Goal: Task Accomplishment & Management: Manage account settings

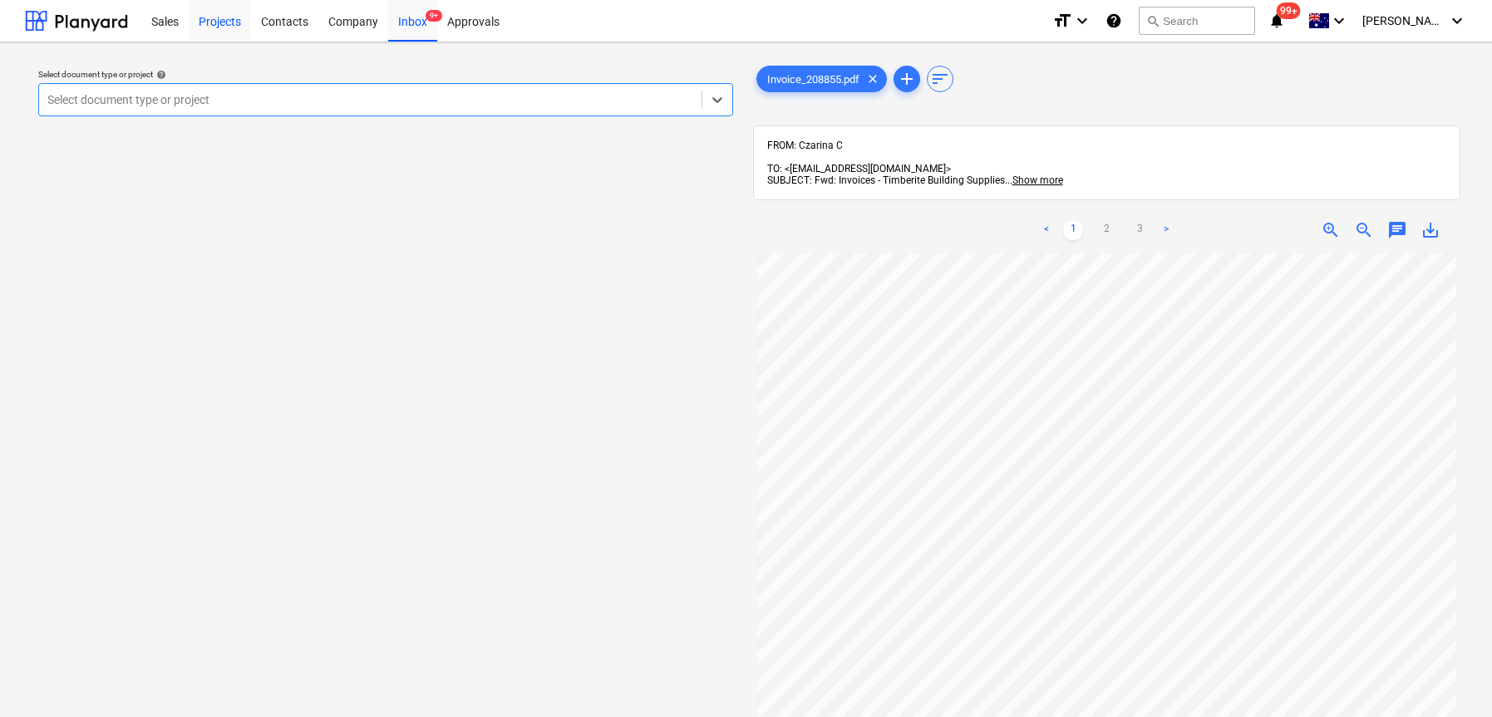
click at [210, 23] on div "Projects" at bounding box center [220, 20] width 62 height 42
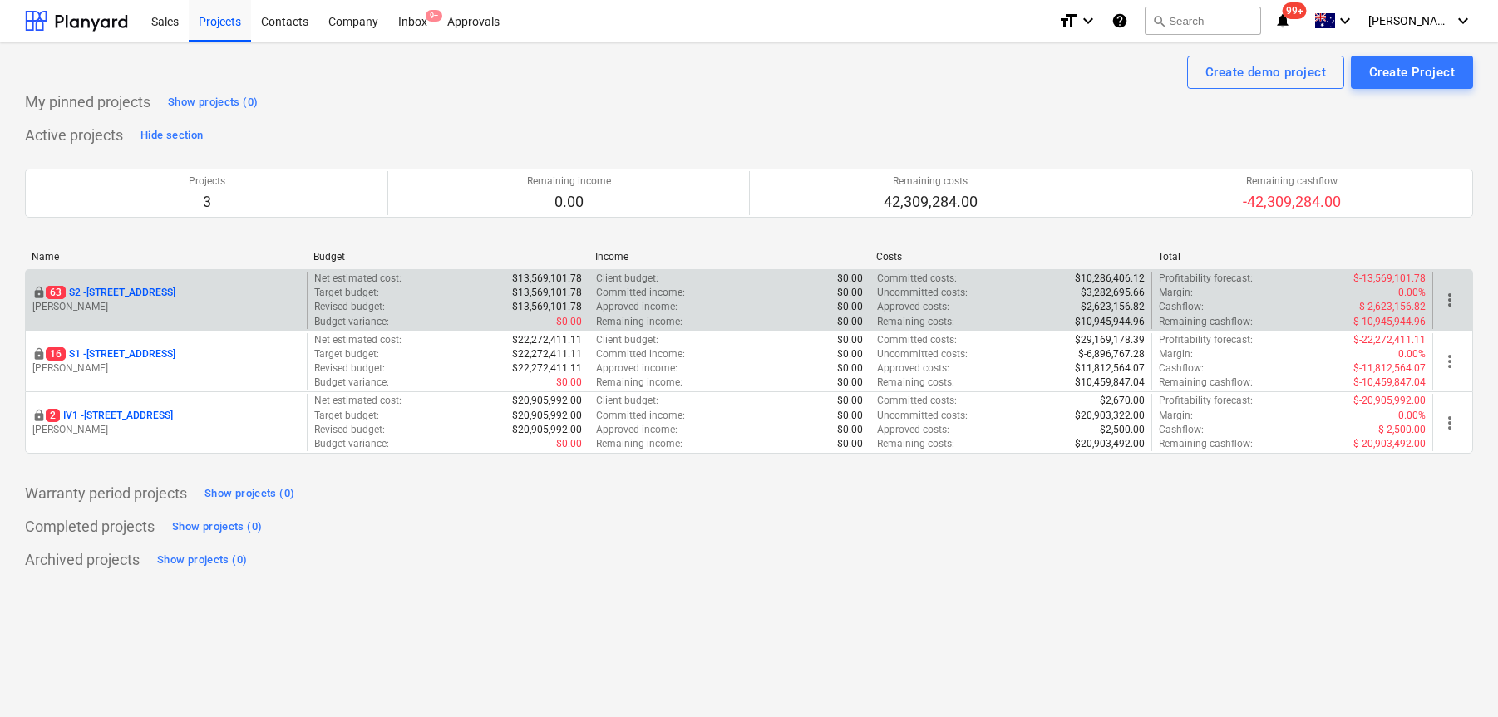
click at [175, 290] on p "[STREET_ADDRESS]" at bounding box center [111, 293] width 130 height 14
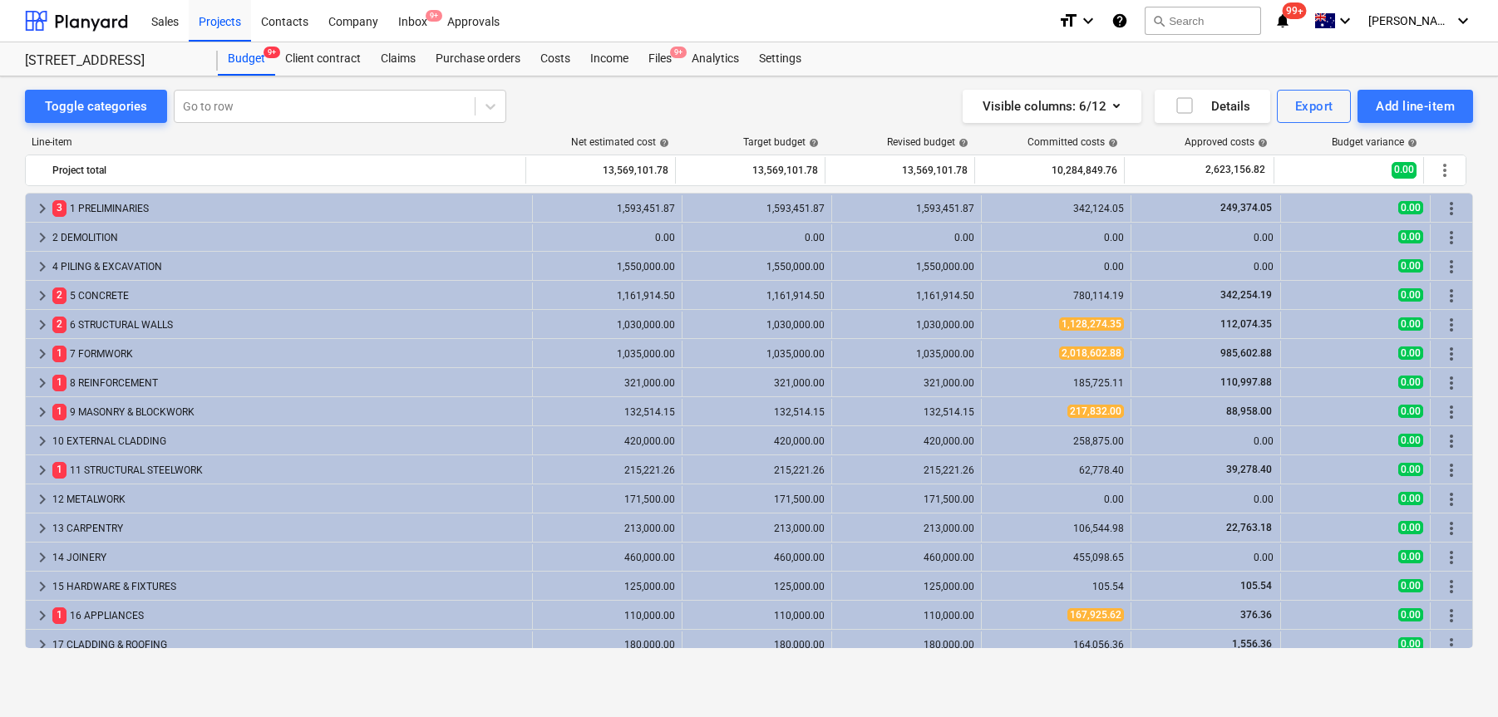
scroll to position [20, 0]
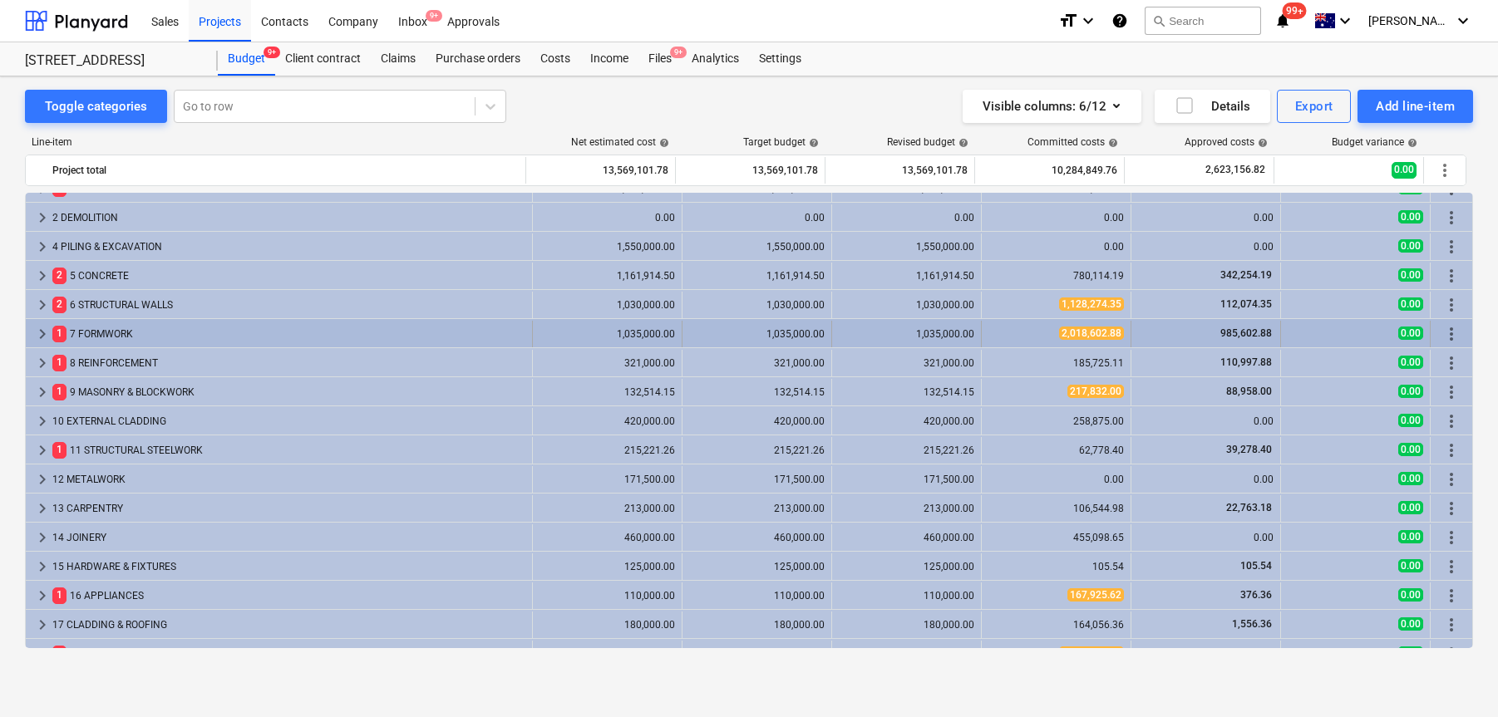
click at [106, 337] on div "1 7 FORMWORK" at bounding box center [288, 334] width 473 height 27
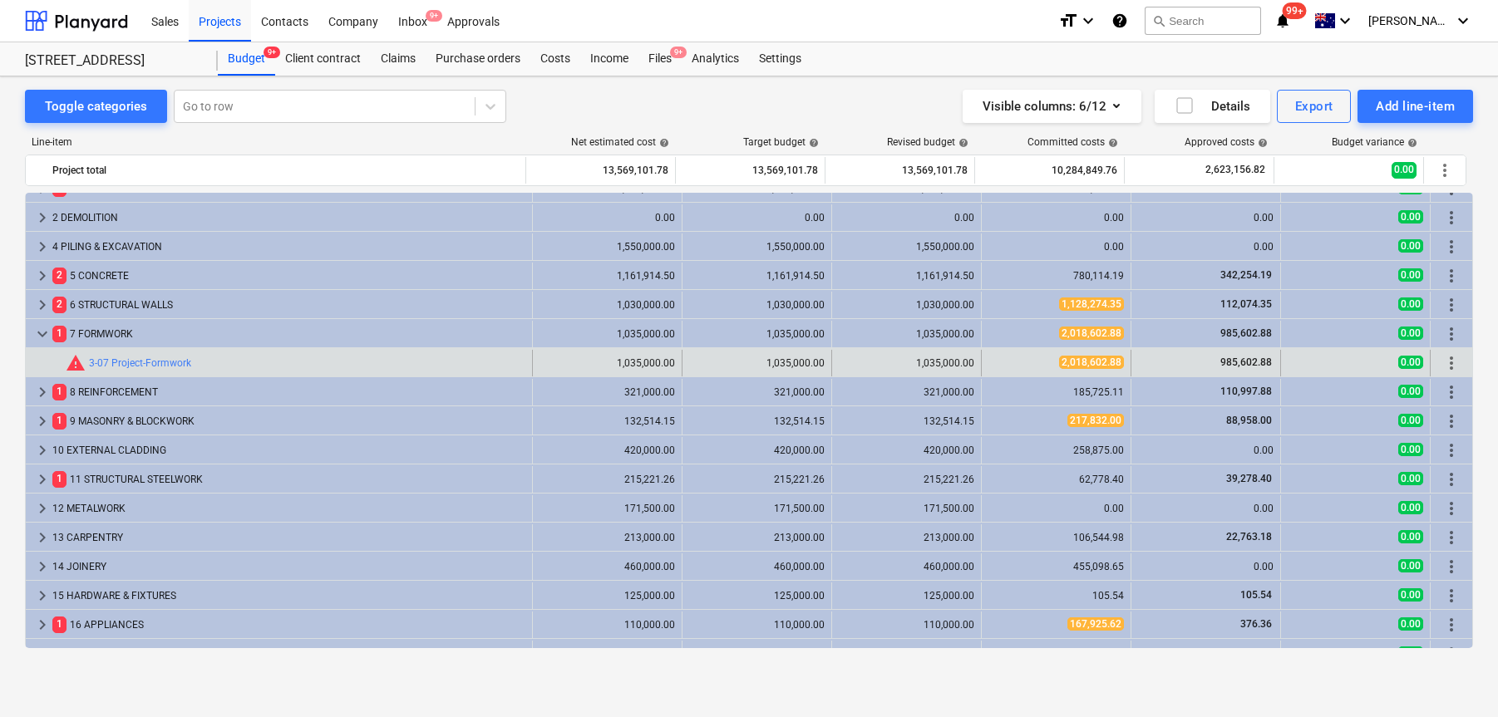
click at [1075, 365] on span "2,018,602.88" at bounding box center [1091, 362] width 65 height 13
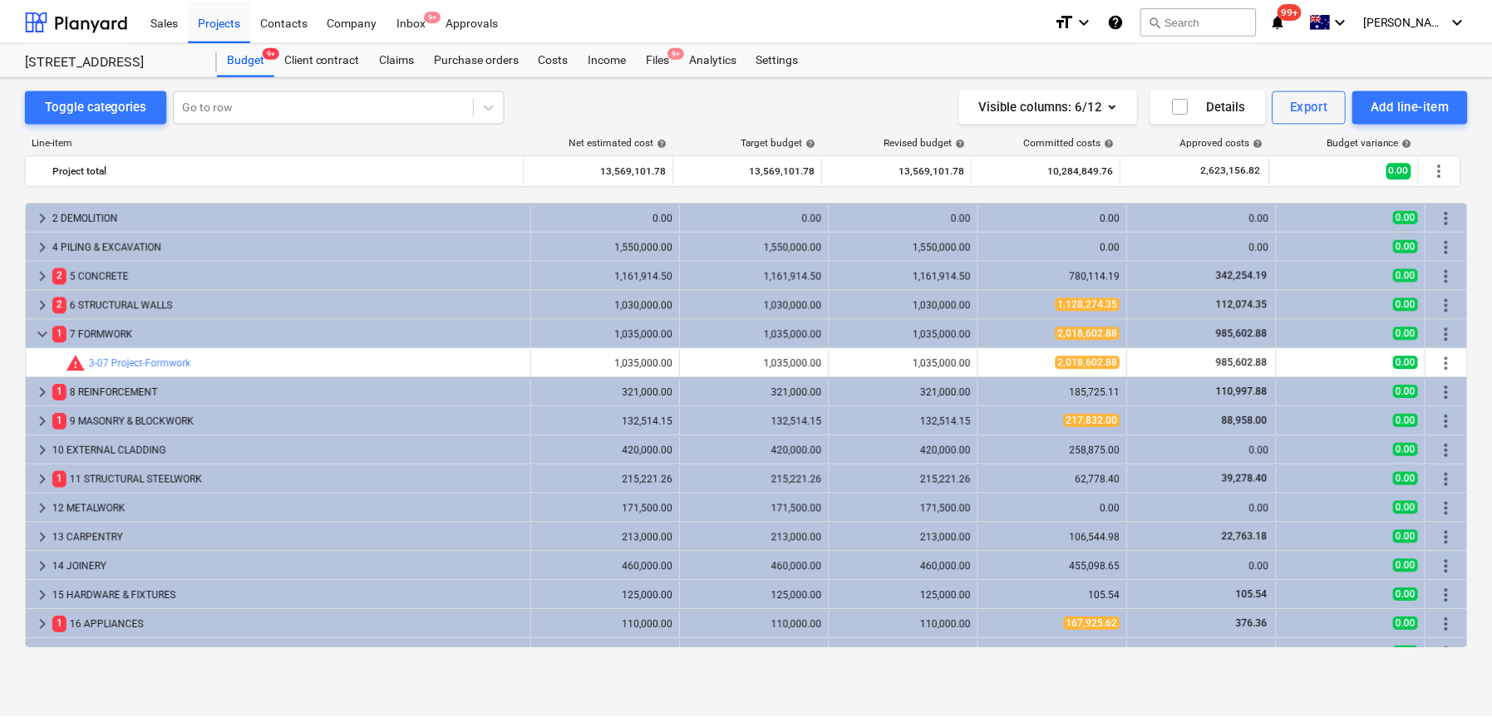
scroll to position [70, 0]
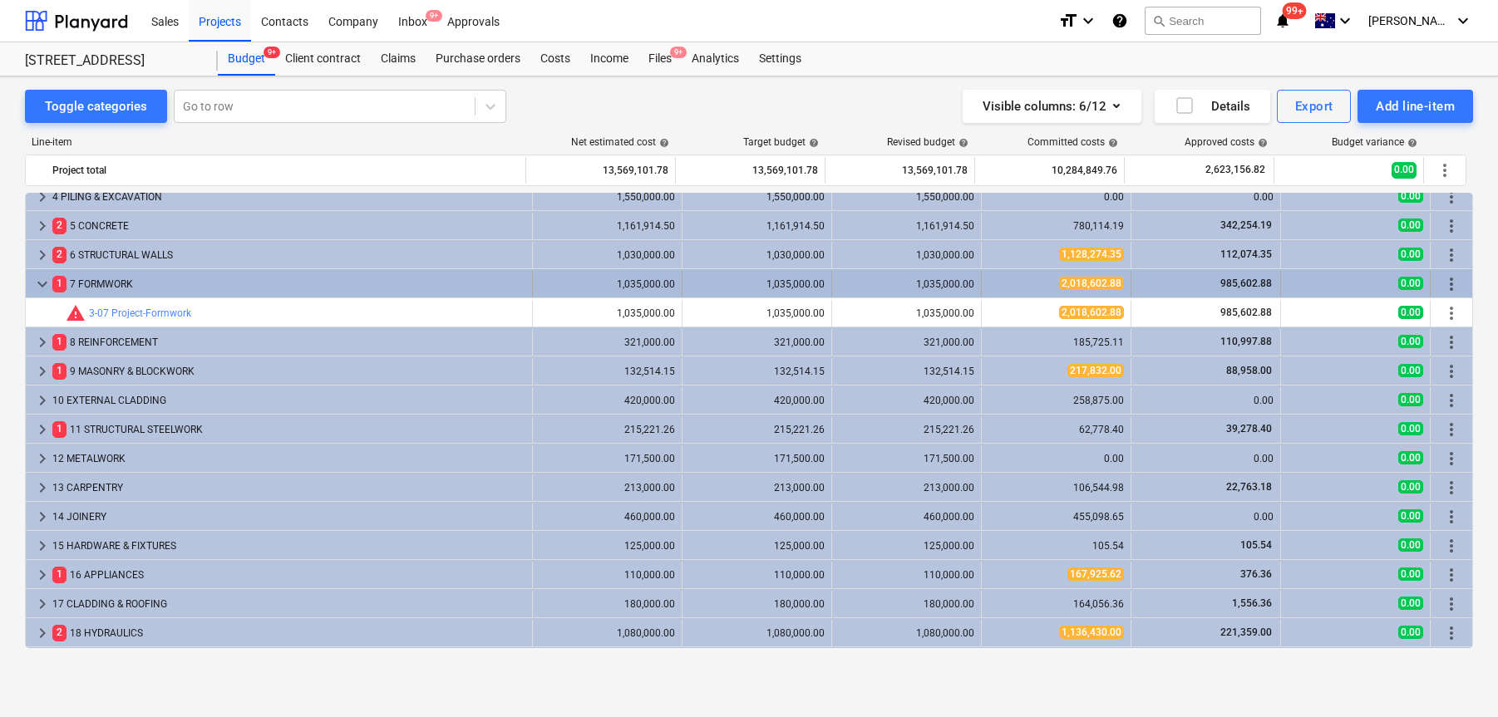
click at [1086, 284] on span "2,018,602.88" at bounding box center [1091, 283] width 65 height 13
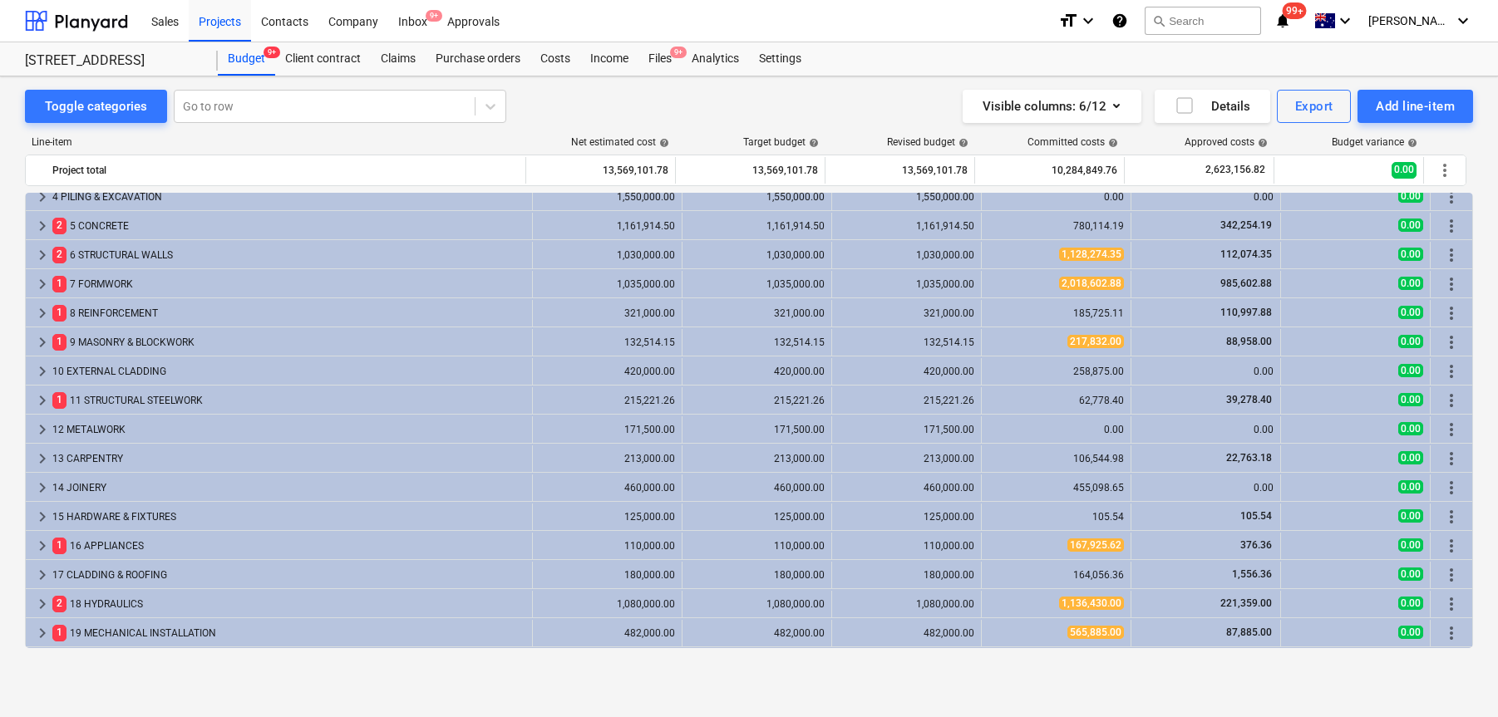
click at [1086, 284] on span "2,018,602.88" at bounding box center [1091, 283] width 65 height 13
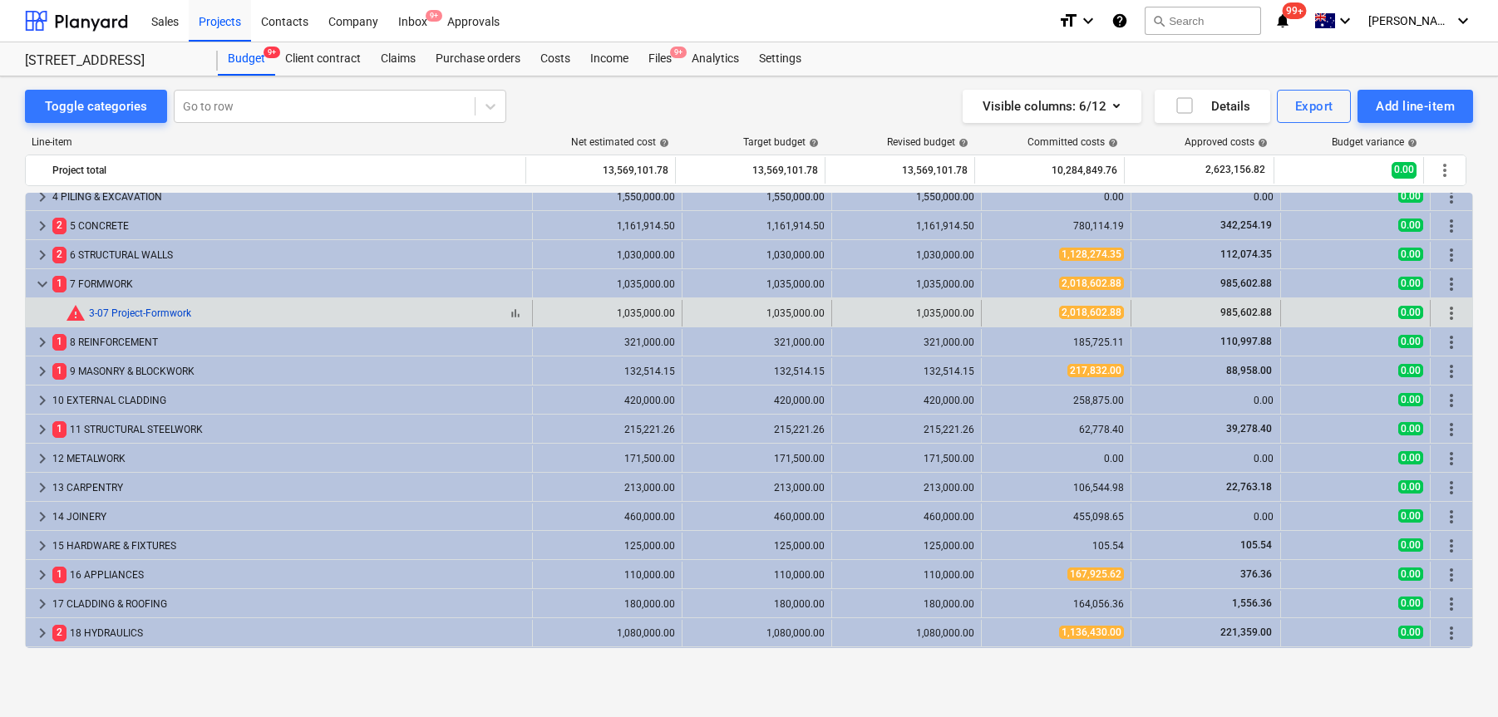
click at [160, 310] on link "3-07 Project-Formwork" at bounding box center [140, 313] width 102 height 12
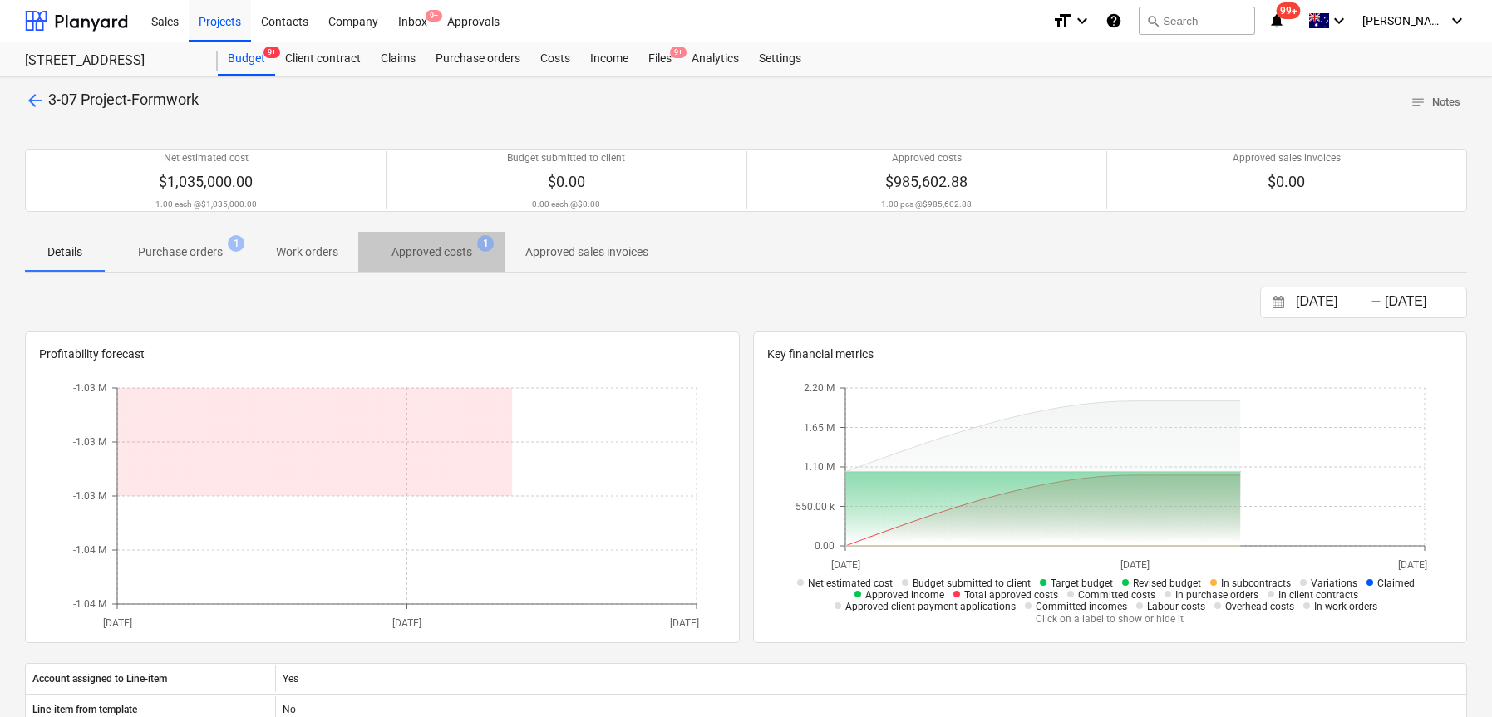
click at [440, 244] on p "Approved costs" at bounding box center [431, 252] width 81 height 17
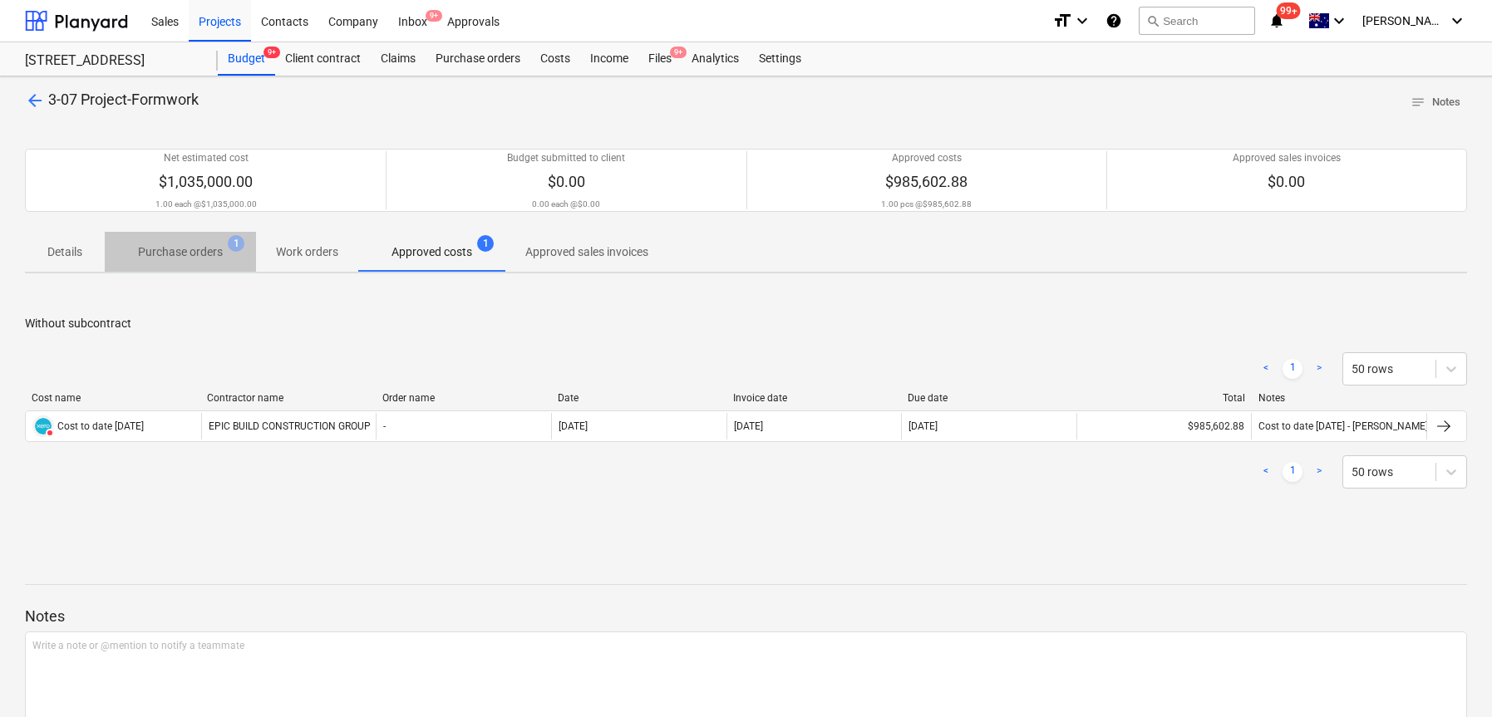
click at [209, 250] on p "Purchase orders" at bounding box center [180, 252] width 85 height 17
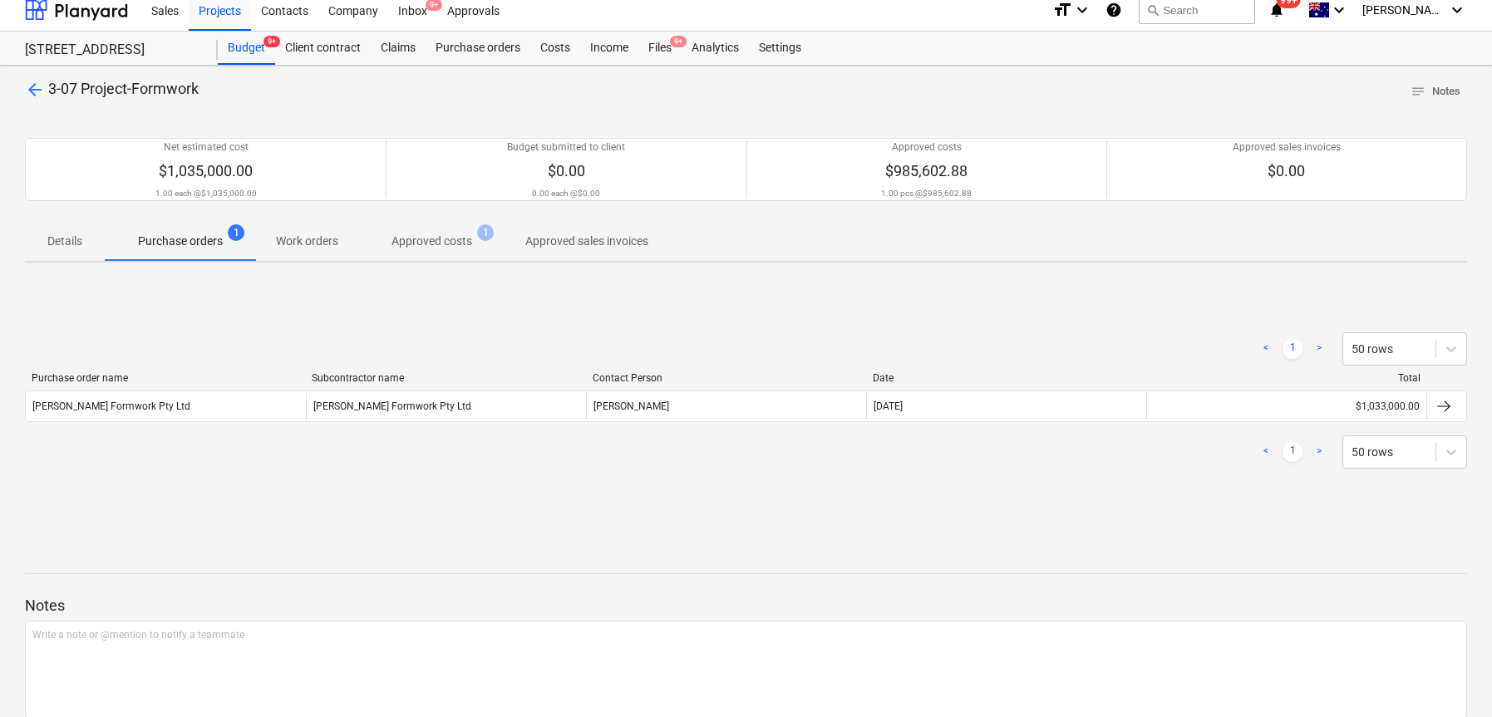
click at [420, 240] on p "Approved costs" at bounding box center [431, 241] width 81 height 17
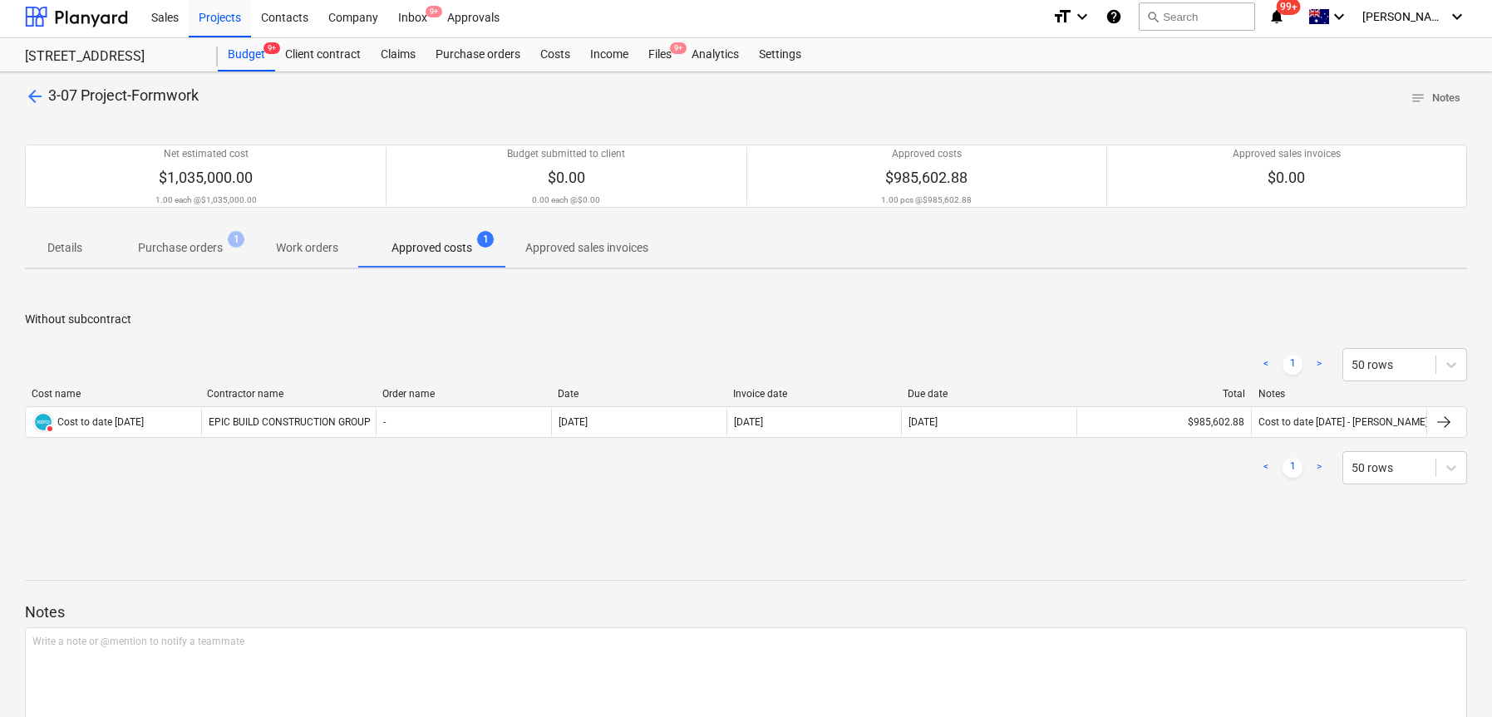
scroll to position [2, 0]
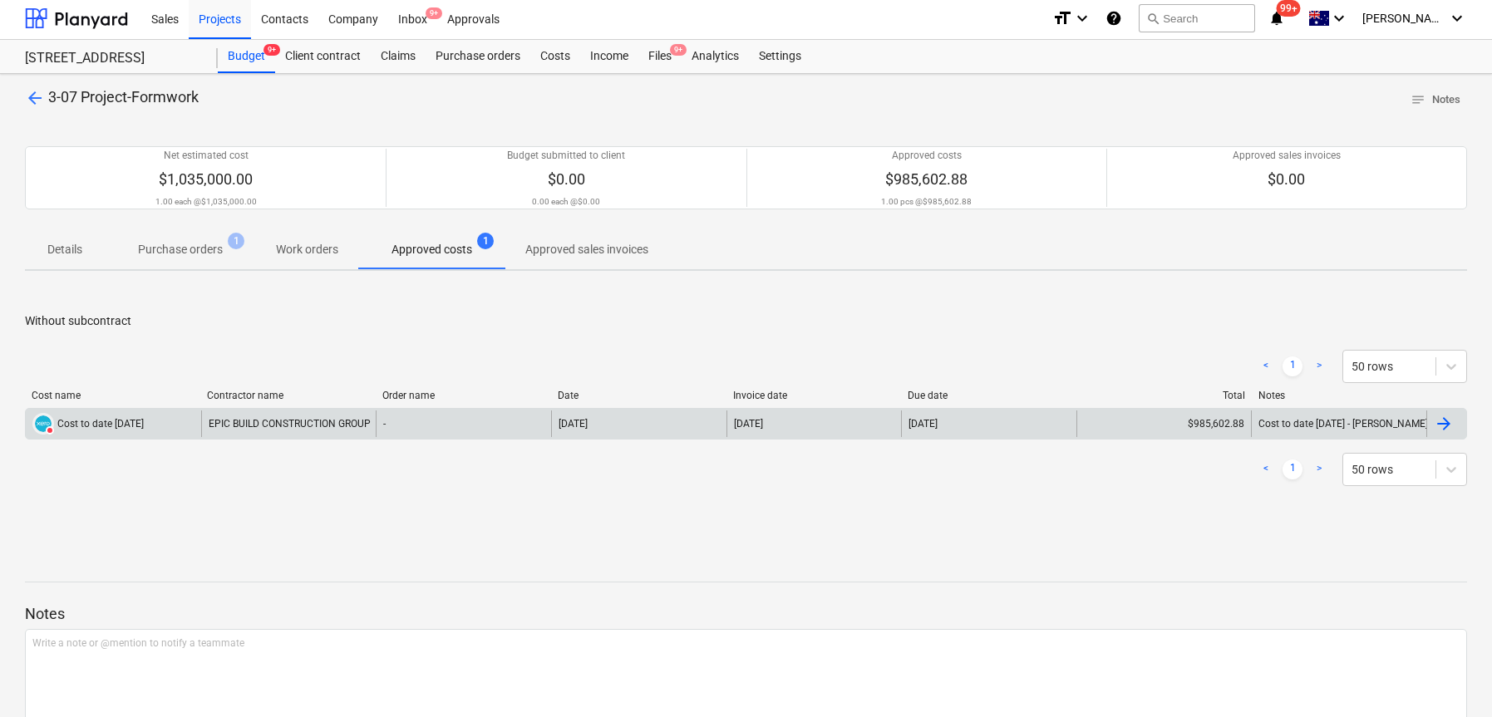
click at [1203, 423] on div "$985,602.88" at bounding box center [1163, 424] width 175 height 27
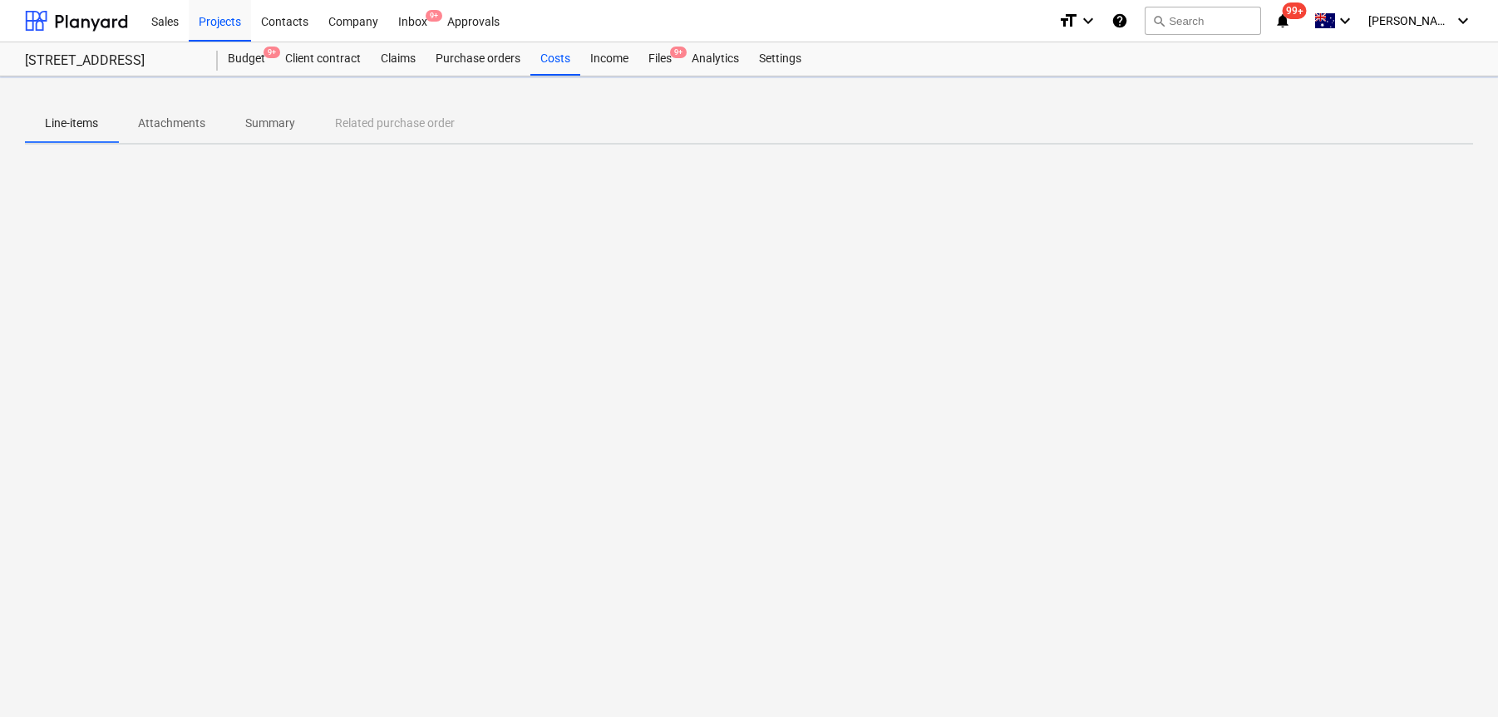
click at [1203, 423] on div at bounding box center [749, 427] width 1448 height 13
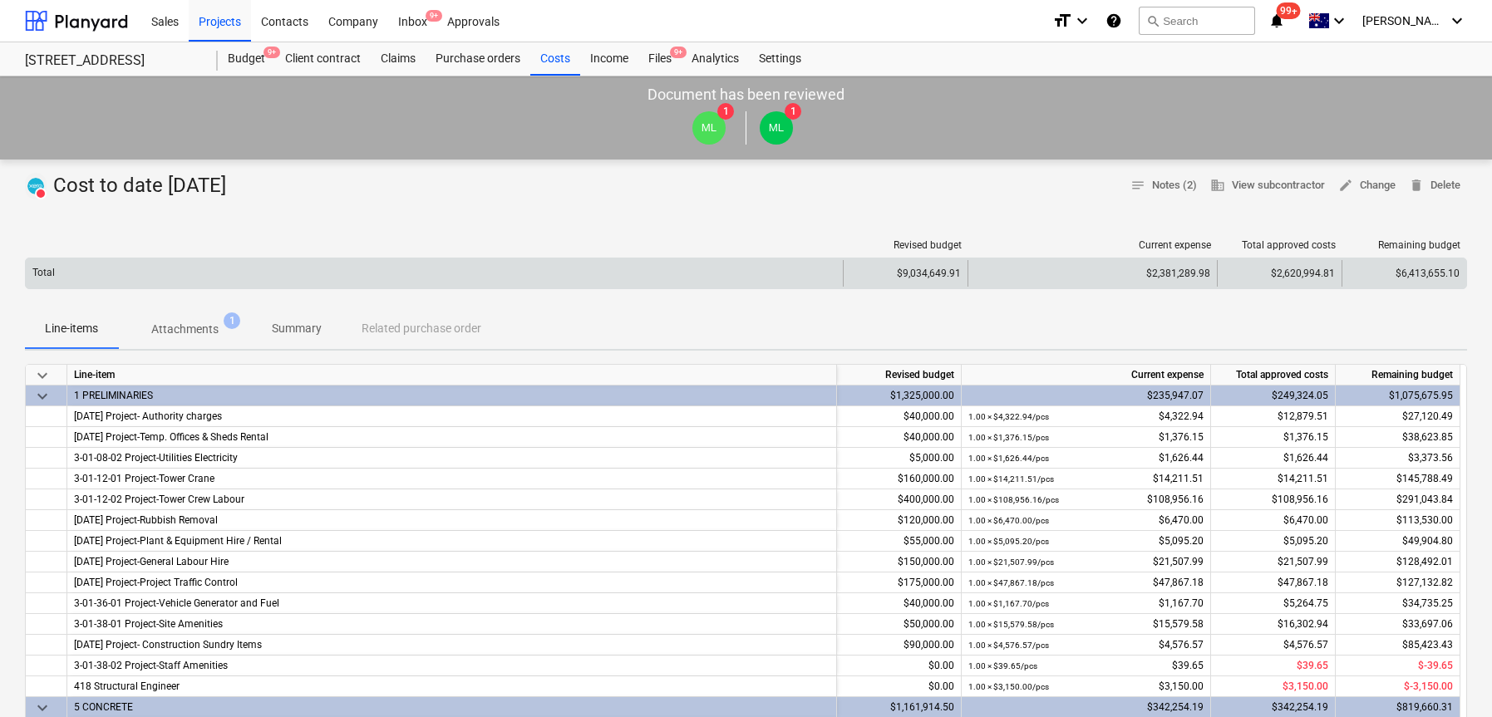
scroll to position [2, 0]
click at [949, 279] on div "$9,034,649.91" at bounding box center [905, 271] width 125 height 27
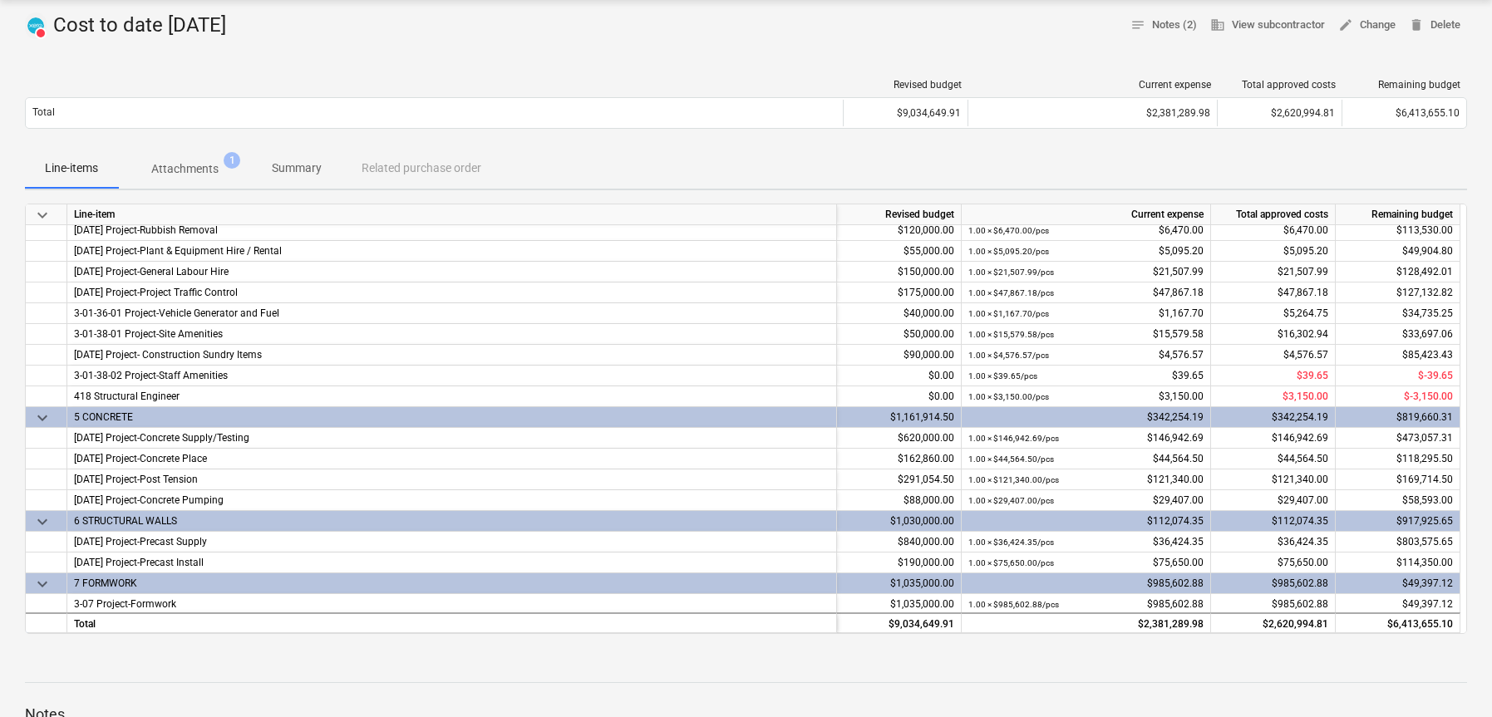
scroll to position [0, 0]
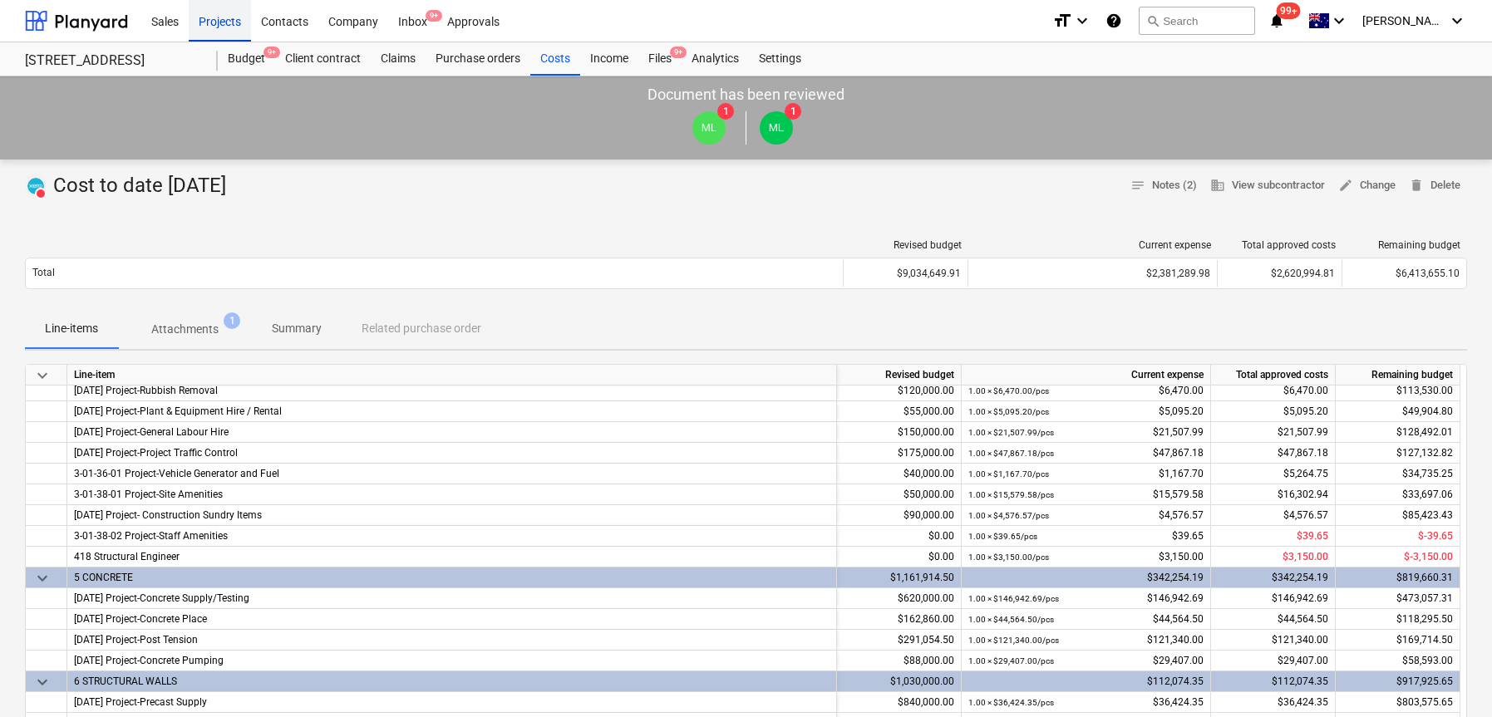
click at [235, 25] on div "Projects" at bounding box center [220, 20] width 62 height 42
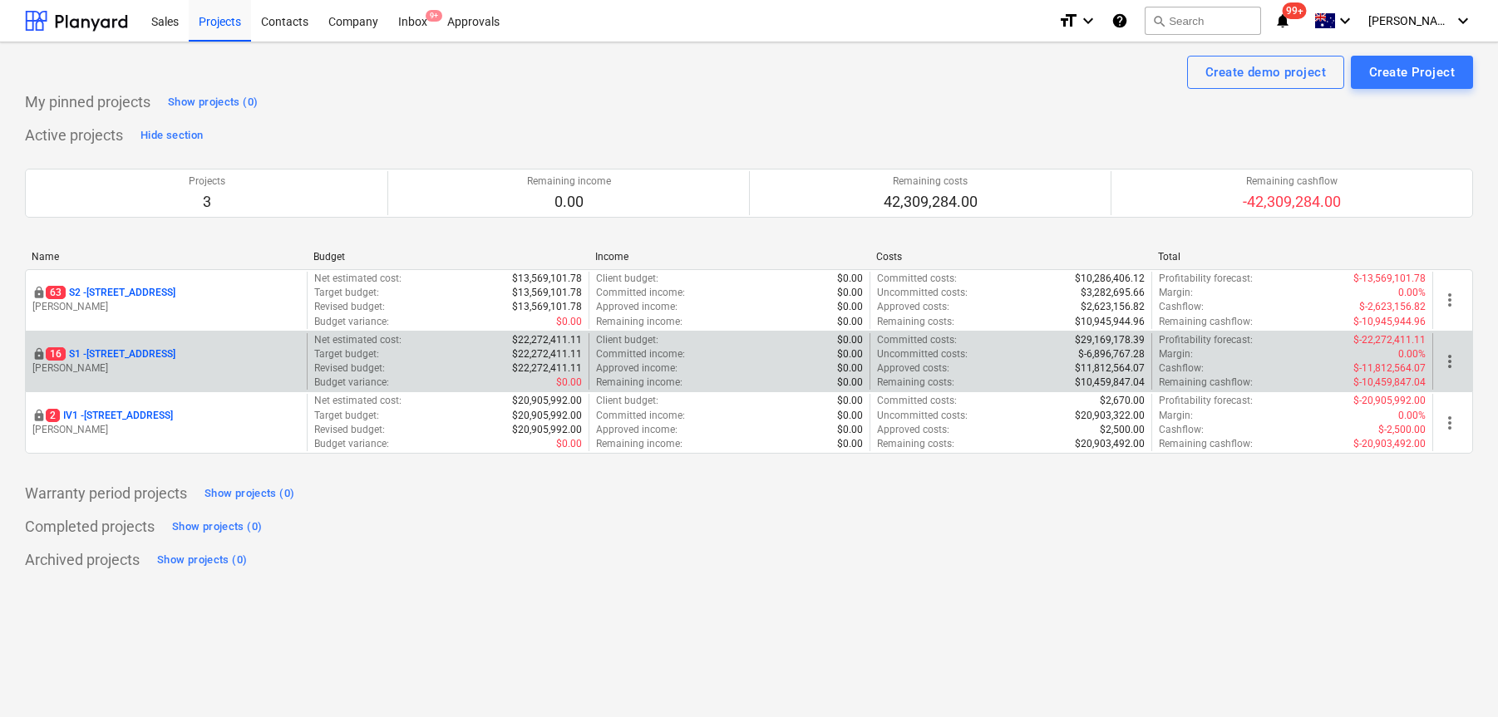
click at [119, 338] on div "locked [STREET_ADDRESS] Lebon" at bounding box center [166, 361] width 281 height 57
click at [121, 347] on p "16 S1 - [STREET_ADDRESS]" at bounding box center [111, 354] width 130 height 14
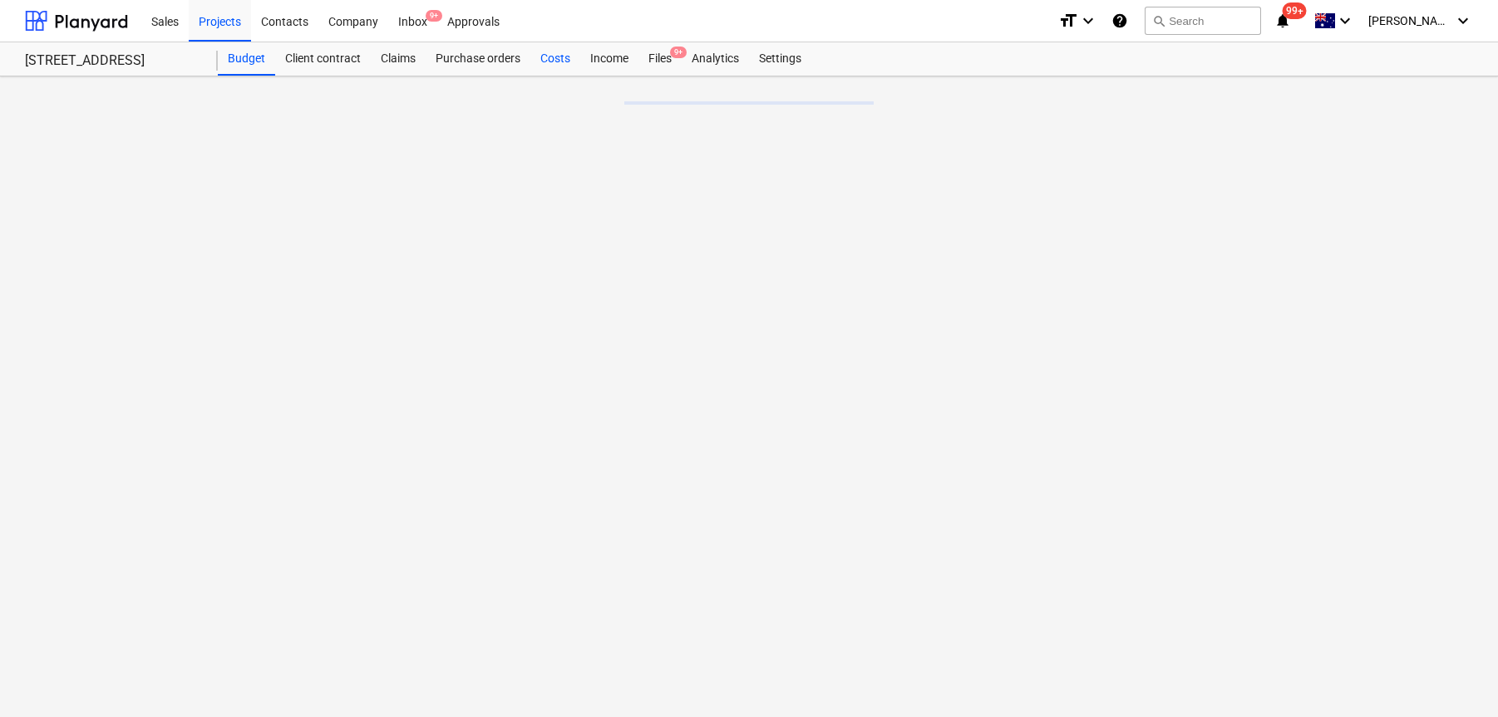
click at [563, 60] on div "Costs" at bounding box center [555, 58] width 50 height 33
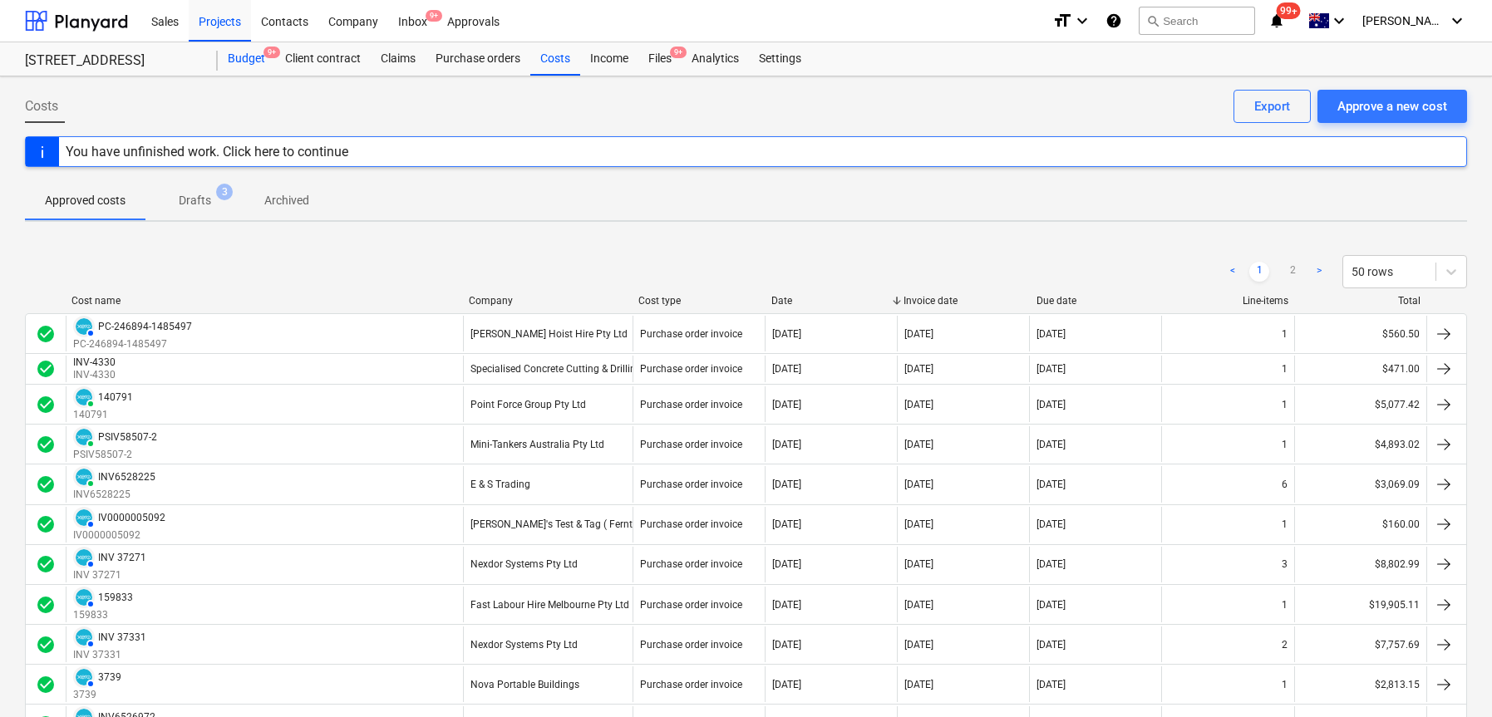
click at [255, 62] on div "Budget 9+" at bounding box center [246, 58] width 57 height 33
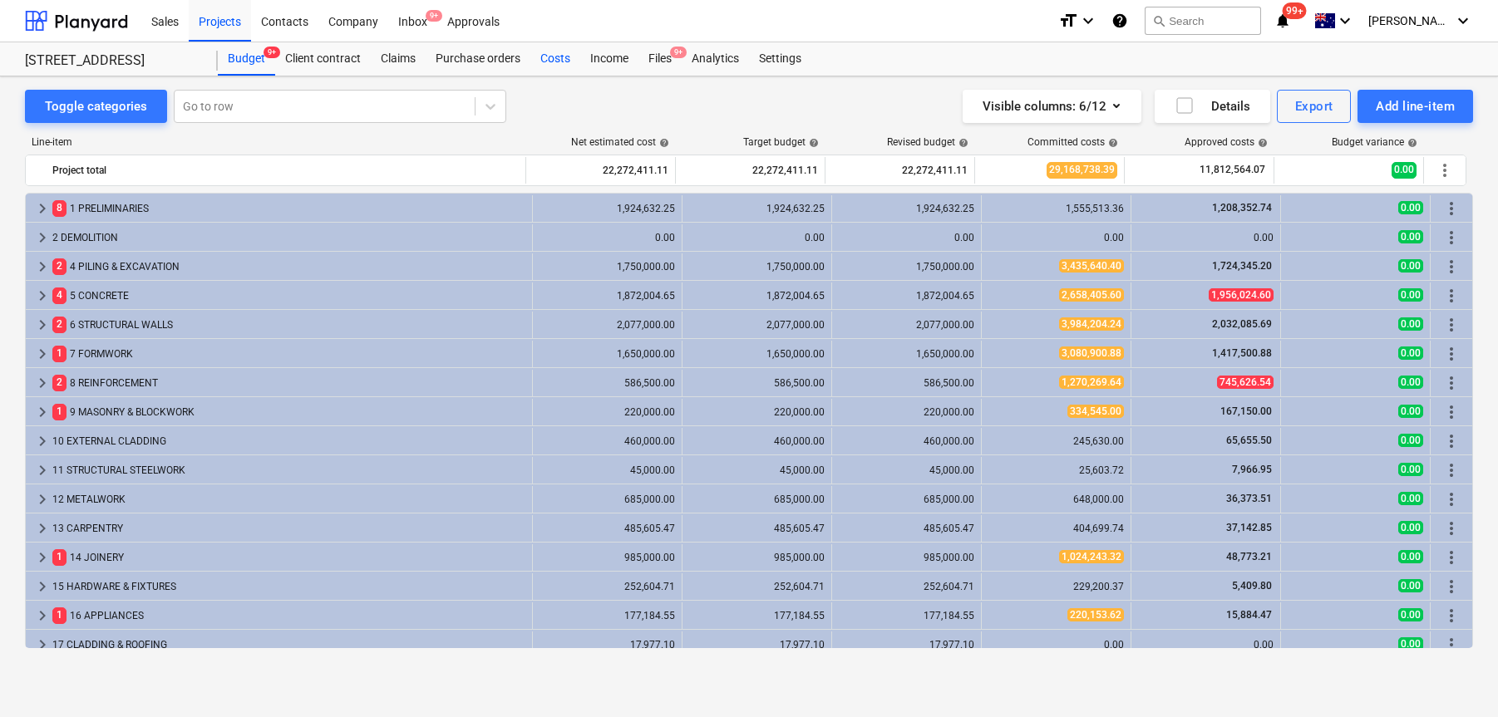
click at [556, 54] on div "Costs" at bounding box center [555, 58] width 50 height 33
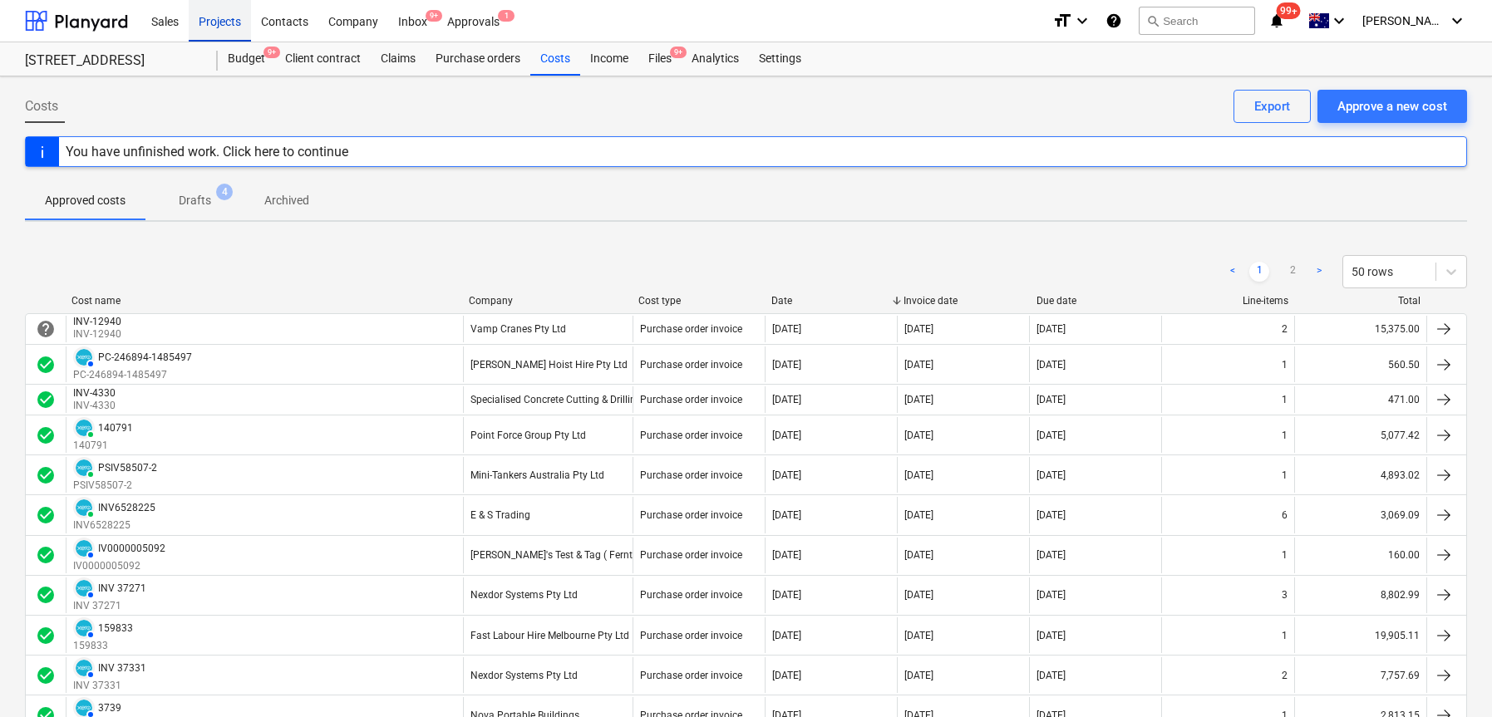
click at [228, 27] on div "Projects" at bounding box center [220, 20] width 62 height 42
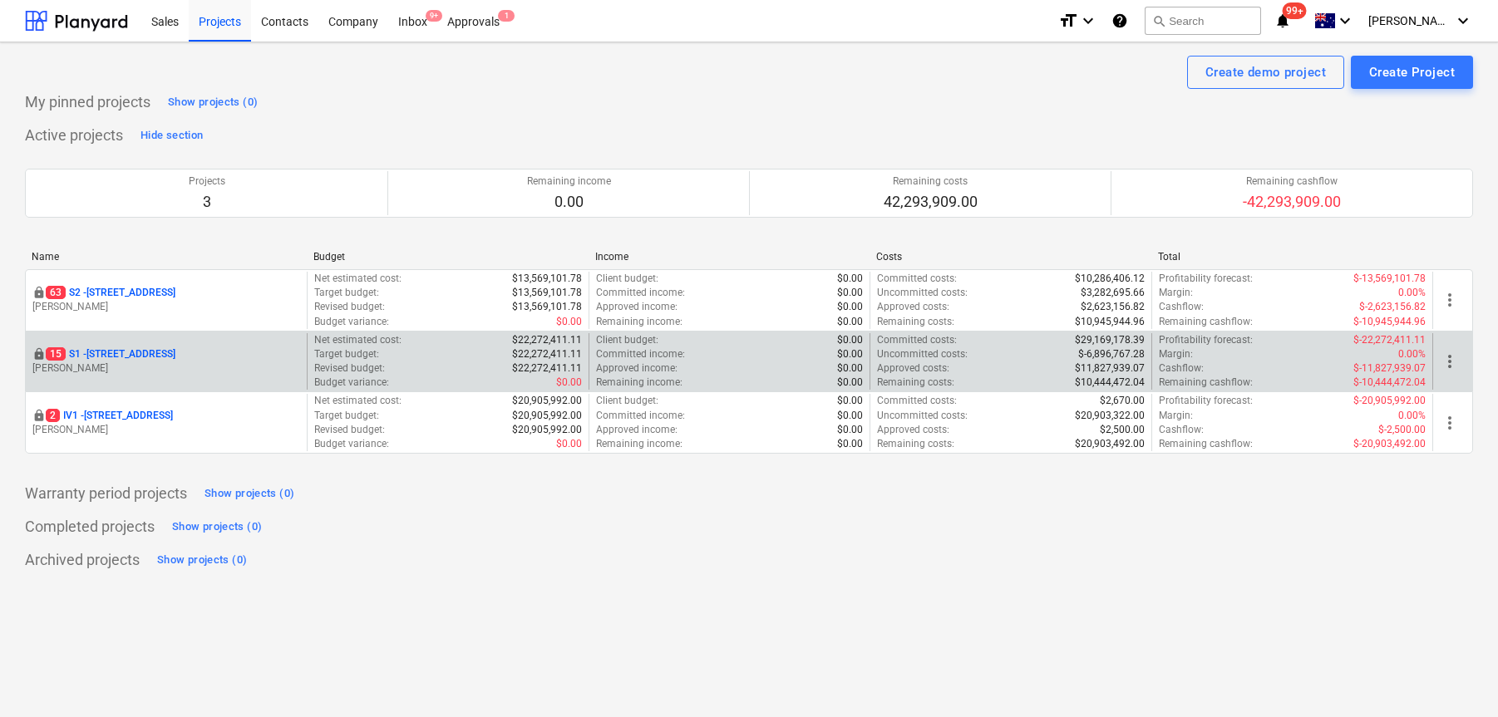
click at [154, 350] on p "[STREET_ADDRESS]" at bounding box center [111, 354] width 130 height 14
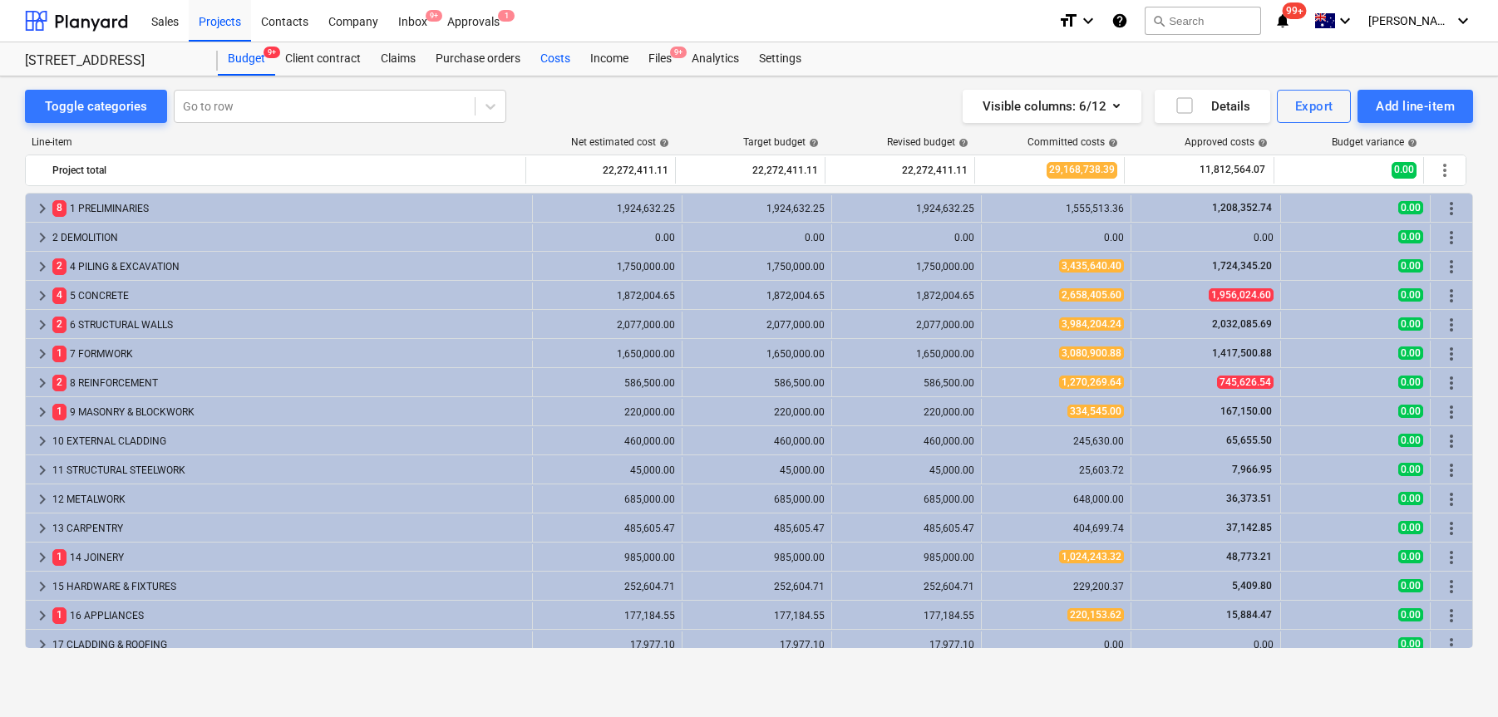
click at [562, 56] on div "Costs" at bounding box center [555, 58] width 50 height 33
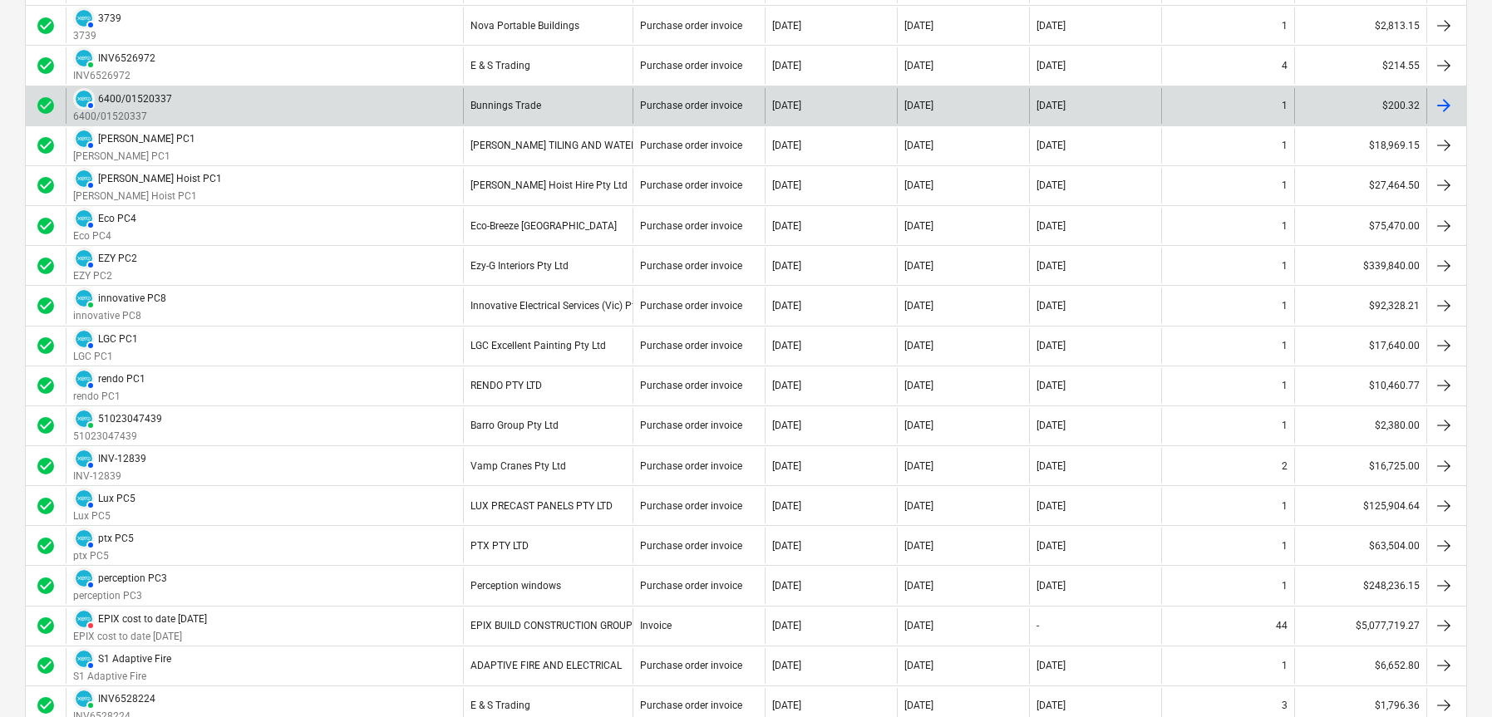
scroll to position [772, 0]
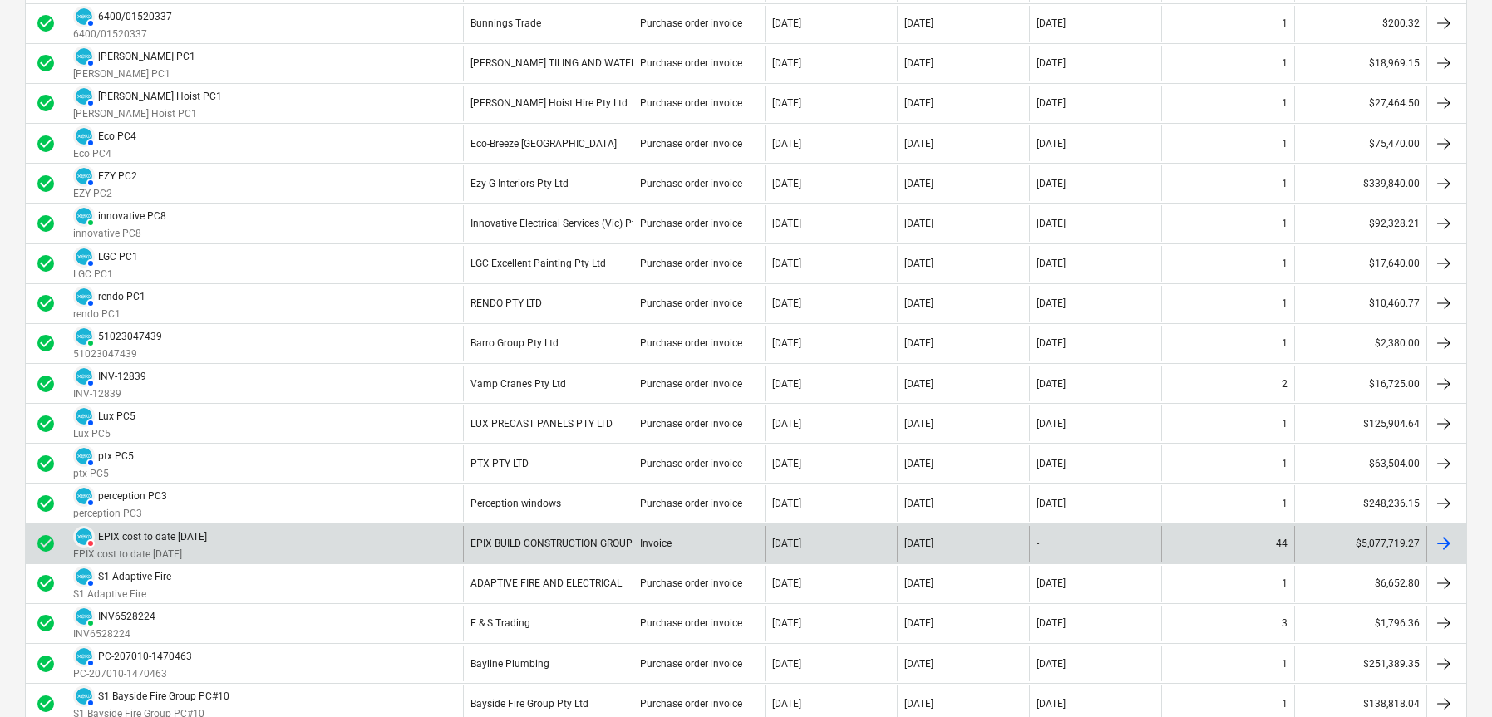
click at [297, 544] on div "DELETED EPIX cost to date [DATE] EPIX cost to date [DATE]" at bounding box center [264, 544] width 397 height 36
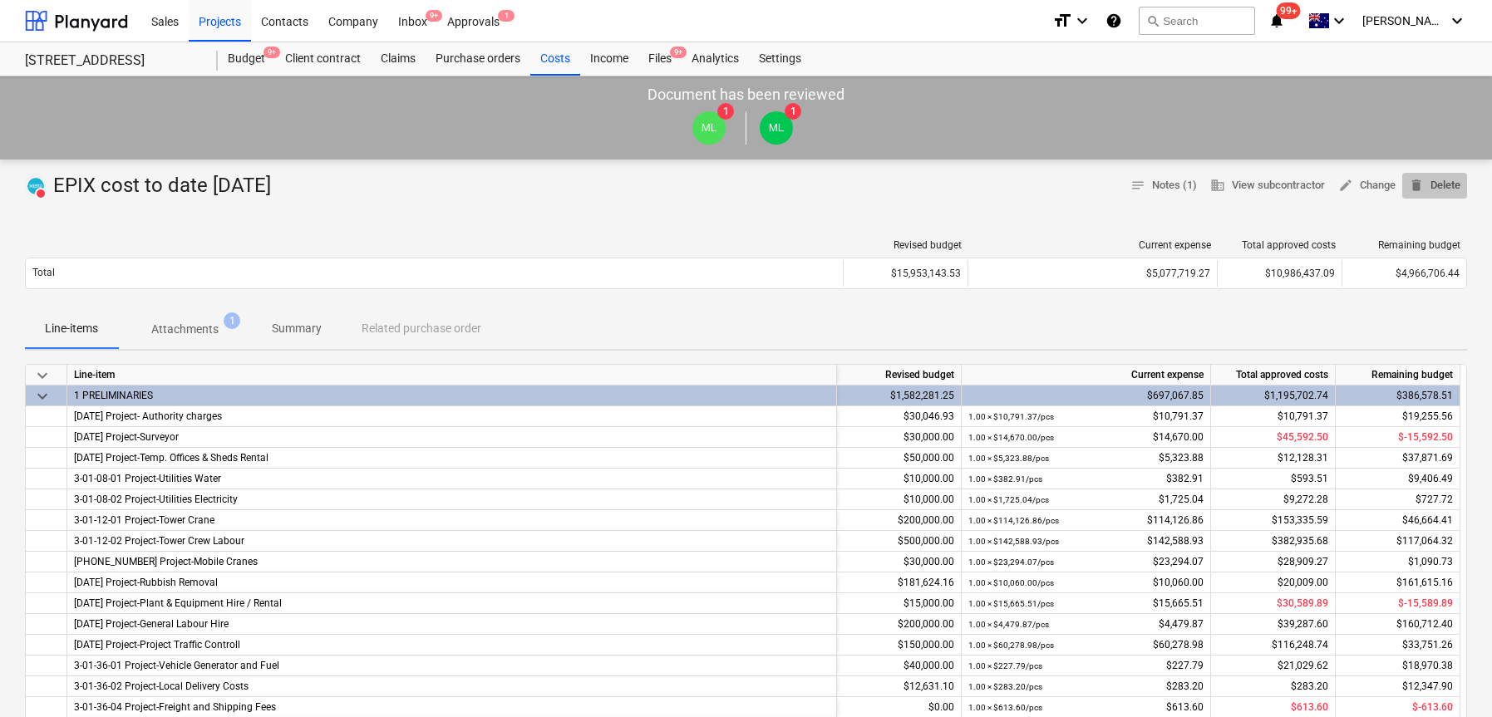
click at [1433, 187] on span "delete Delete" at bounding box center [1435, 185] width 52 height 19
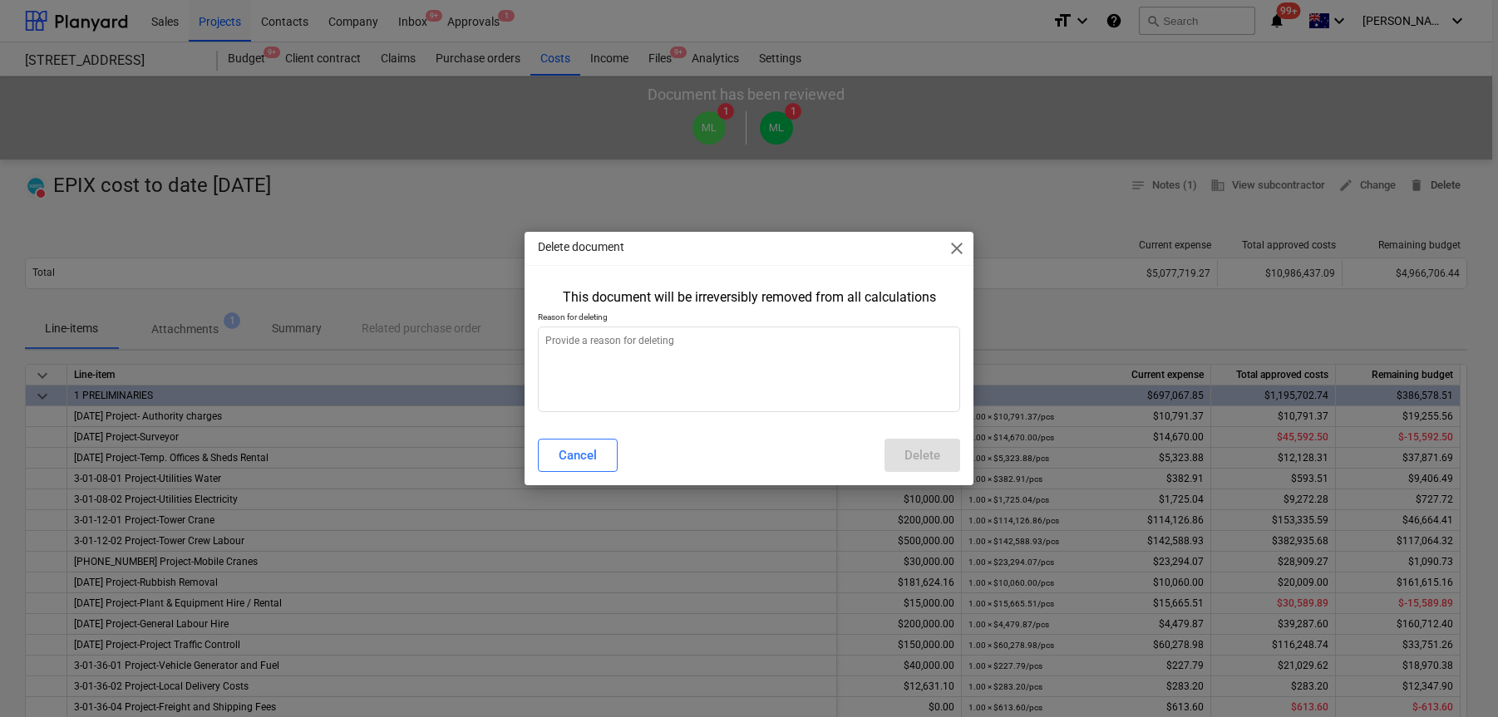
type textarea "x"
click at [863, 386] on textarea at bounding box center [749, 370] width 423 height 86
type textarea "p"
type textarea "x"
type textarea "pr"
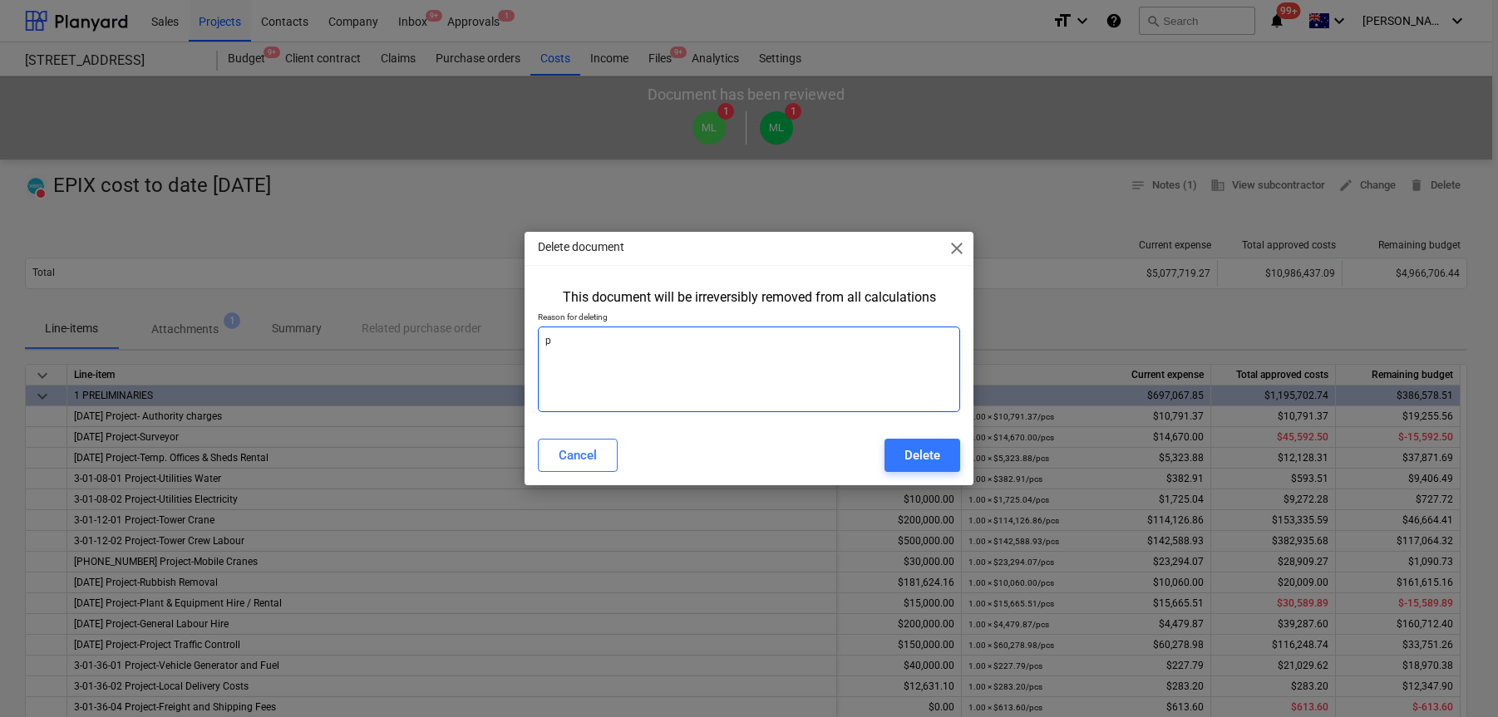
type textarea "x"
type textarea "pre"
type textarea "x"
type textarea "prev"
type textarea "x"
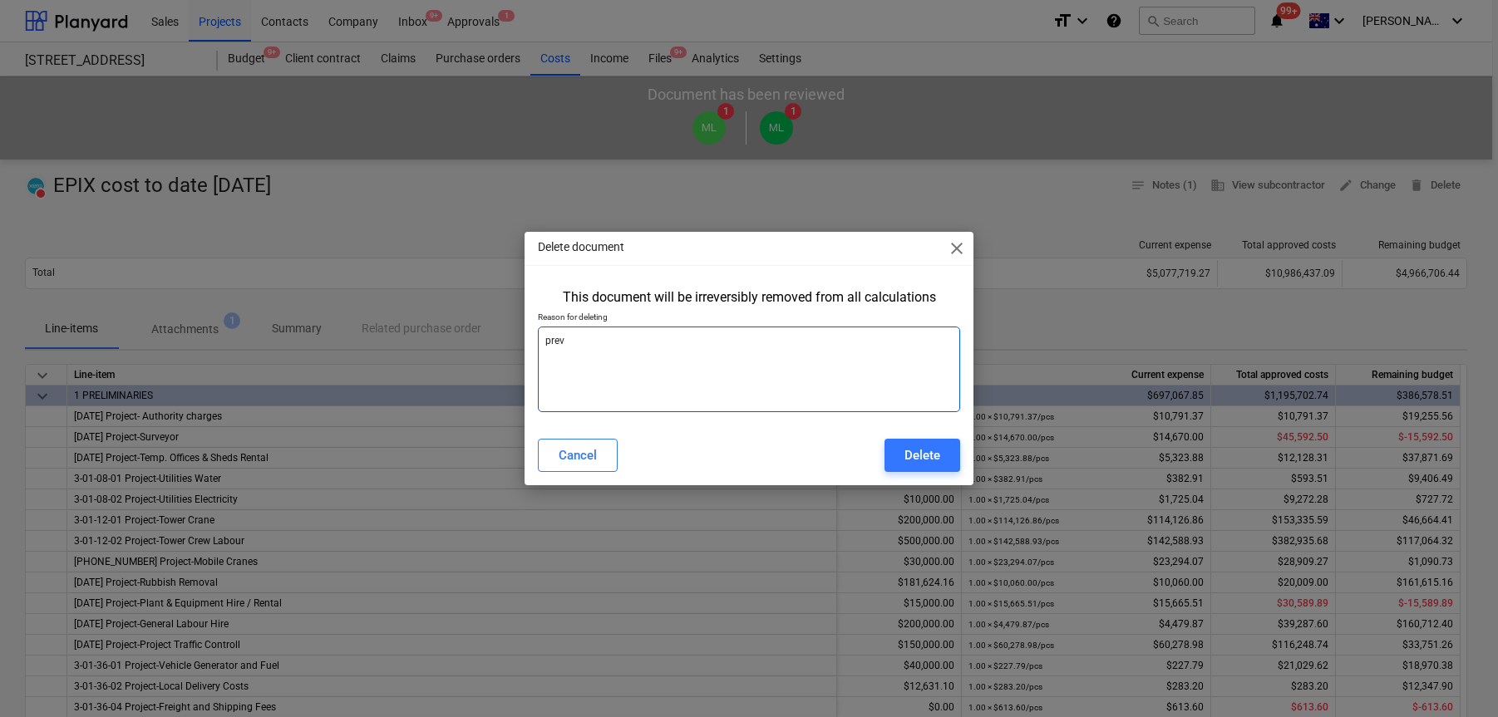
type textarea "previ"
type textarea "x"
type textarea "previo"
type textarea "x"
type textarea "previou"
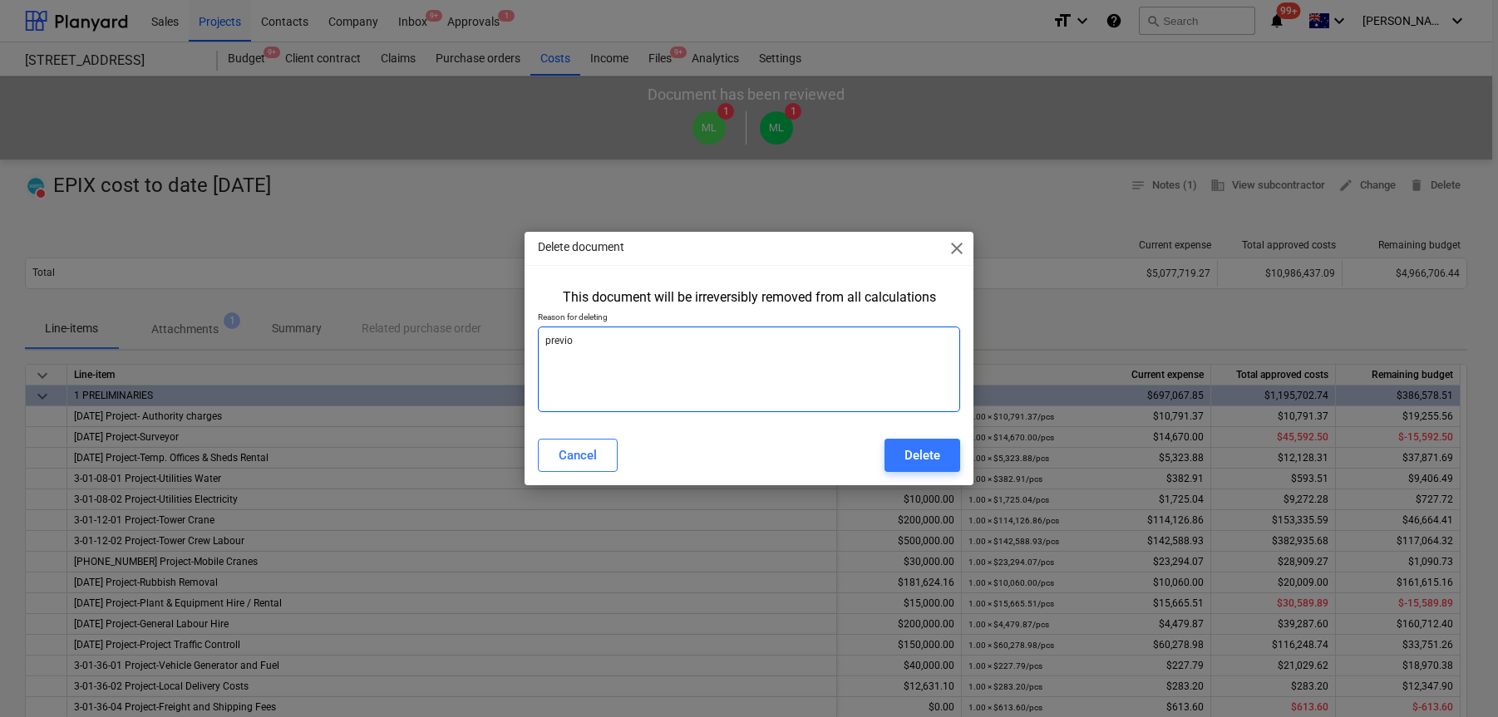
type textarea "x"
type textarea "previous"
type textarea "x"
type textarea "previous"
type textarea "x"
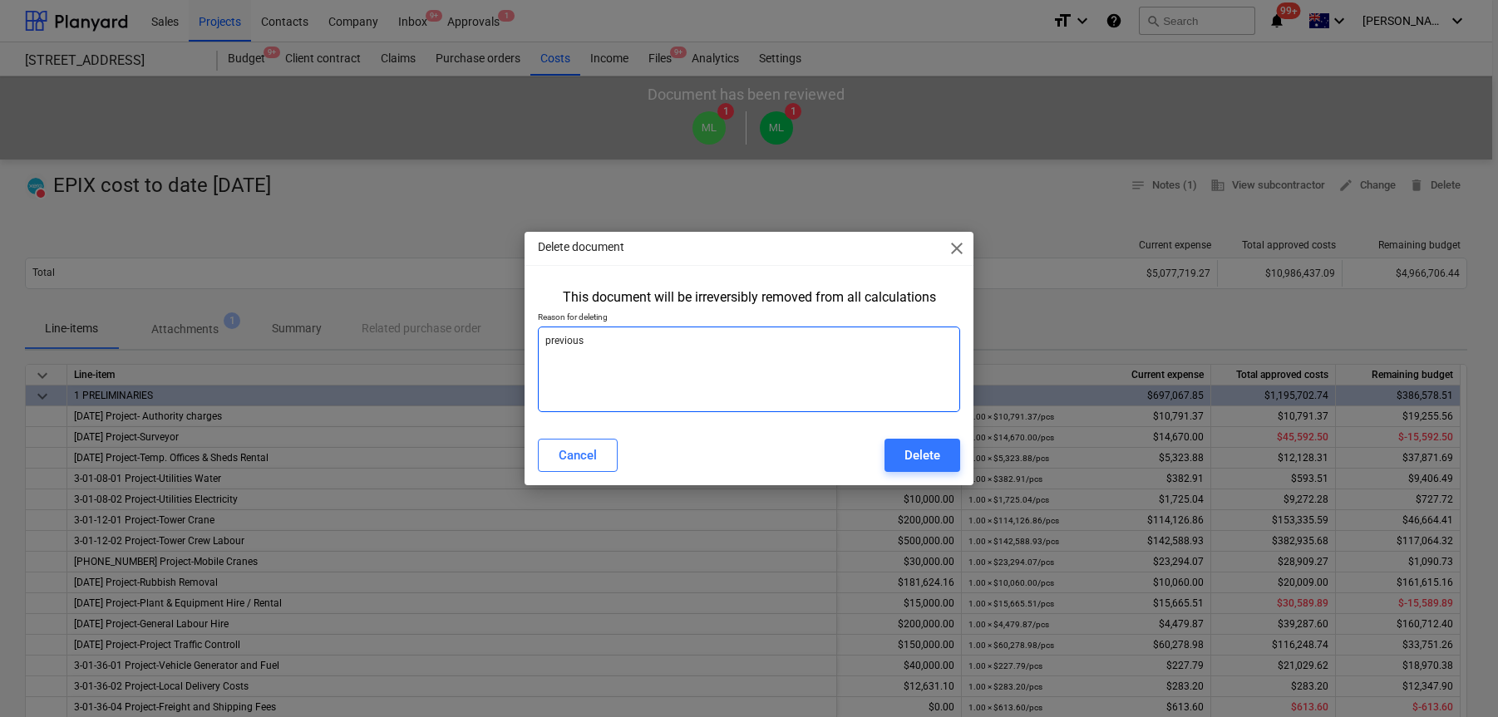
type textarea "previous c"
type textarea "x"
type textarea "previous co"
type textarea "x"
type textarea "previous cos"
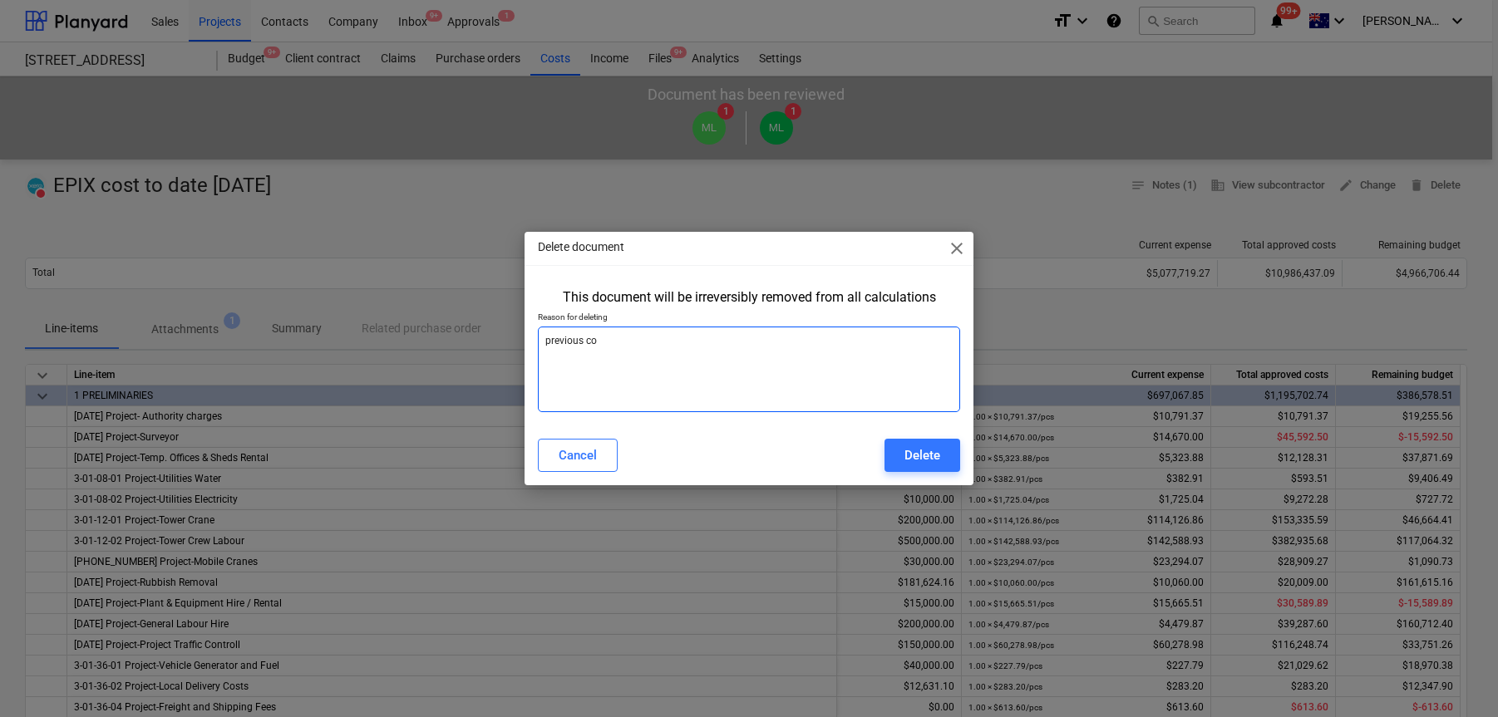
type textarea "x"
type textarea "previous cost"
type textarea "x"
type textarea "previous cost"
click at [959, 457] on button "Delete" at bounding box center [922, 455] width 76 height 33
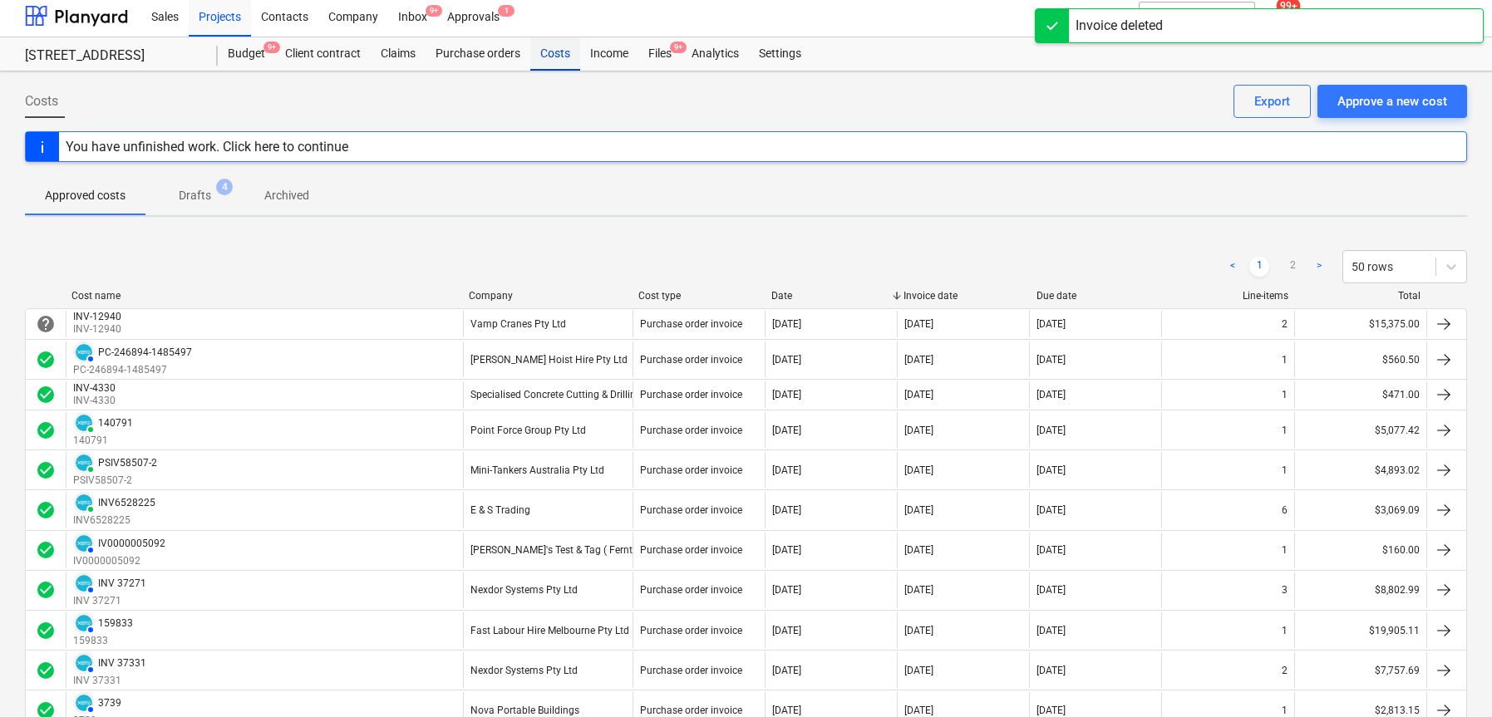
scroll to position [9, 0]
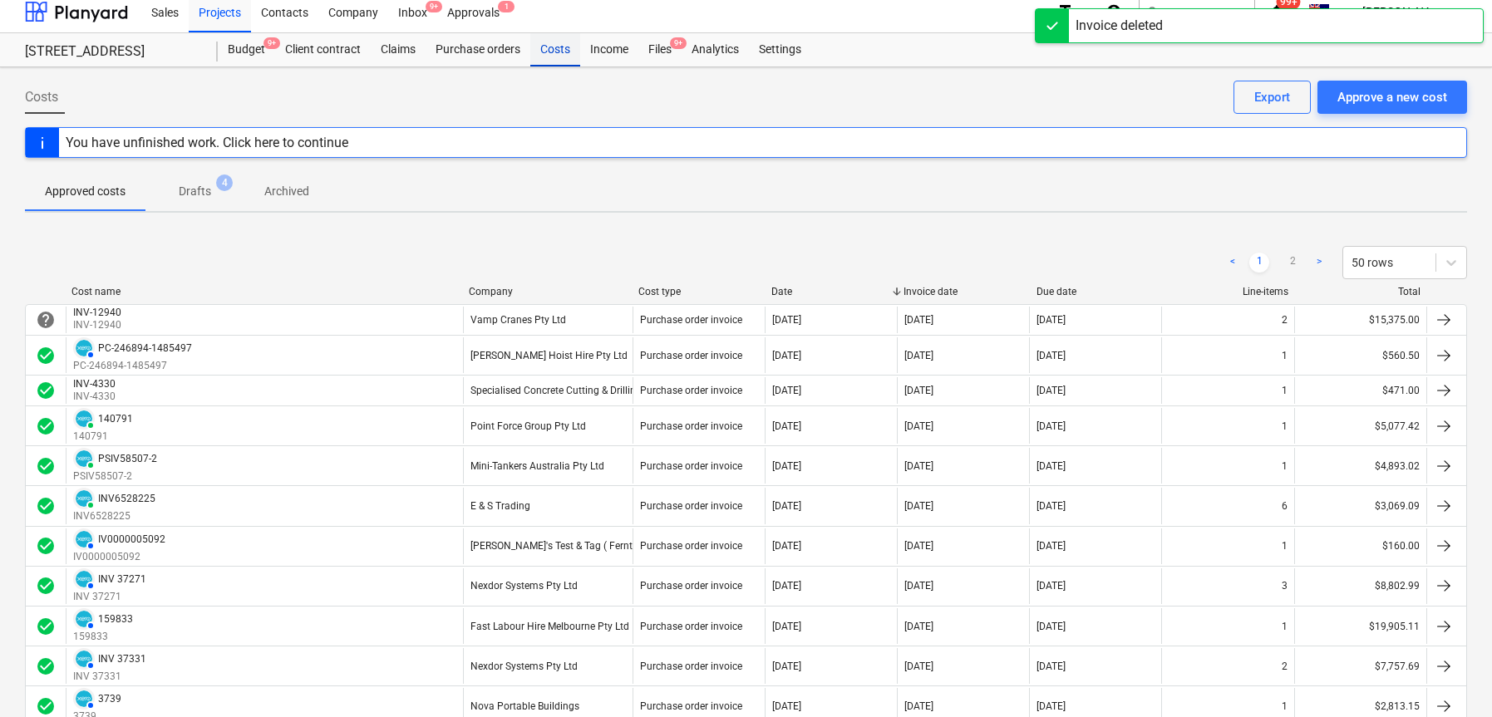
click at [553, 61] on div "Costs" at bounding box center [555, 49] width 50 height 33
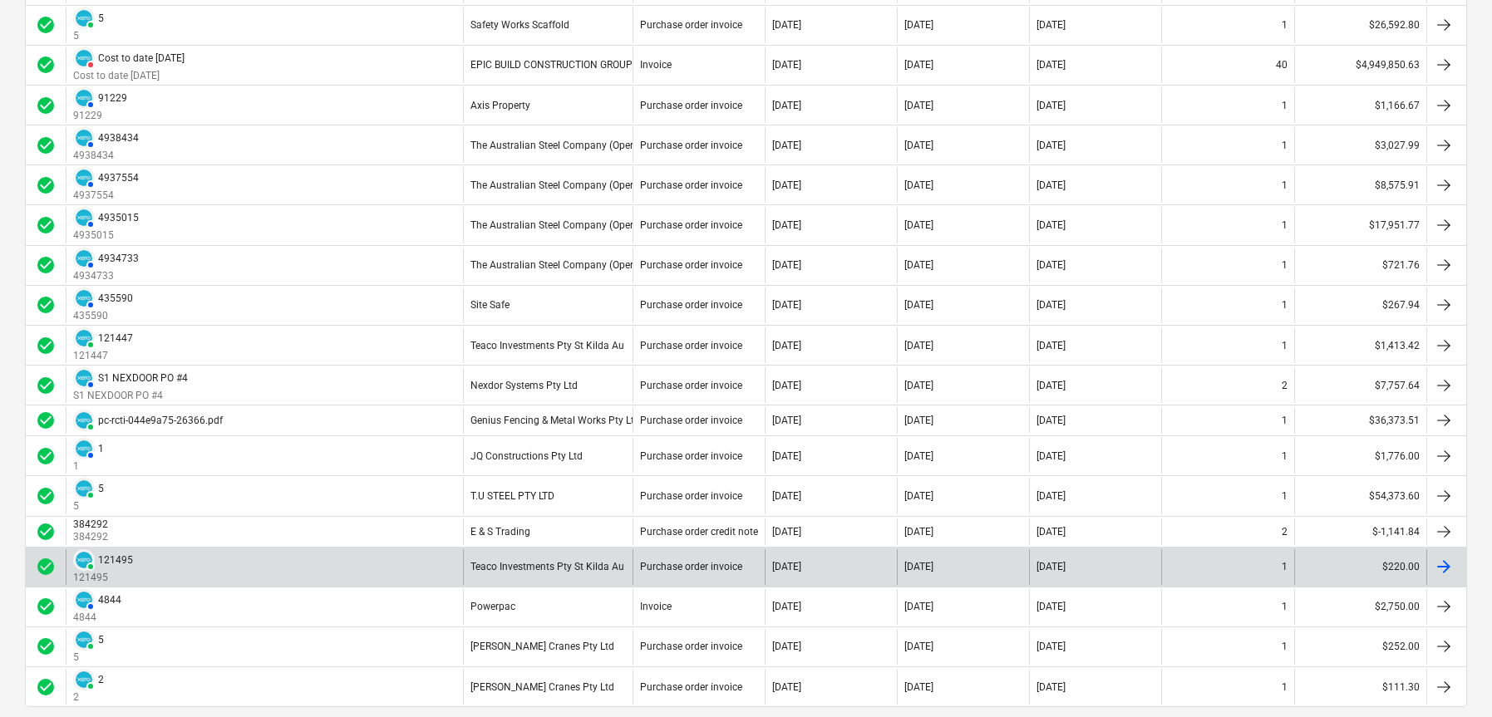
scroll to position [1560, 0]
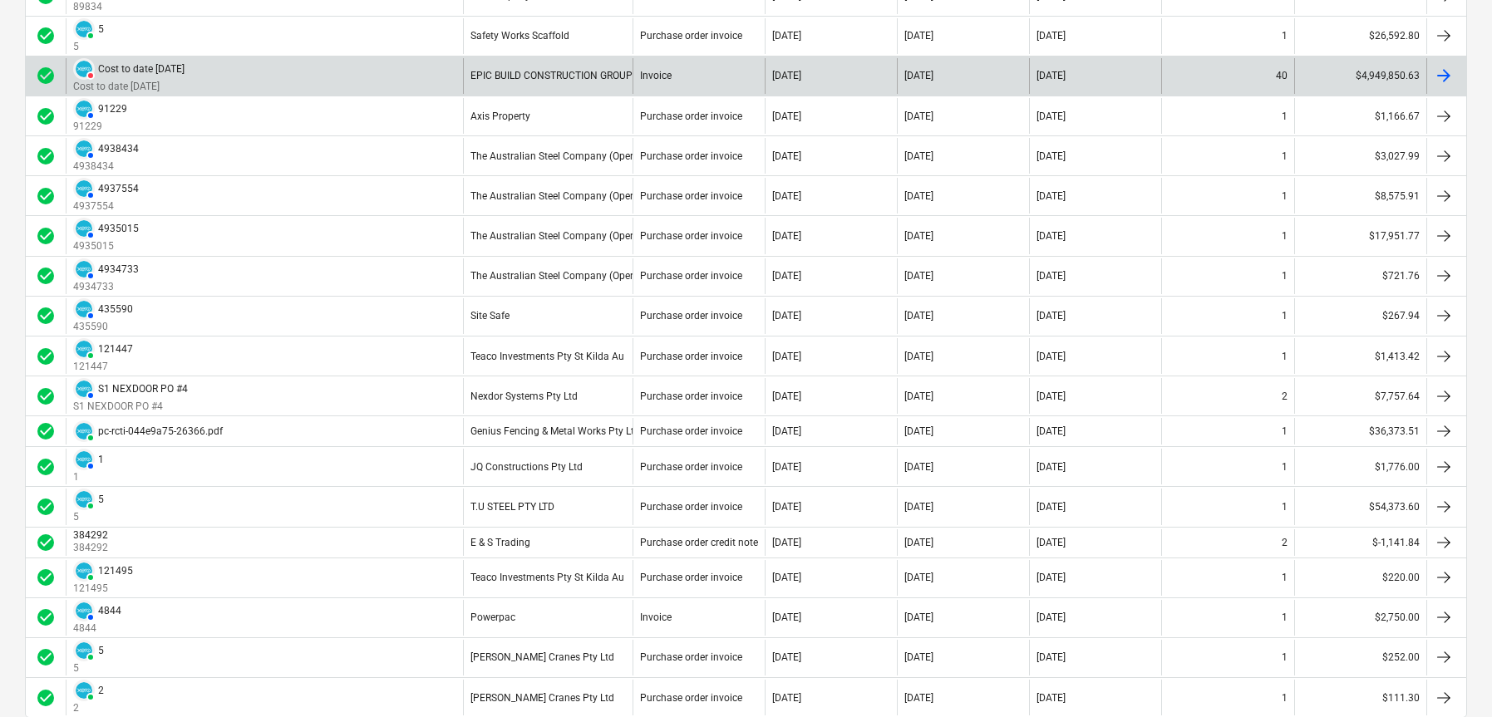
click at [405, 73] on div "DELETED Cost to date [DATE] Cost to date [DATE]" at bounding box center [264, 76] width 397 height 36
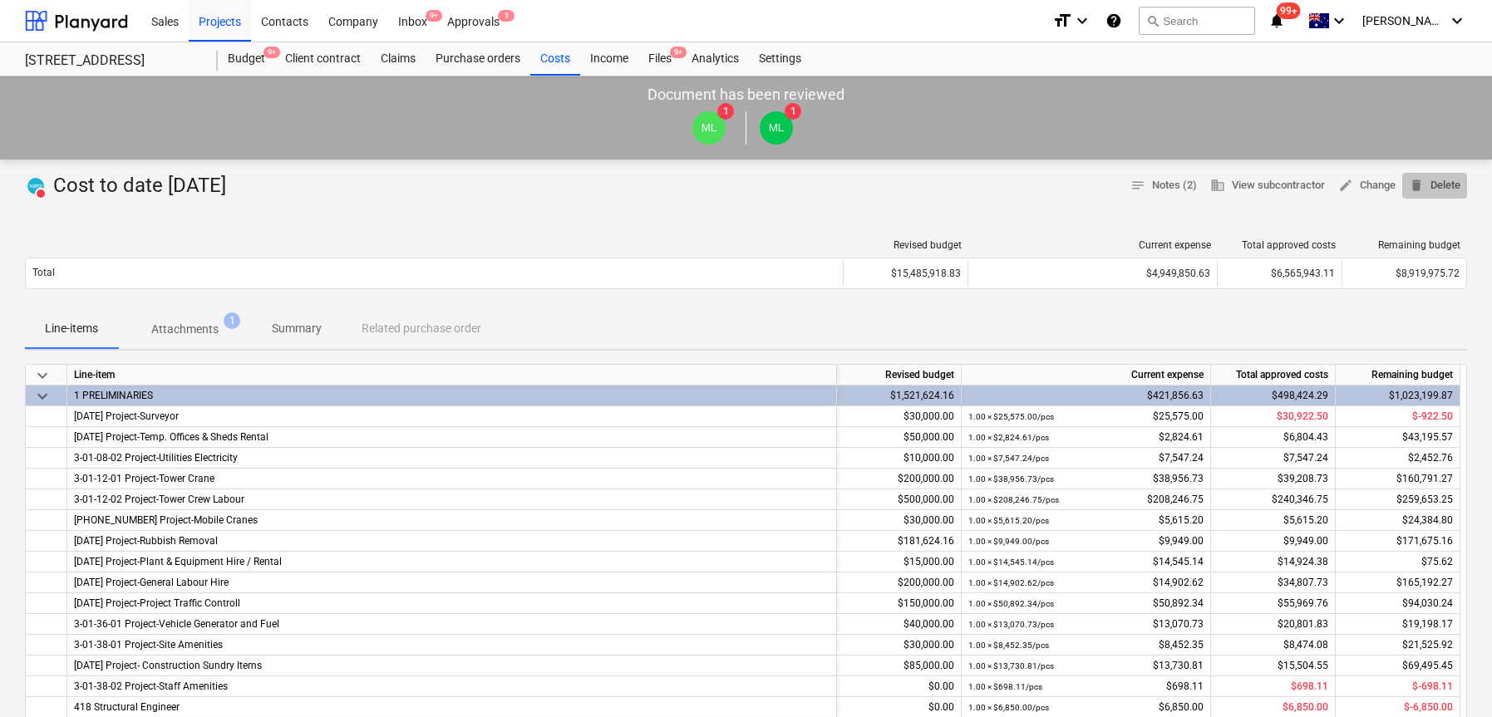
click at [1445, 176] on span "delete Delete" at bounding box center [1435, 185] width 52 height 19
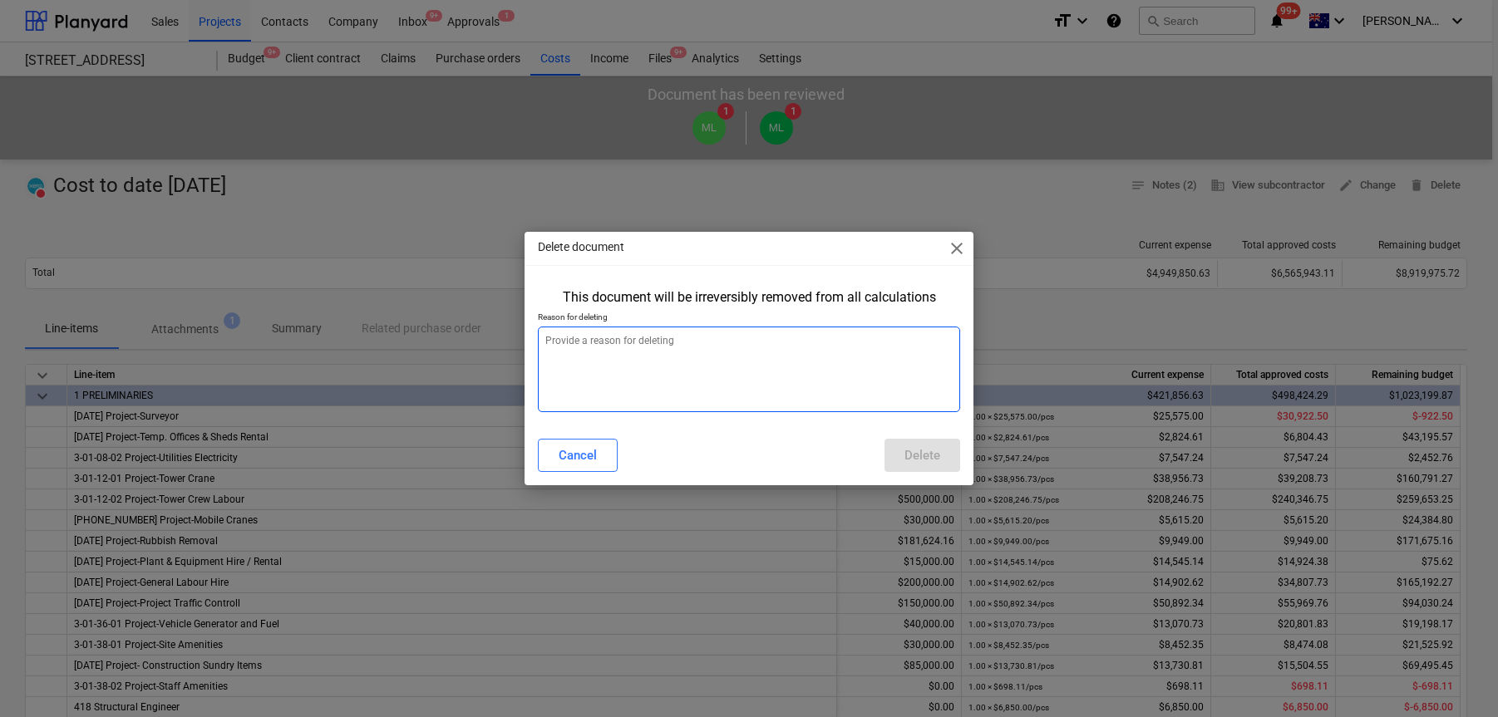
click at [817, 362] on textarea at bounding box center [749, 370] width 423 height 86
type textarea "x"
type textarea "p"
type textarea "x"
type textarea "pr"
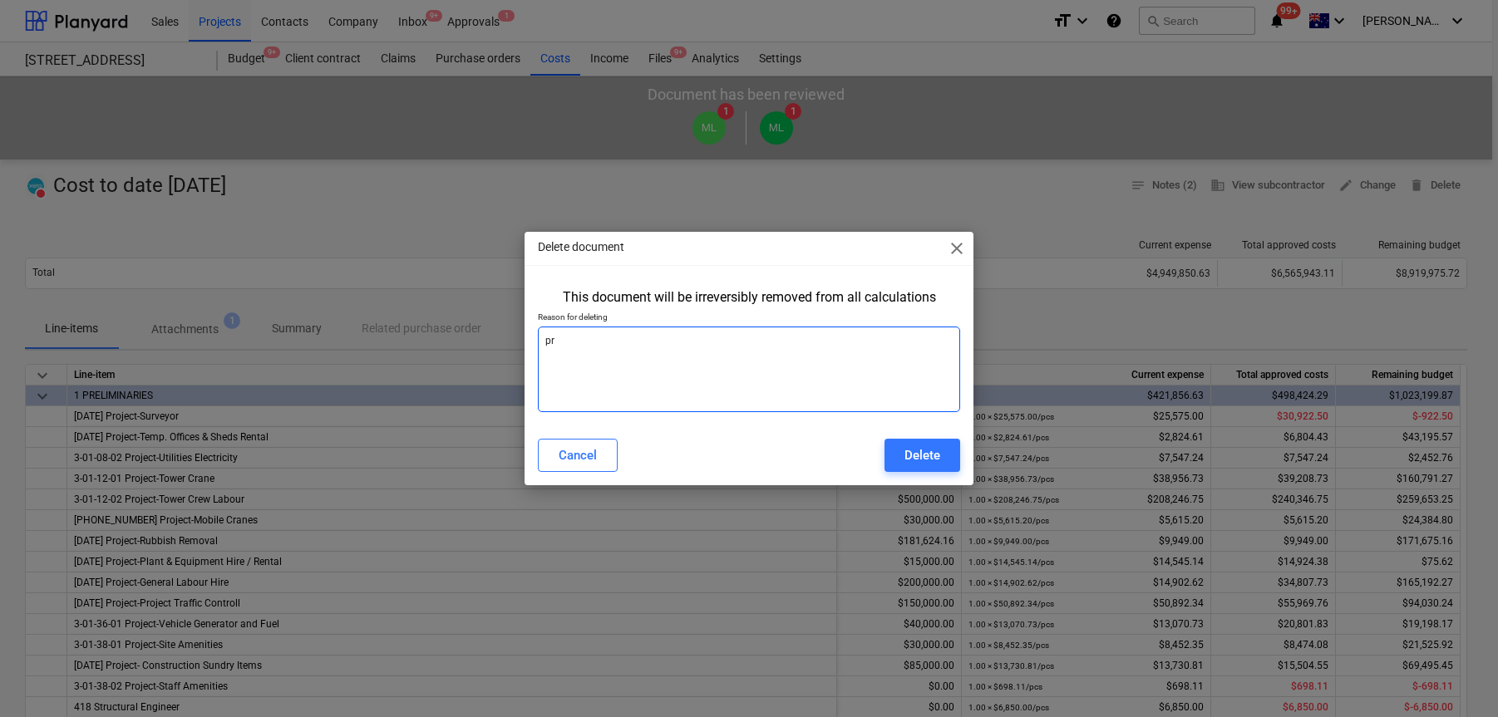
type textarea "x"
type textarea "pre"
type textarea "x"
type textarea "prev"
type textarea "x"
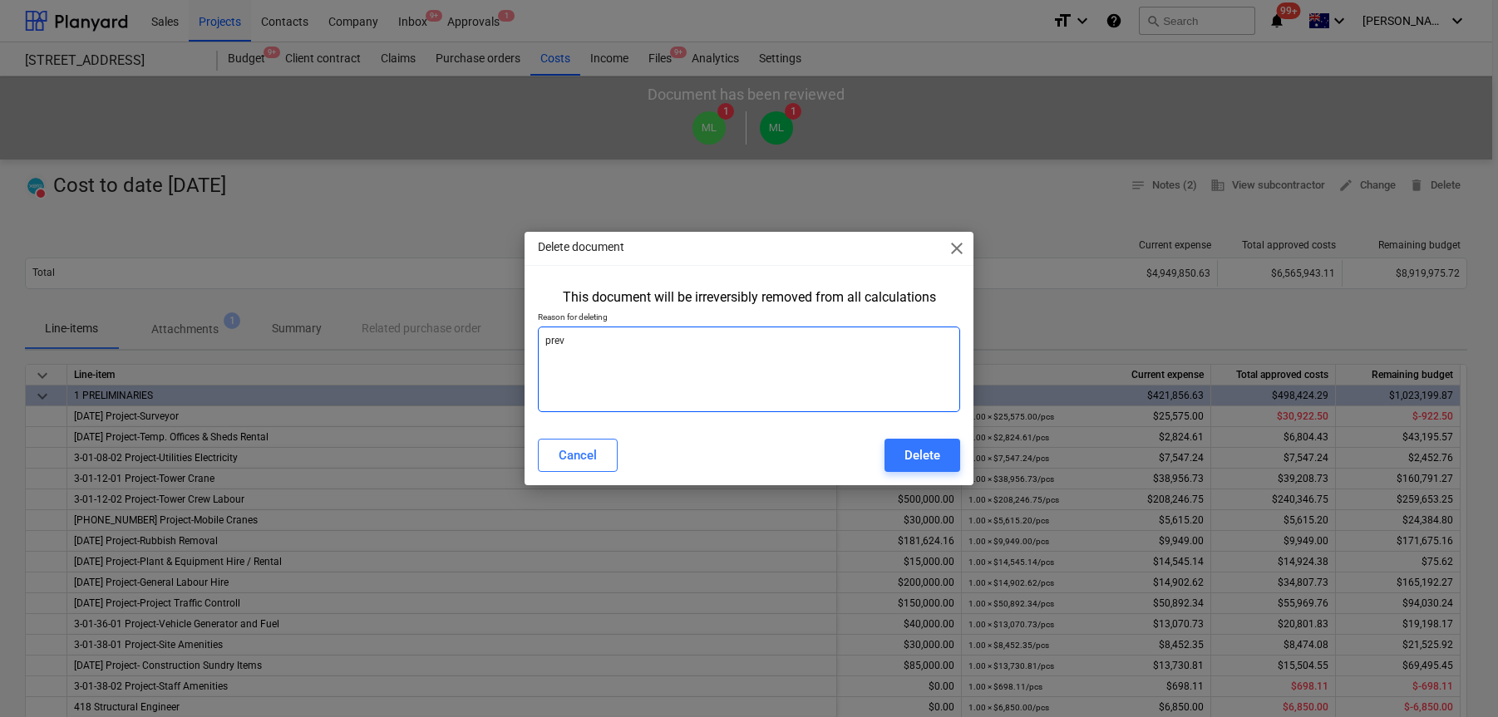
type textarea "previ"
type textarea "x"
type textarea "previo"
type textarea "x"
type textarea "previou"
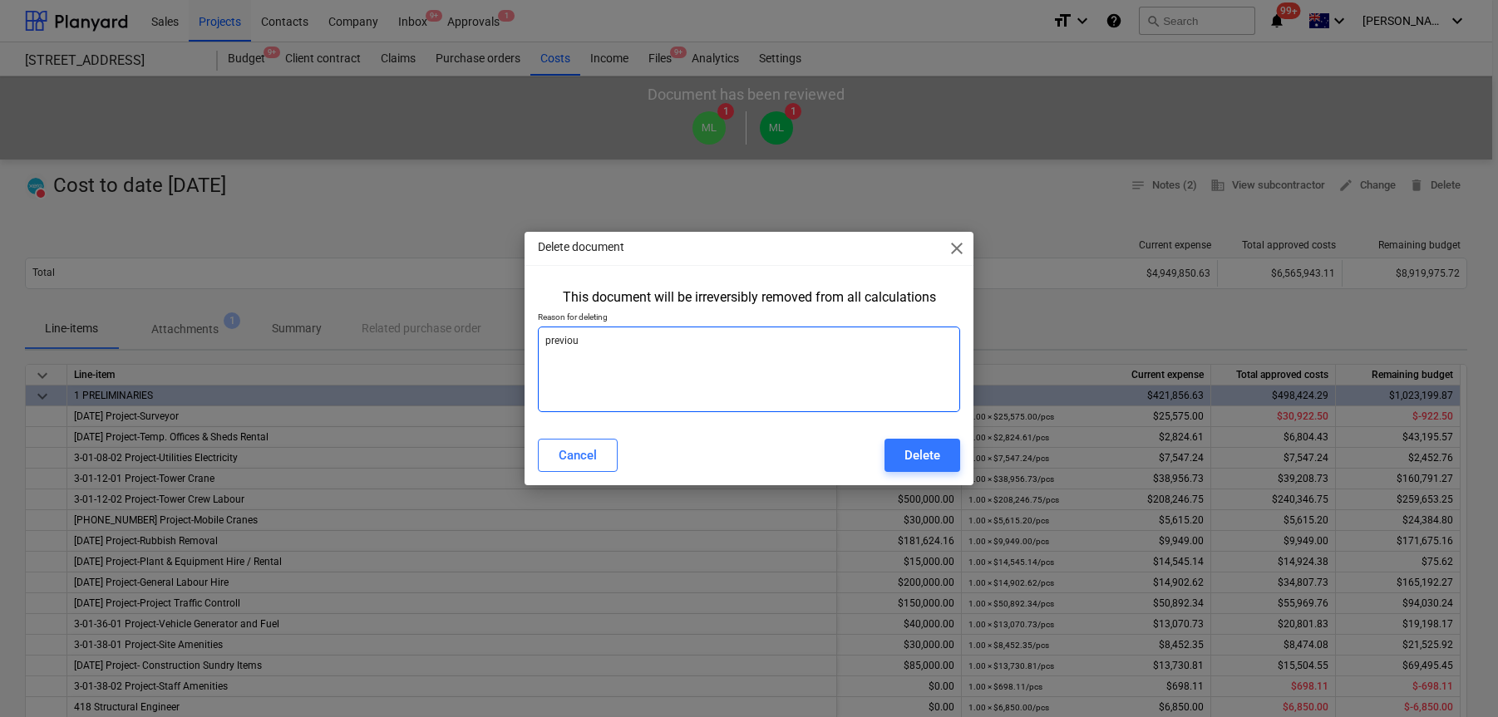
type textarea "x"
type textarea "previous"
type textarea "x"
type textarea "previous c"
type textarea "x"
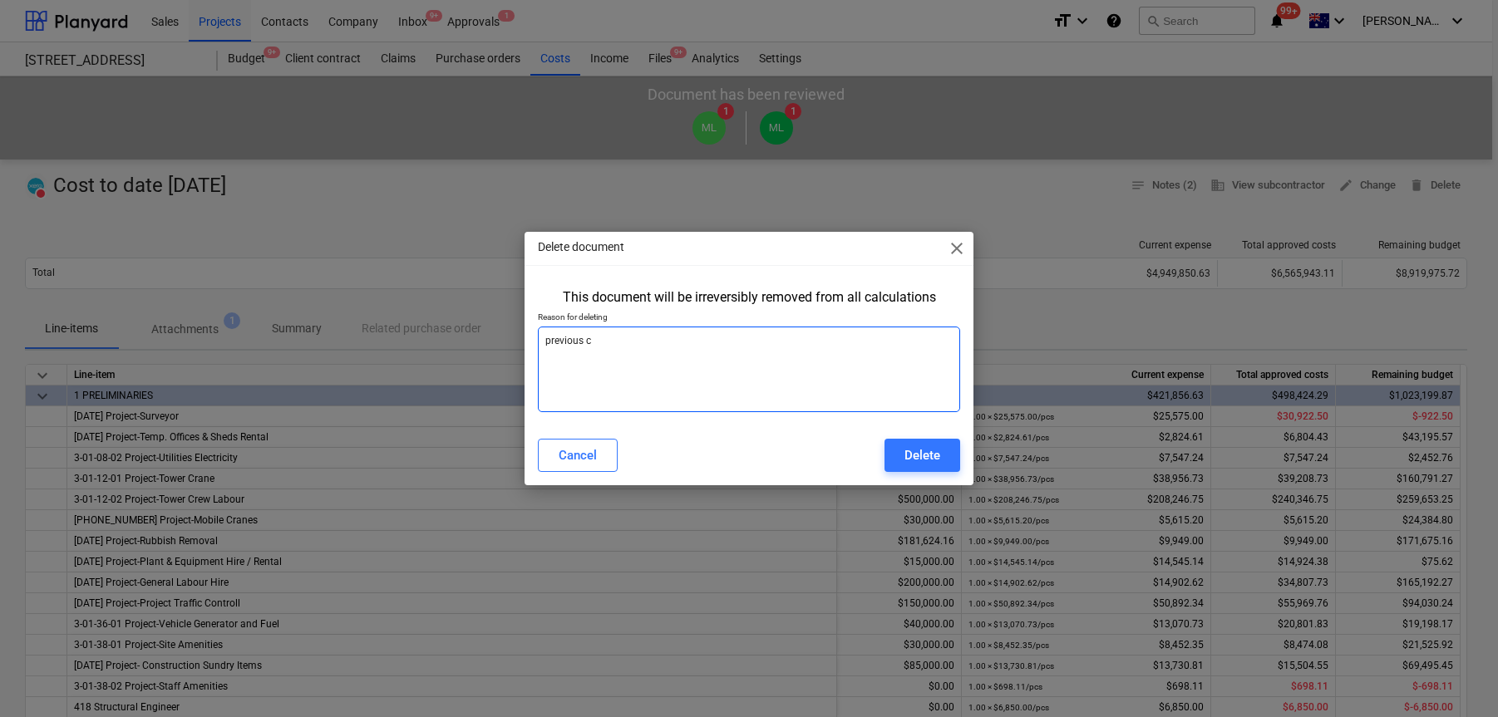
type textarea "previous co"
type textarea "x"
type textarea "previous cos"
type textarea "x"
type textarea "previous cost"
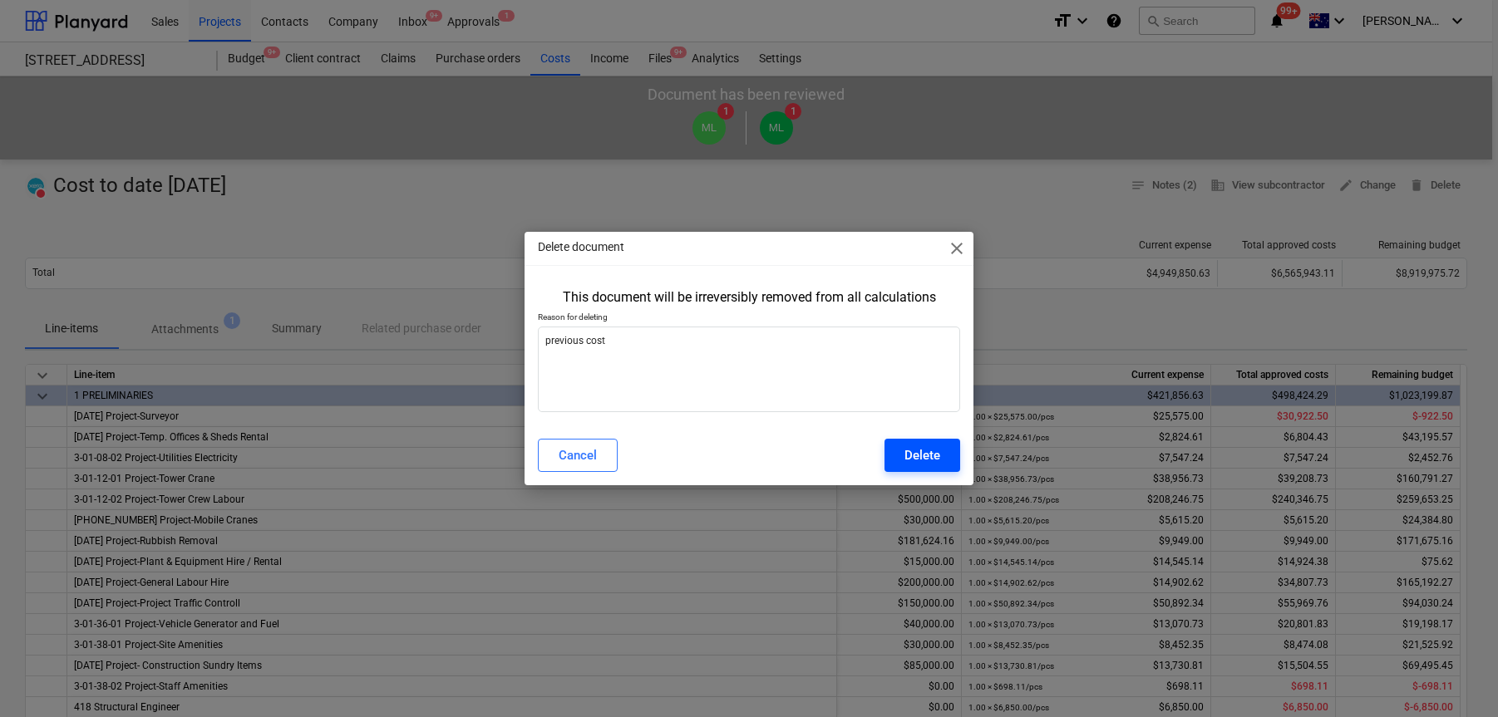
click at [942, 464] on button "Delete" at bounding box center [922, 455] width 76 height 33
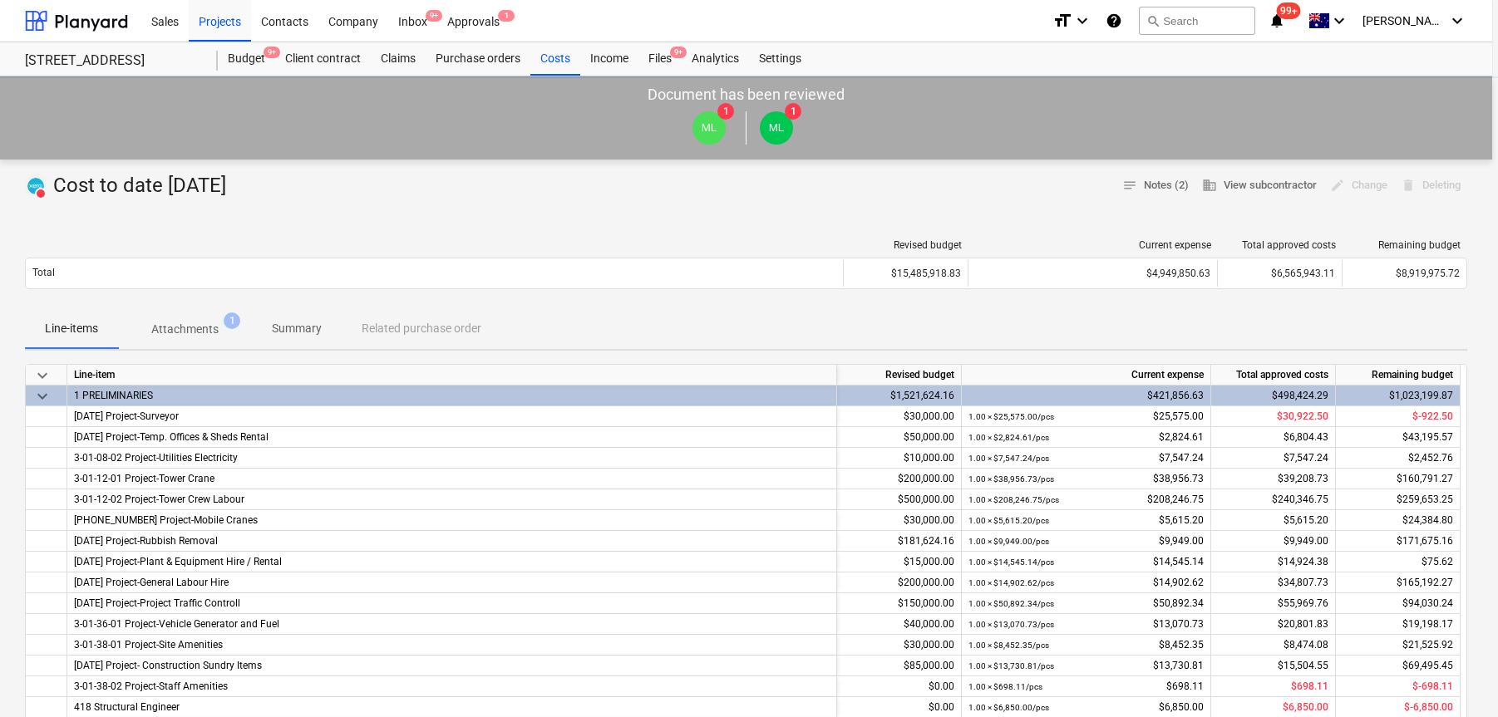
type textarea "x"
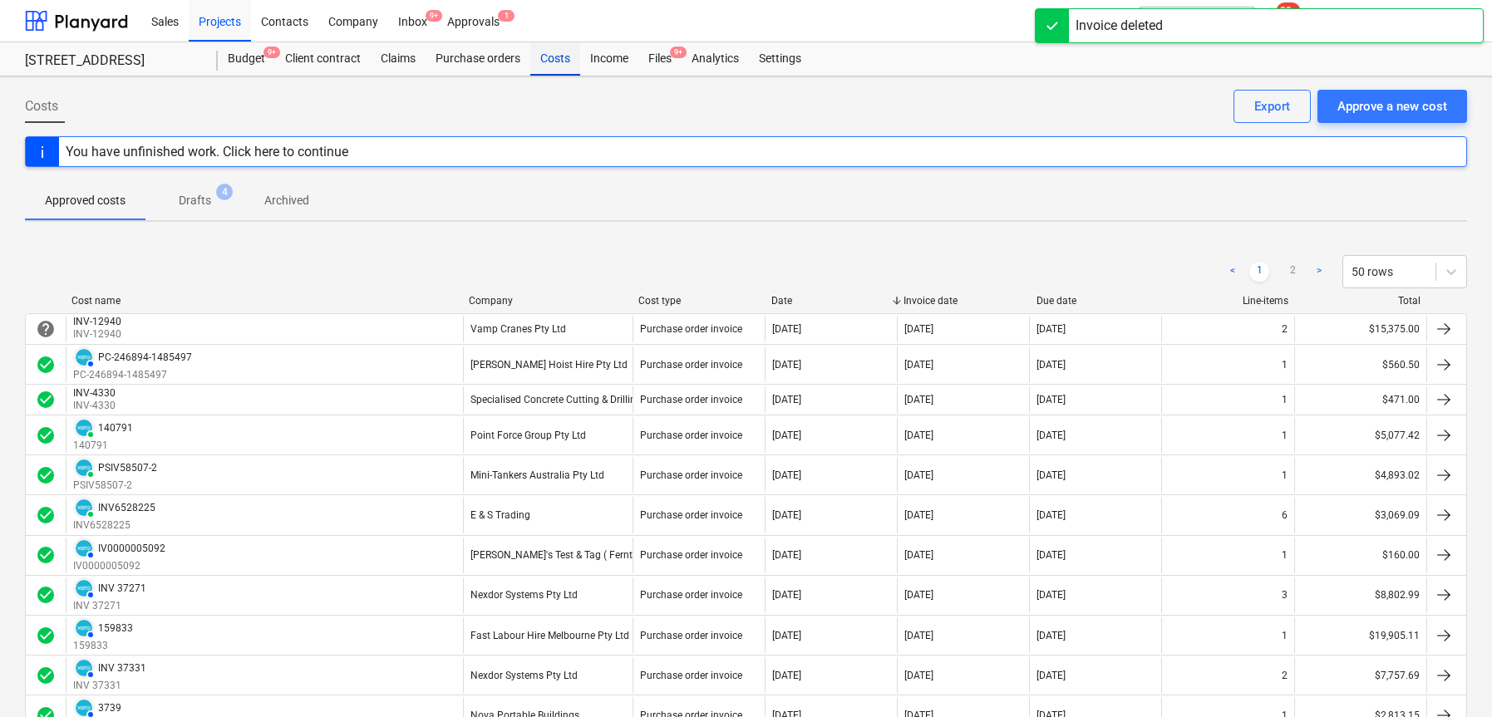
click at [553, 62] on div "Costs" at bounding box center [555, 58] width 50 height 33
click at [442, 61] on div "Purchase orders" at bounding box center [478, 58] width 105 height 33
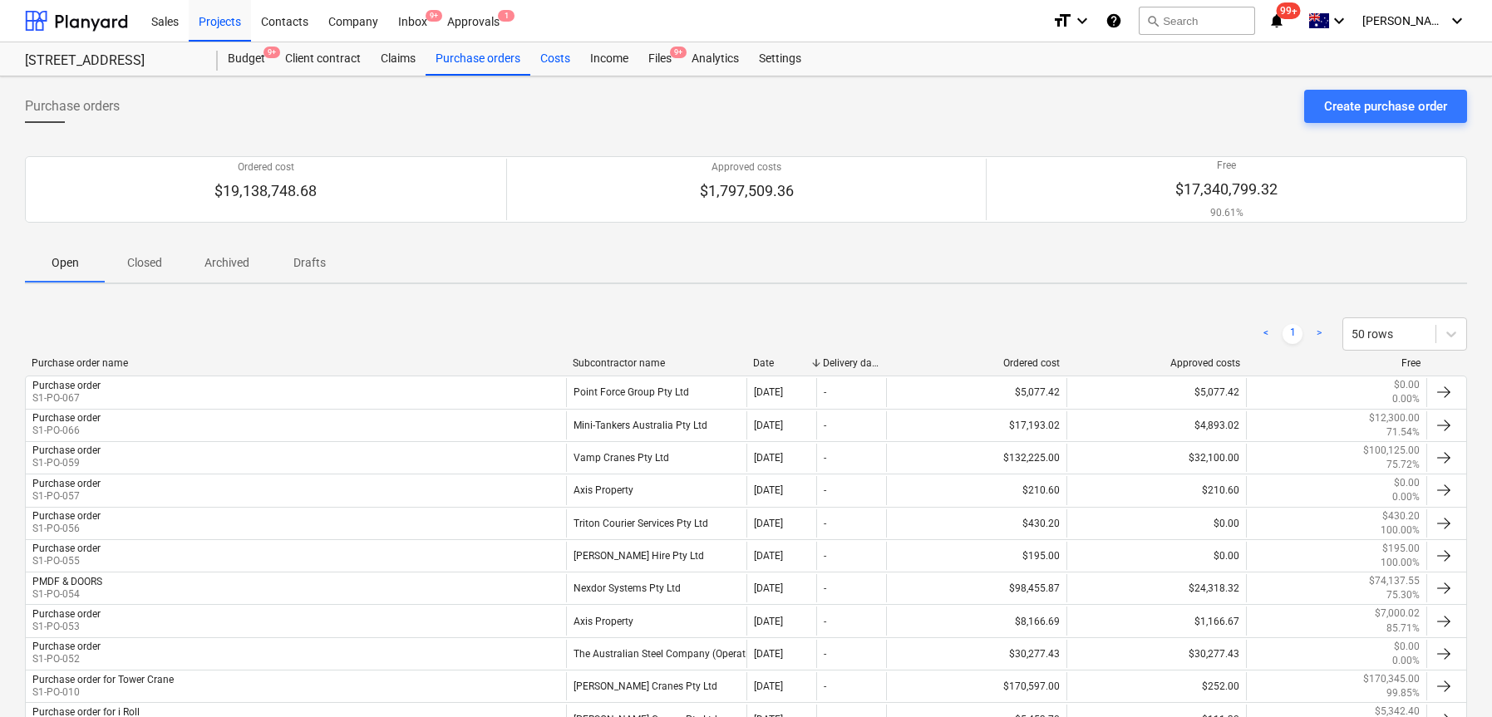
click at [553, 61] on div "Costs" at bounding box center [555, 58] width 50 height 33
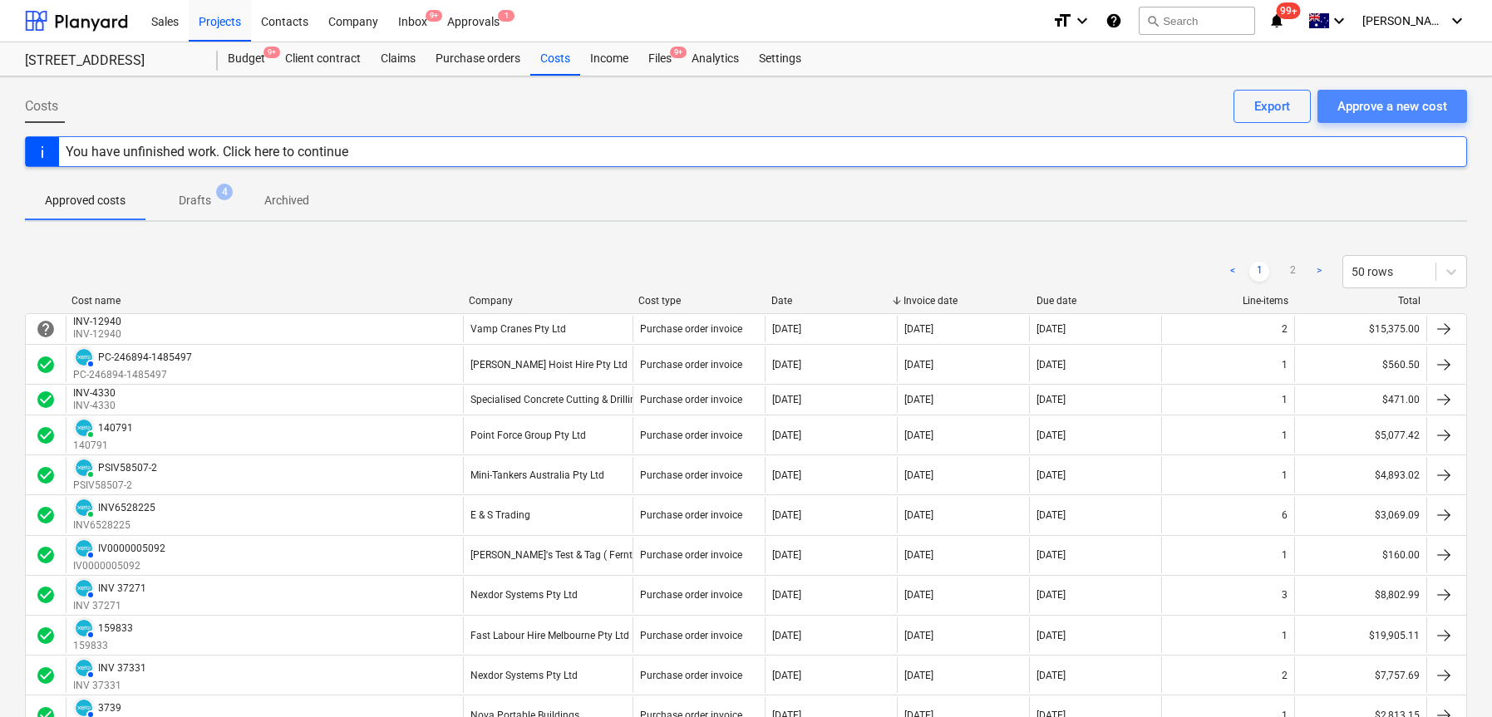
click at [1390, 102] on div "Approve a new cost" at bounding box center [1392, 107] width 110 height 22
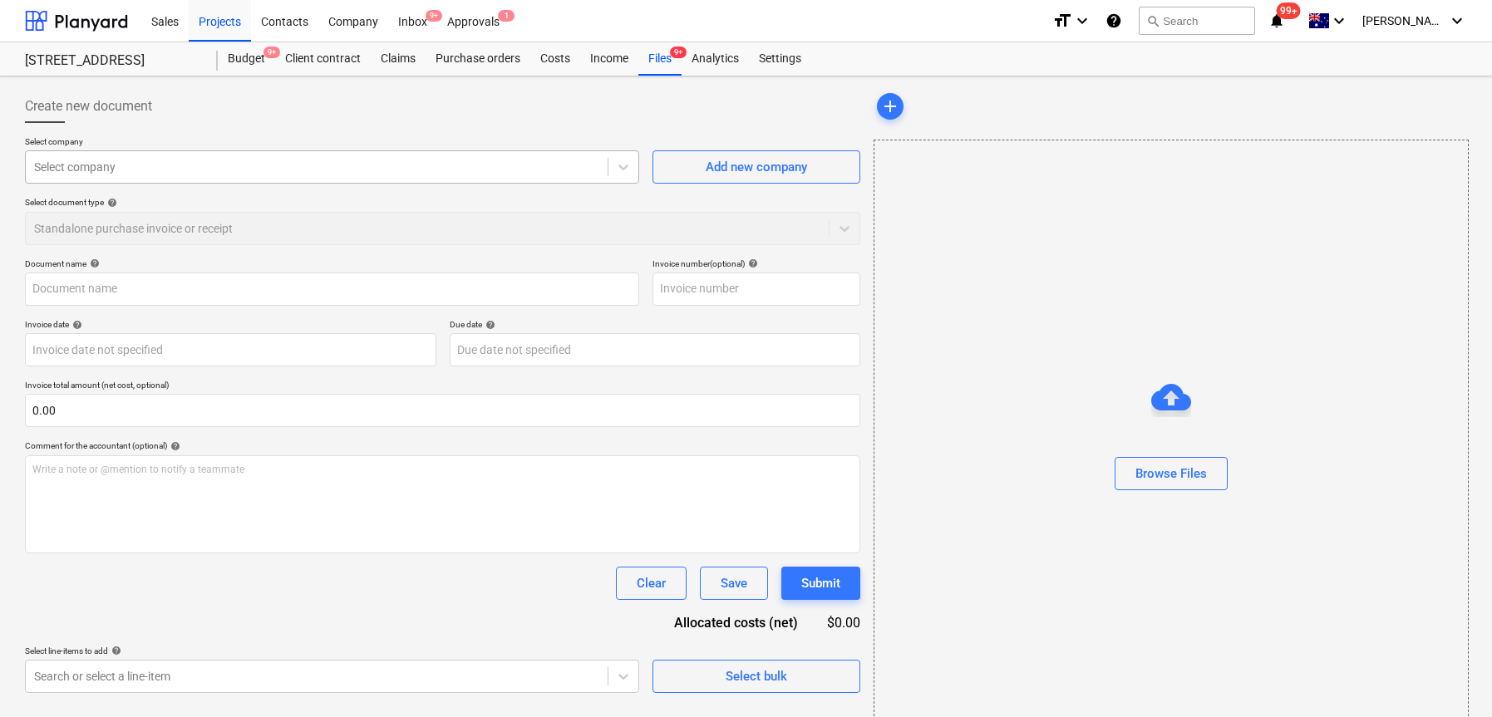
click at [293, 175] on div at bounding box center [316, 167] width 565 height 17
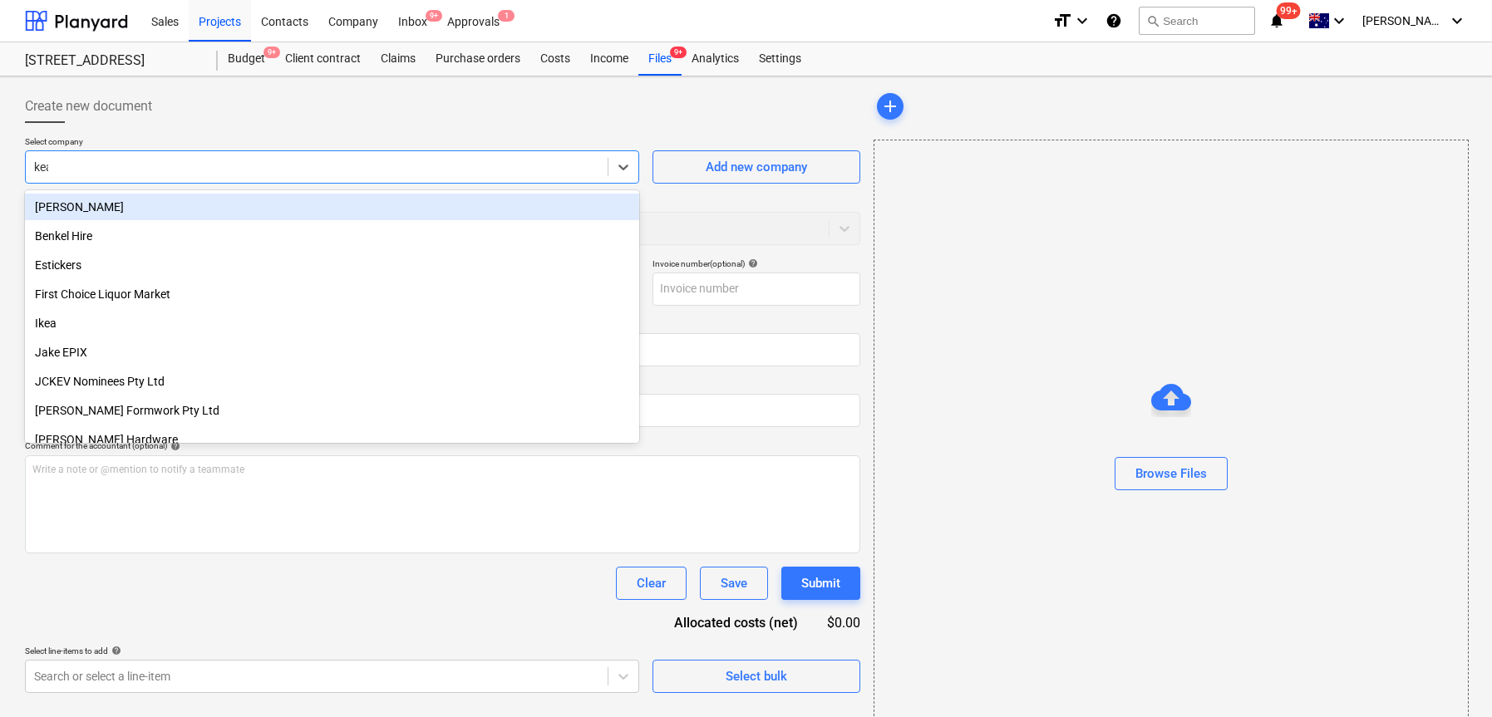
type input "[PERSON_NAME]"
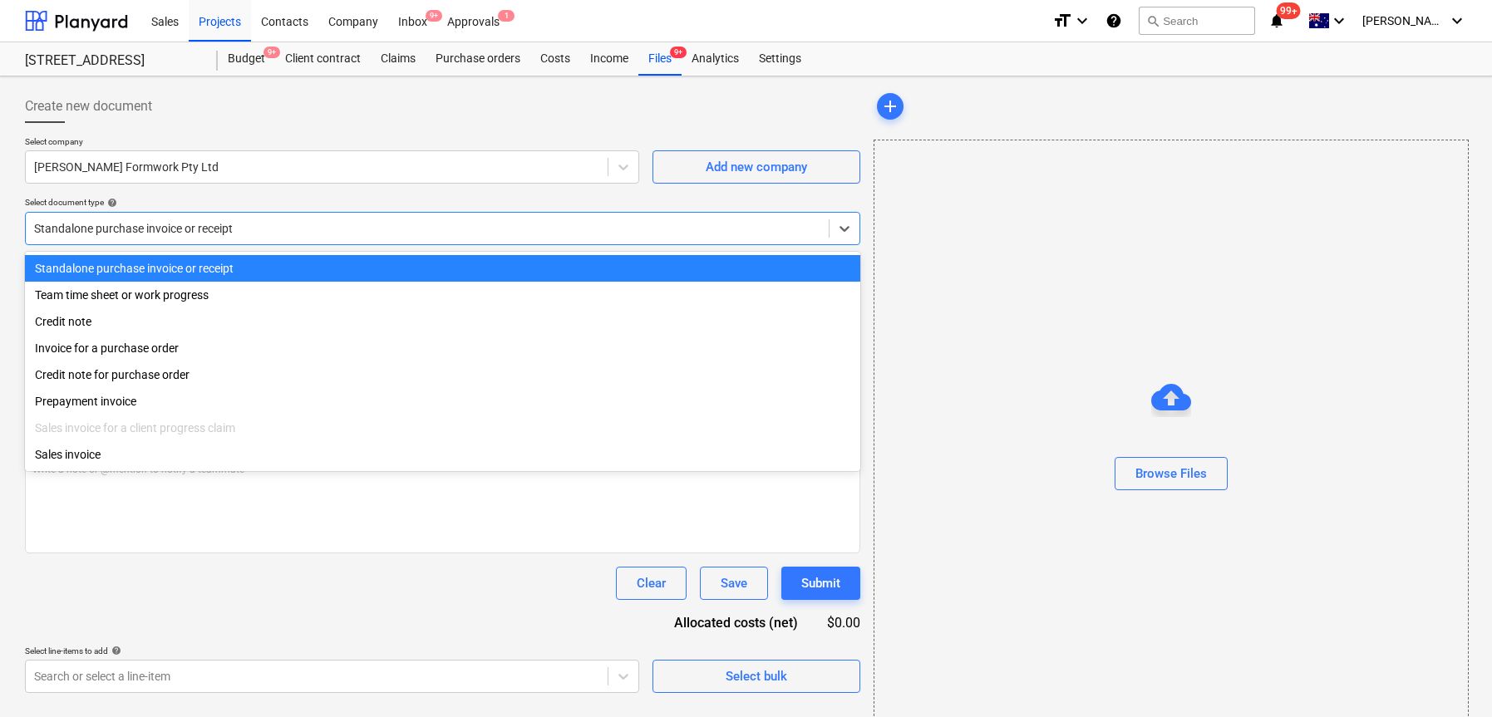
click at [239, 224] on div at bounding box center [427, 228] width 786 height 17
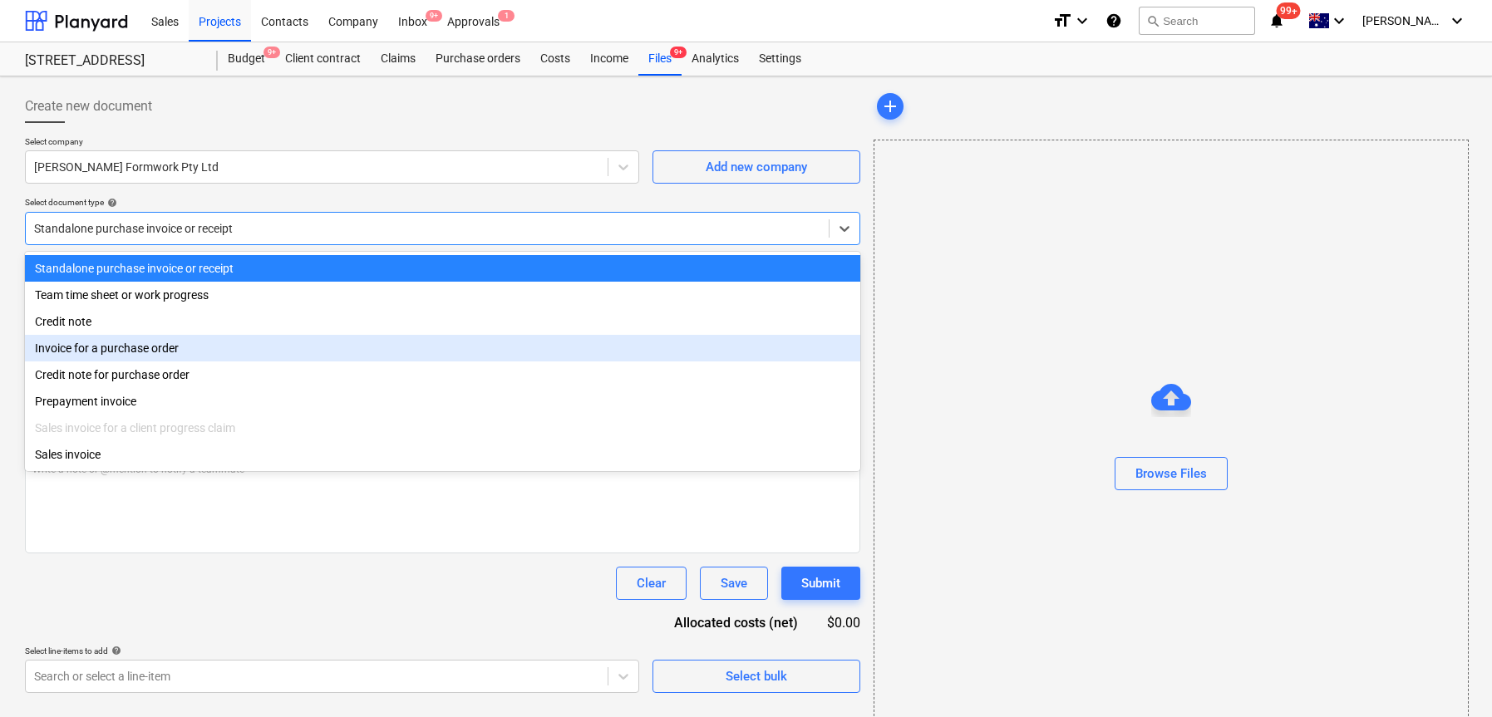
click at [205, 352] on div "Invoice for a purchase order" at bounding box center [442, 348] width 835 height 27
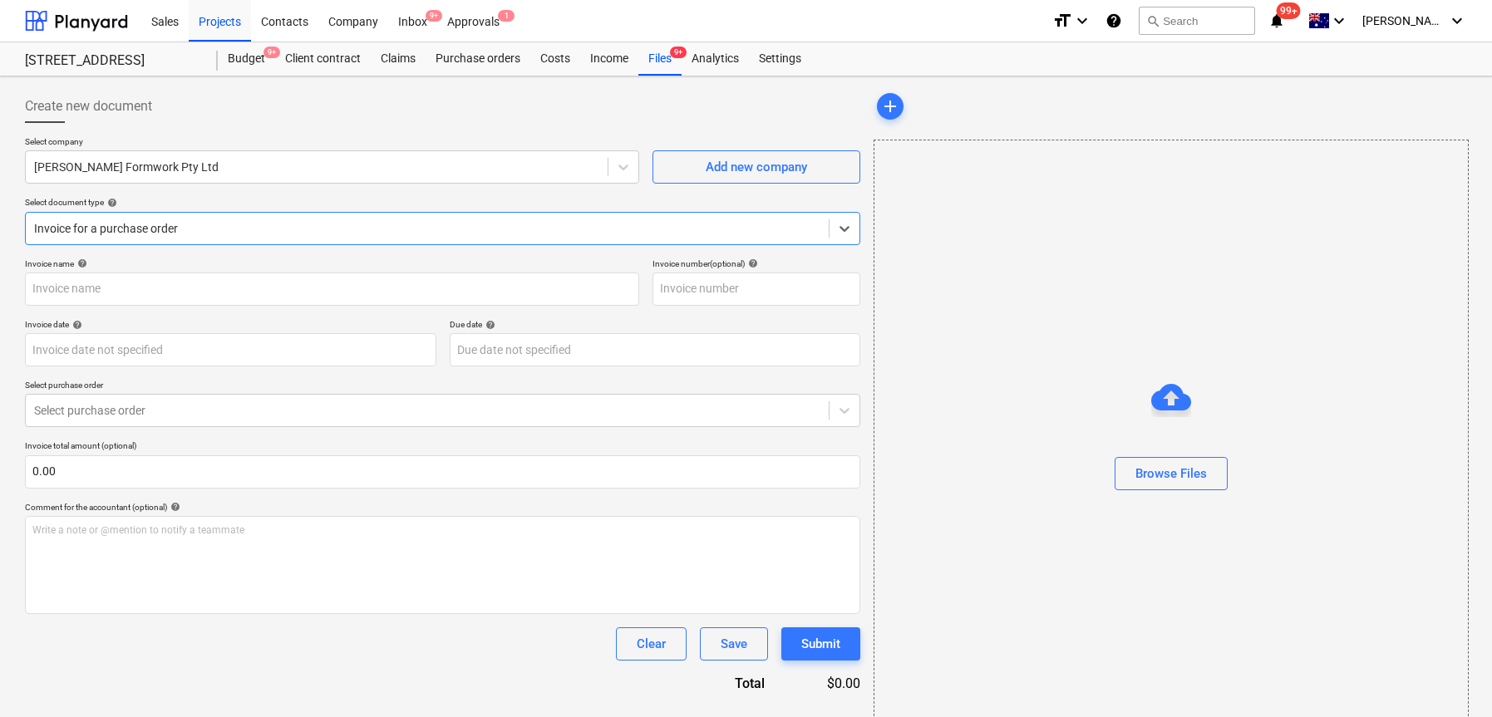
scroll to position [2, 0]
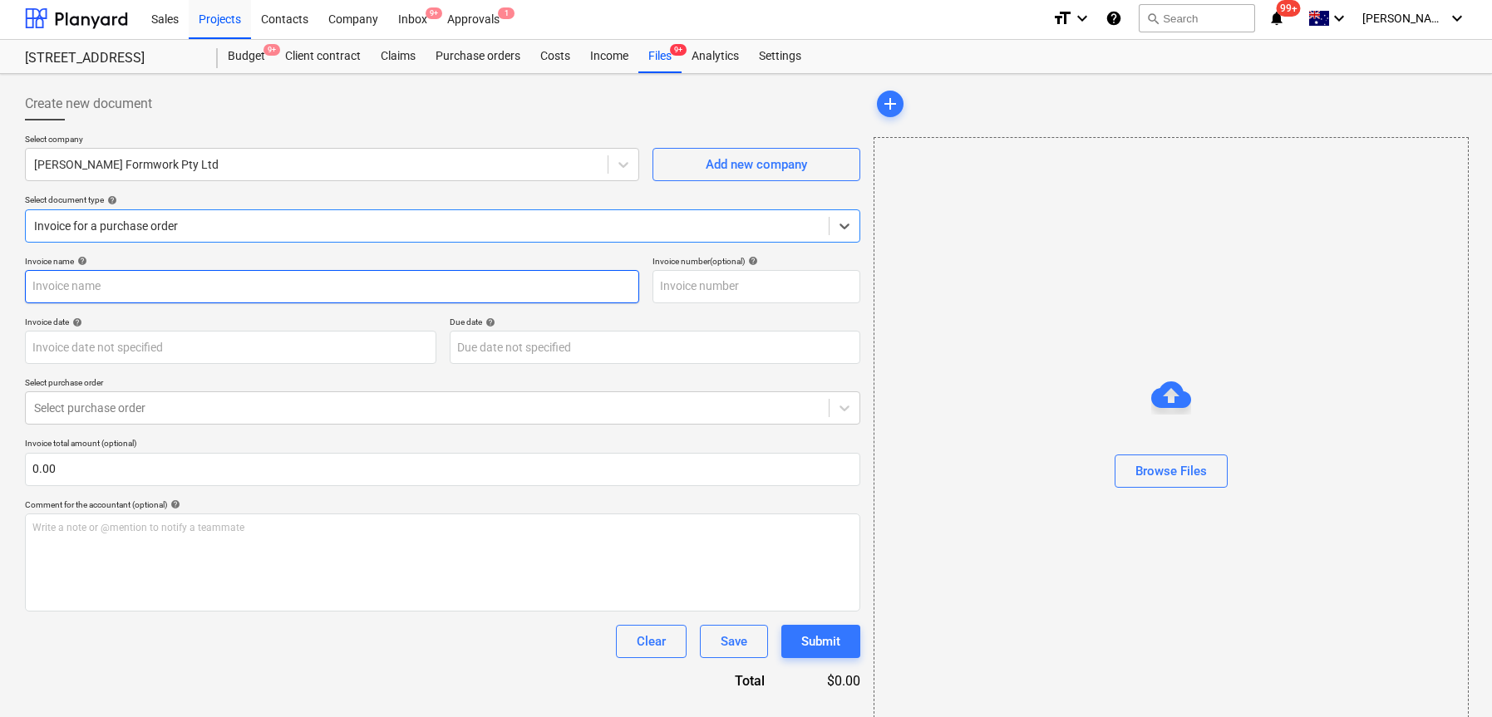
click at [206, 297] on input "text" at bounding box center [332, 286] width 614 height 33
type input "Previous cost to date EPIX + EPIC"
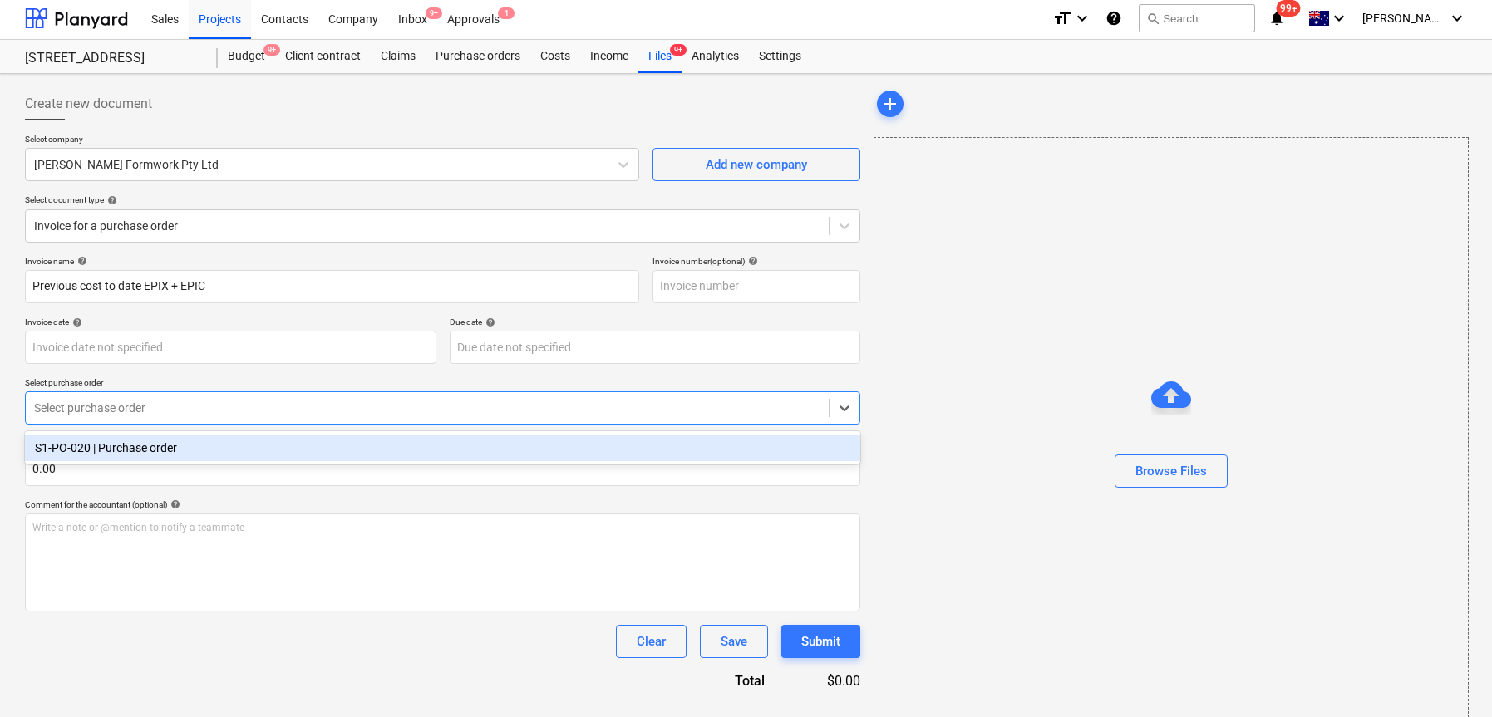
click at [182, 409] on div at bounding box center [427, 408] width 786 height 17
click at [180, 443] on div "S1-PO-020 | Purchase order" at bounding box center [442, 448] width 835 height 27
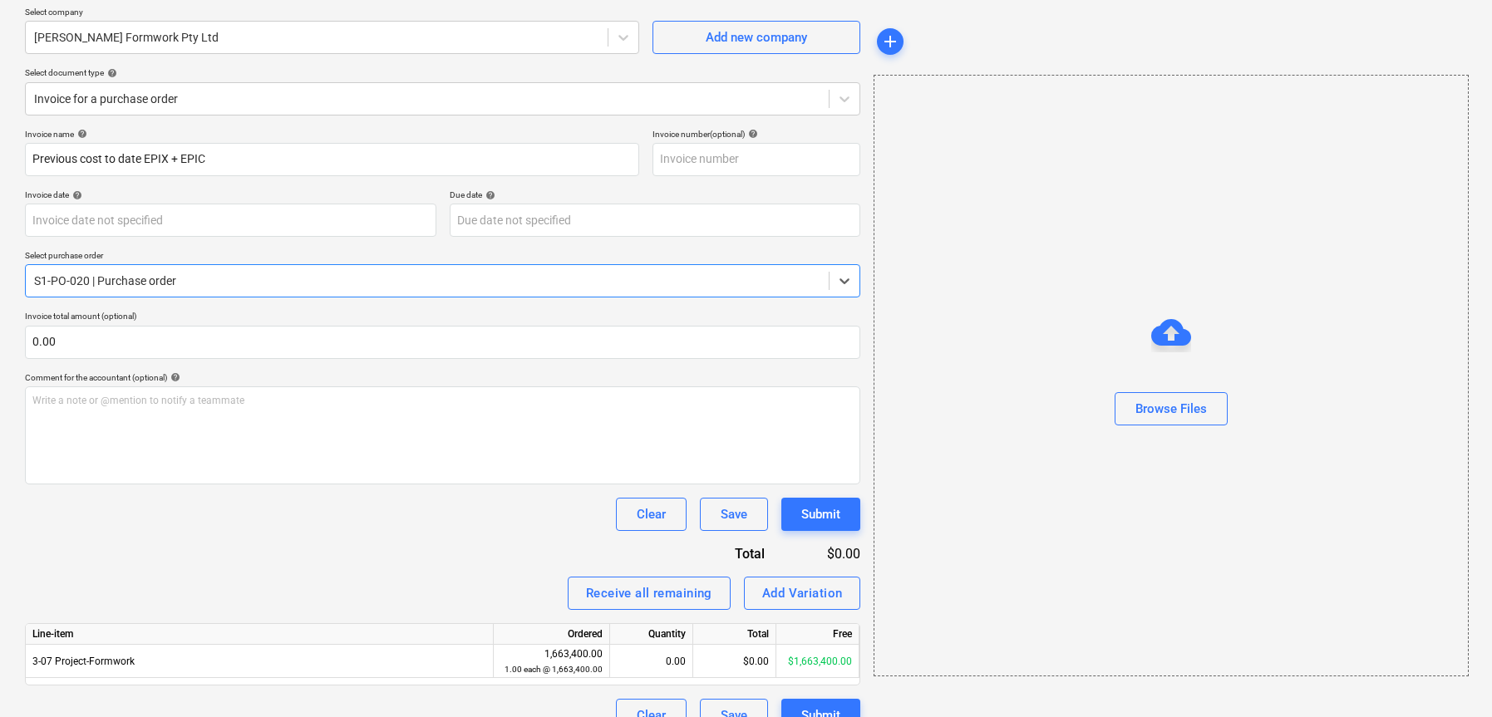
scroll to position [158, 0]
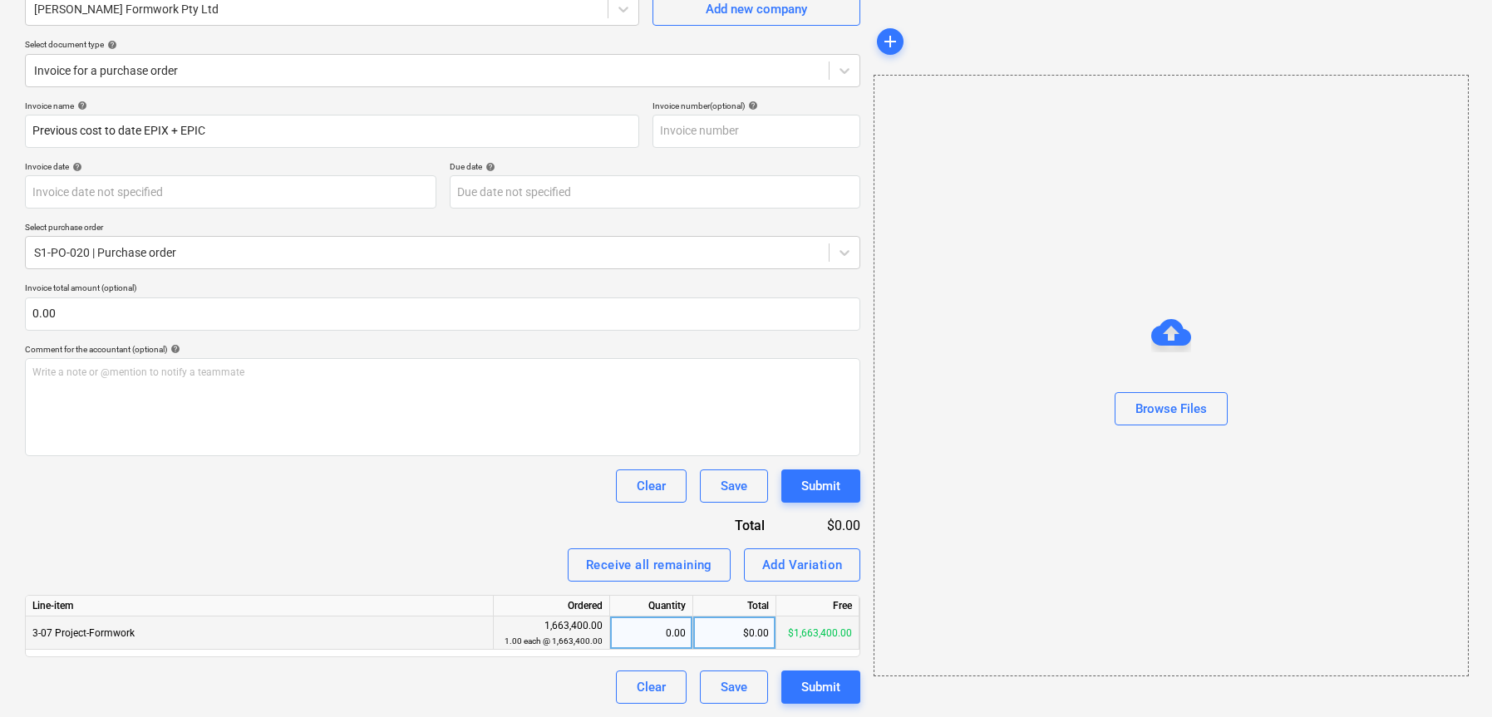
click at [713, 632] on div "$0.00" at bounding box center [734, 633] width 83 height 33
type input "1417500.88"
click at [517, 515] on div "Invoice name help Previous cost to date EPIX + EPIC Invoice number (optional) h…" at bounding box center [442, 402] width 835 height 603
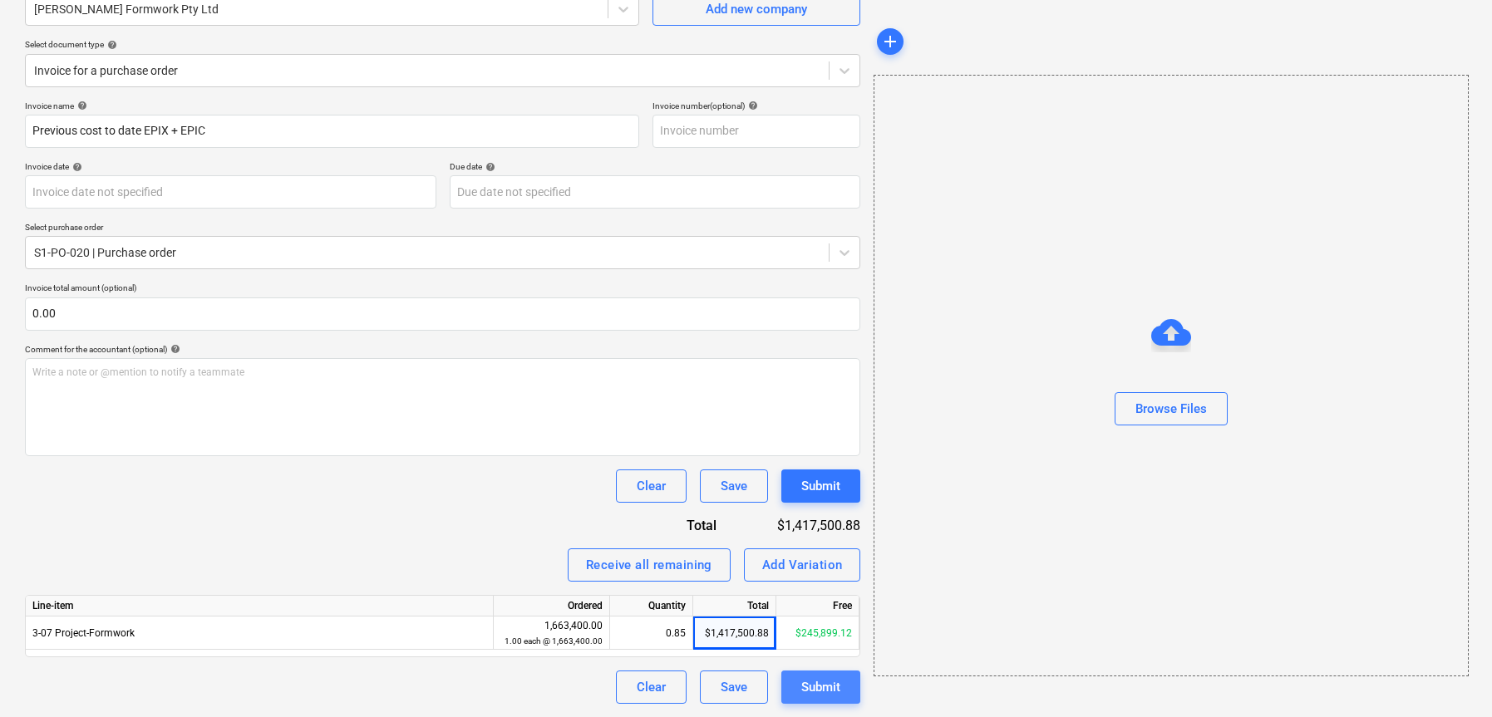
click at [822, 681] on div "Submit" at bounding box center [820, 687] width 39 height 22
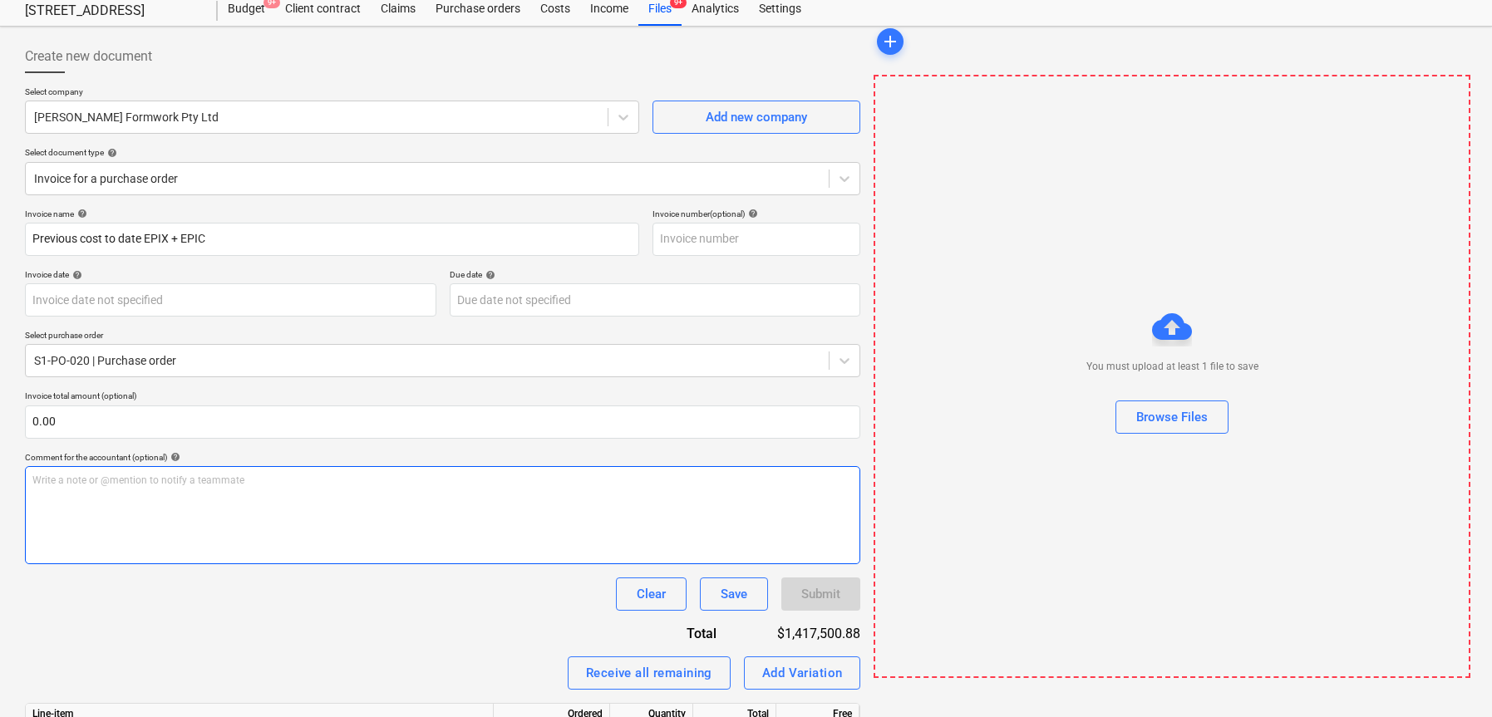
scroll to position [0, 0]
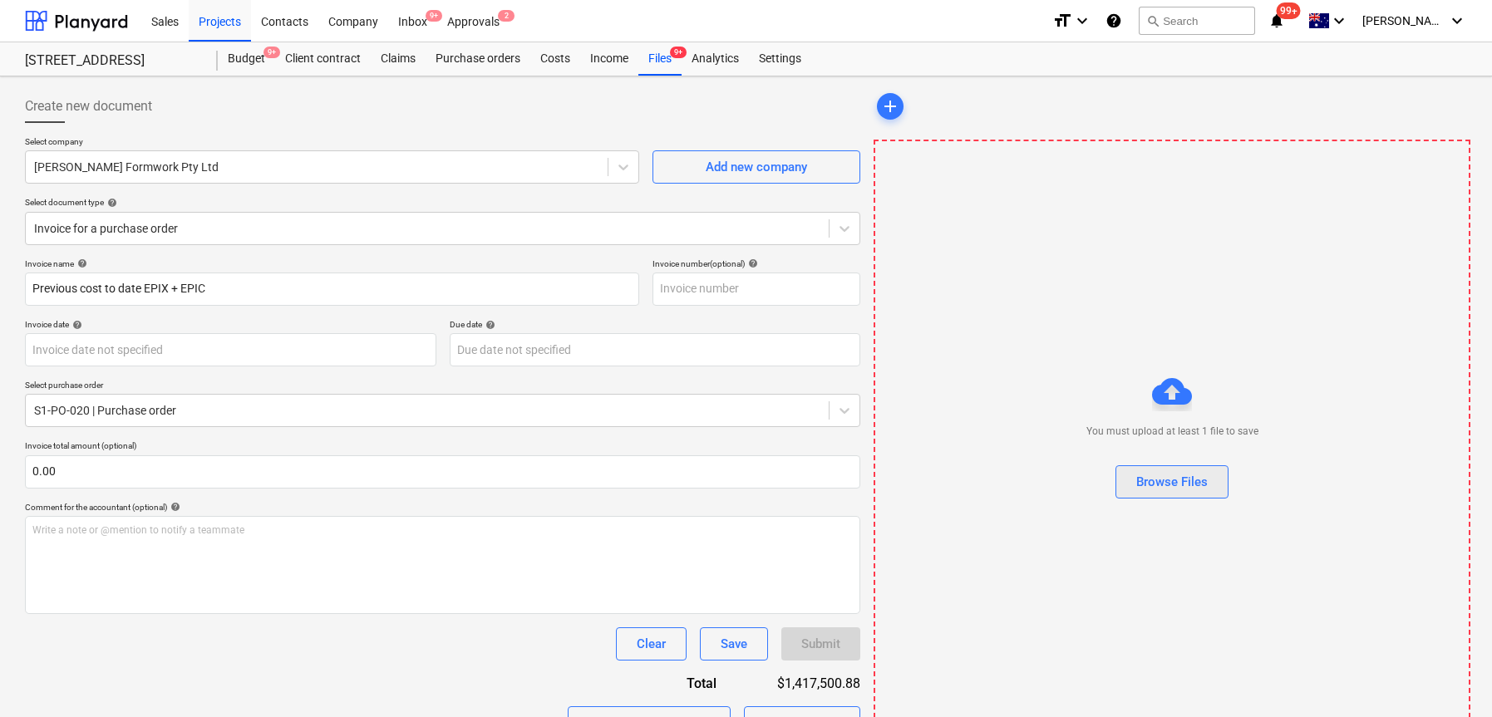
click at [1190, 467] on button "Browse Files" at bounding box center [1171, 481] width 113 height 33
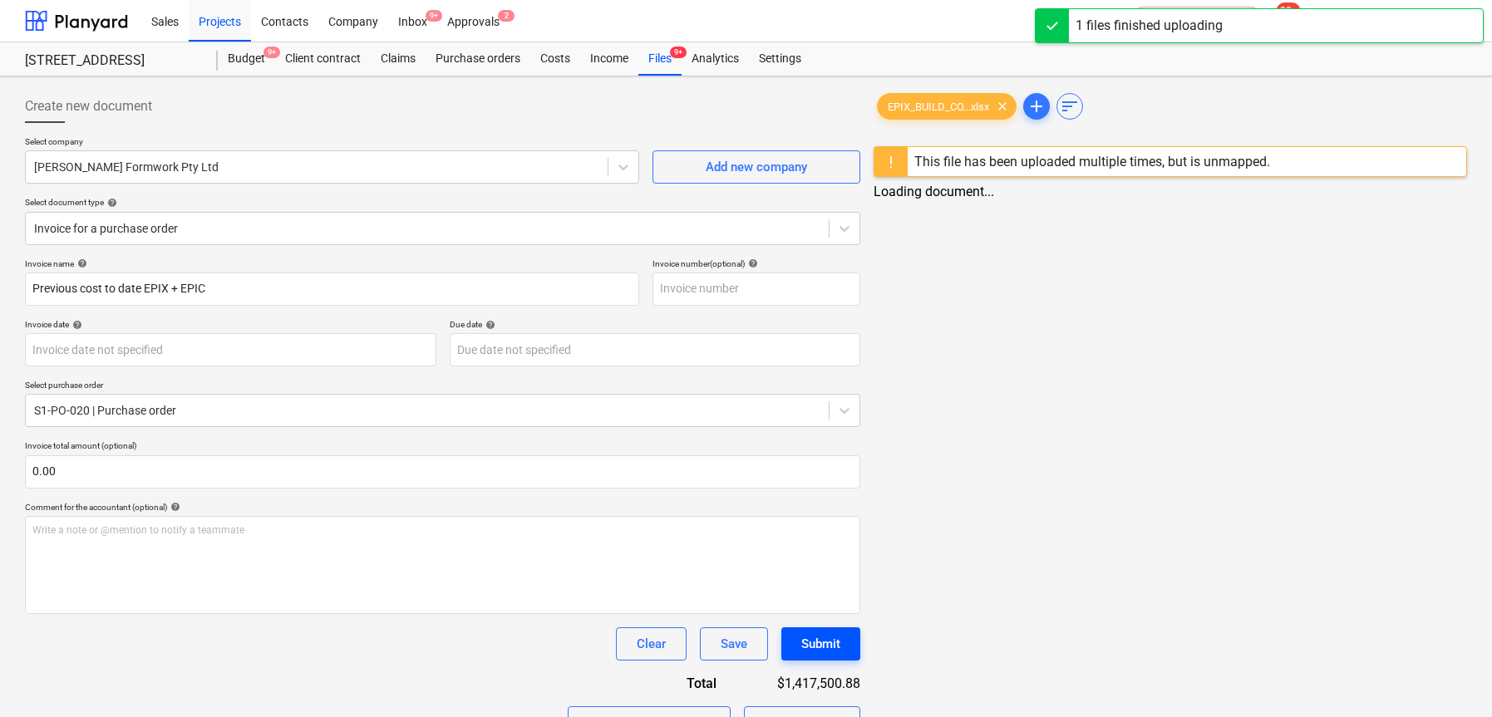
click at [809, 651] on div "Submit" at bounding box center [820, 644] width 39 height 22
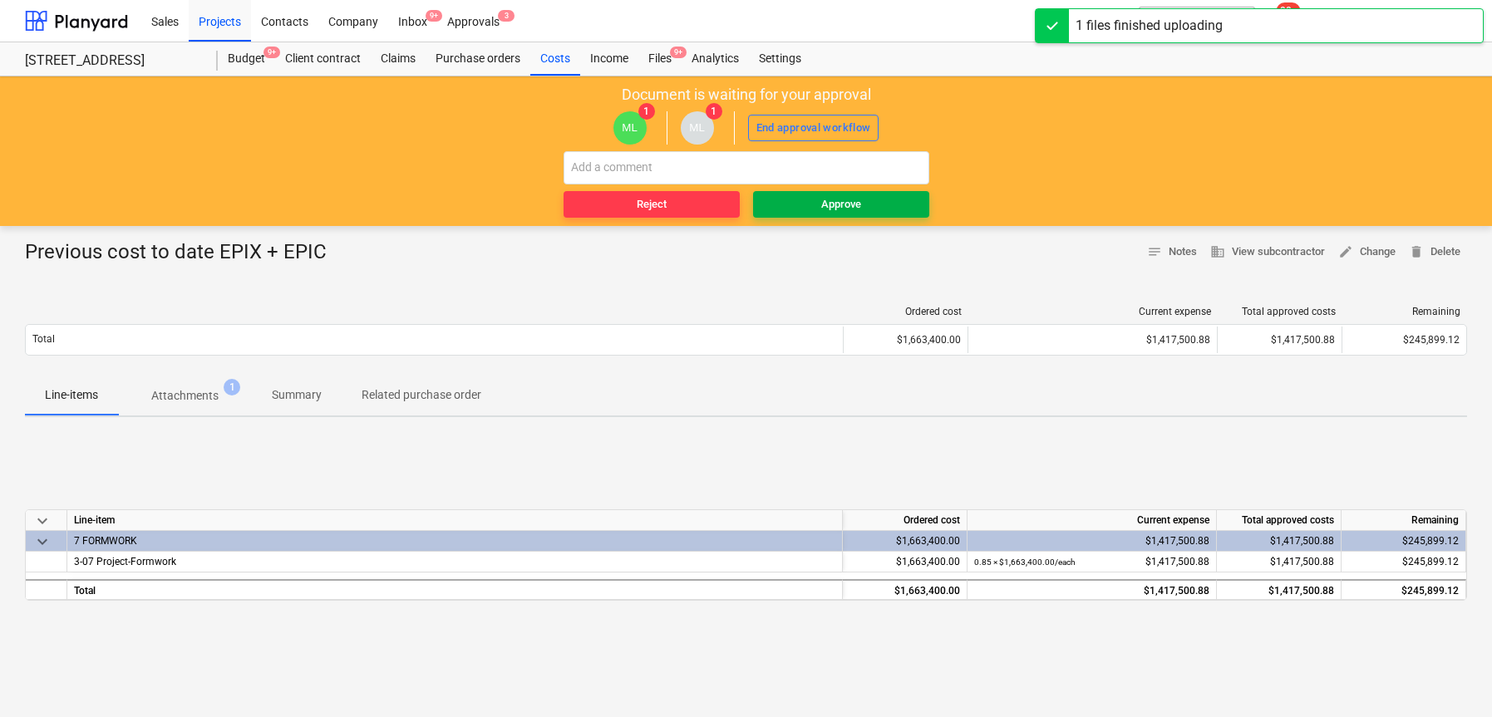
click at [810, 198] on span "Approve" at bounding box center [841, 204] width 163 height 19
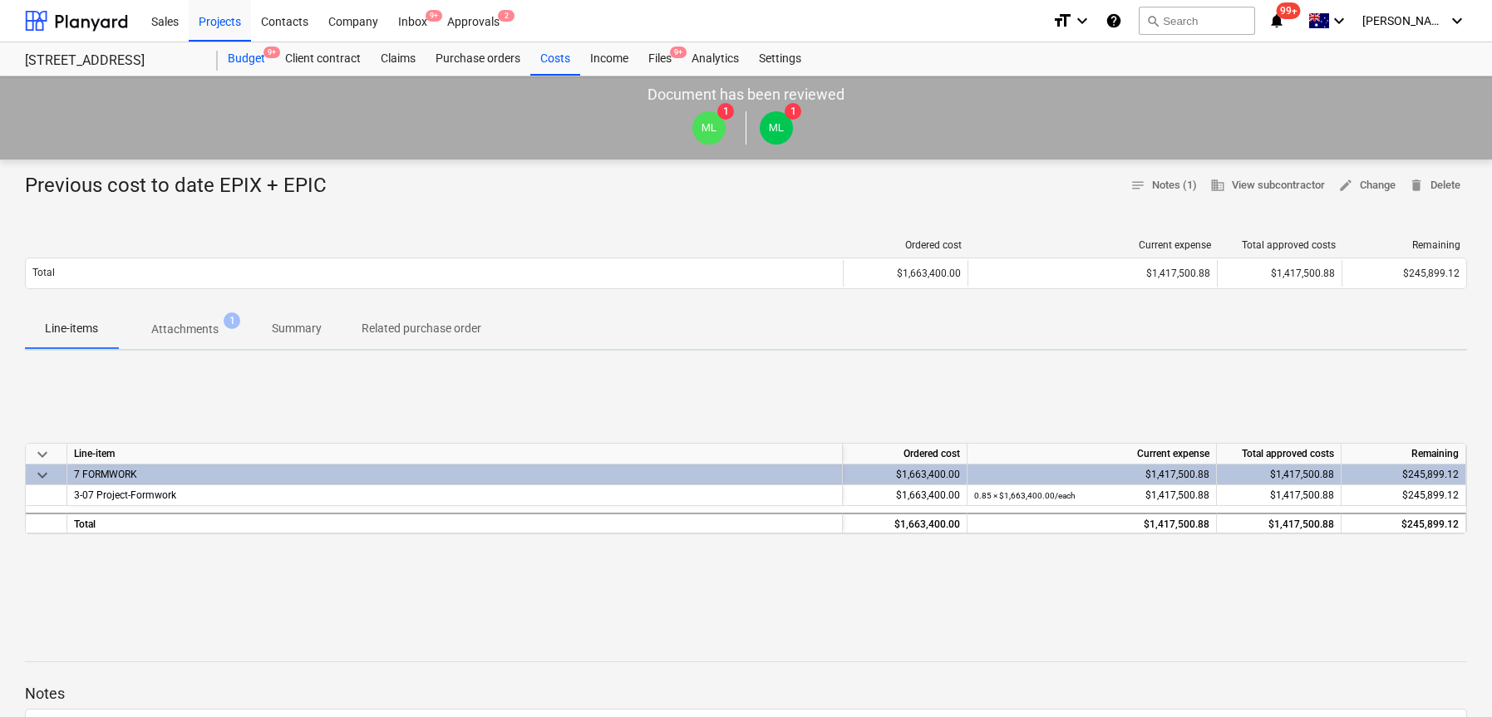
click at [248, 54] on div "Budget 9+" at bounding box center [246, 58] width 57 height 33
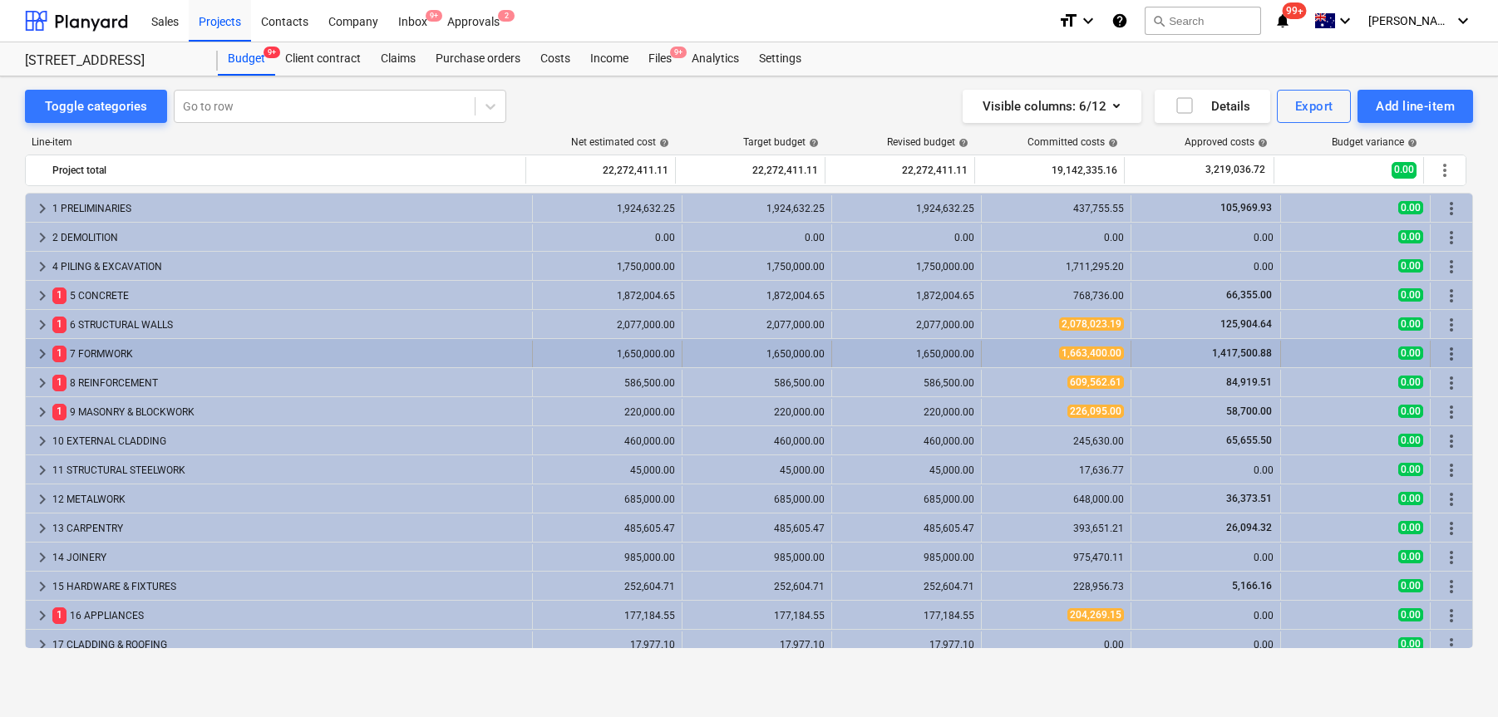
click at [91, 352] on div "1 7 FORMWORK" at bounding box center [288, 354] width 473 height 27
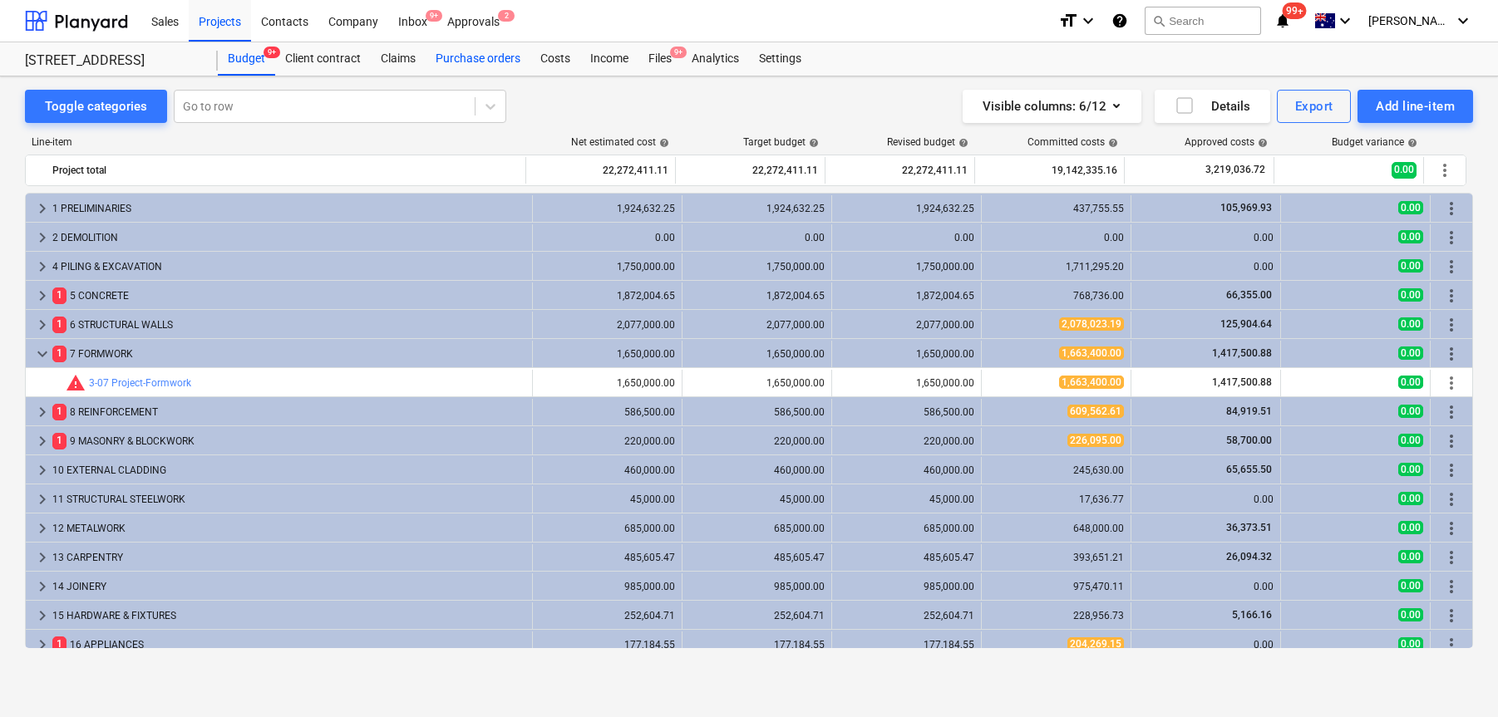
click at [503, 61] on div "Purchase orders" at bounding box center [478, 58] width 105 height 33
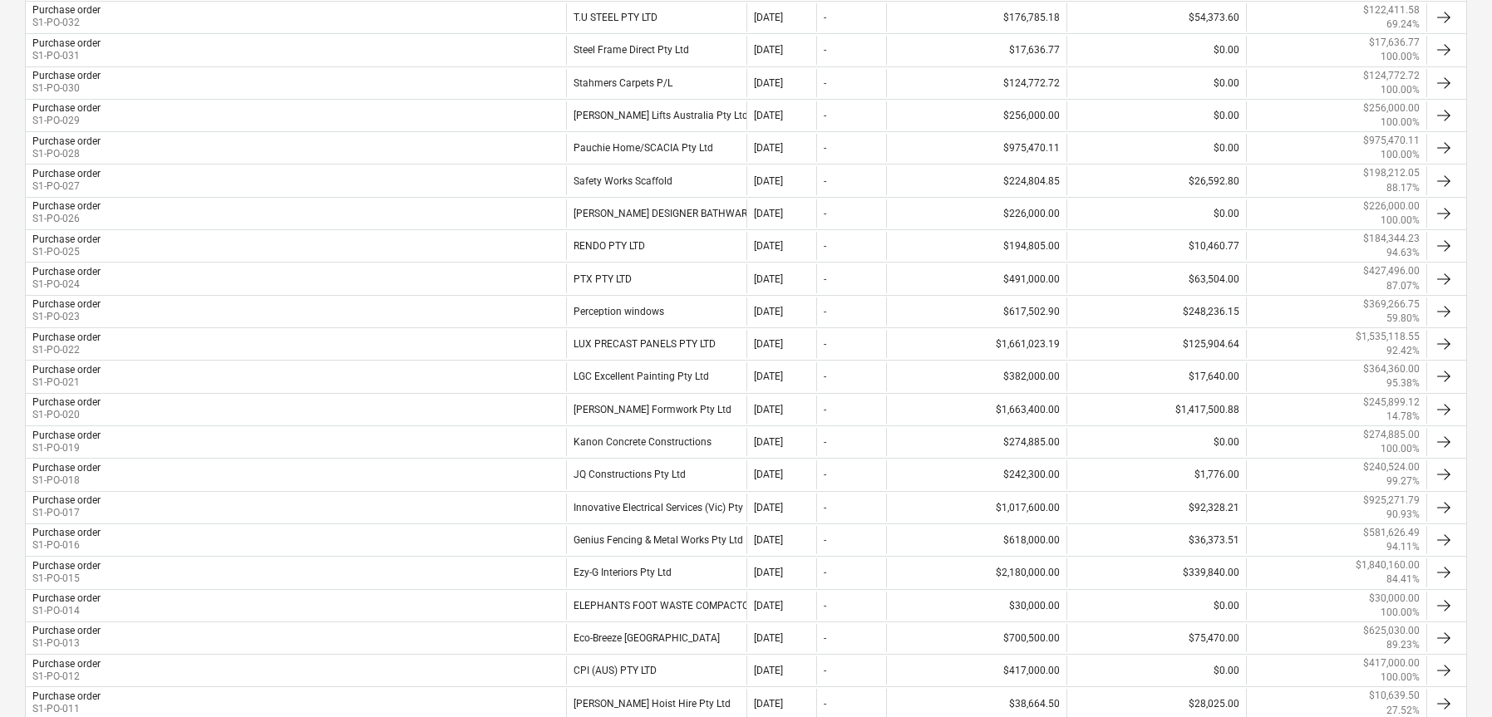
scroll to position [971, 0]
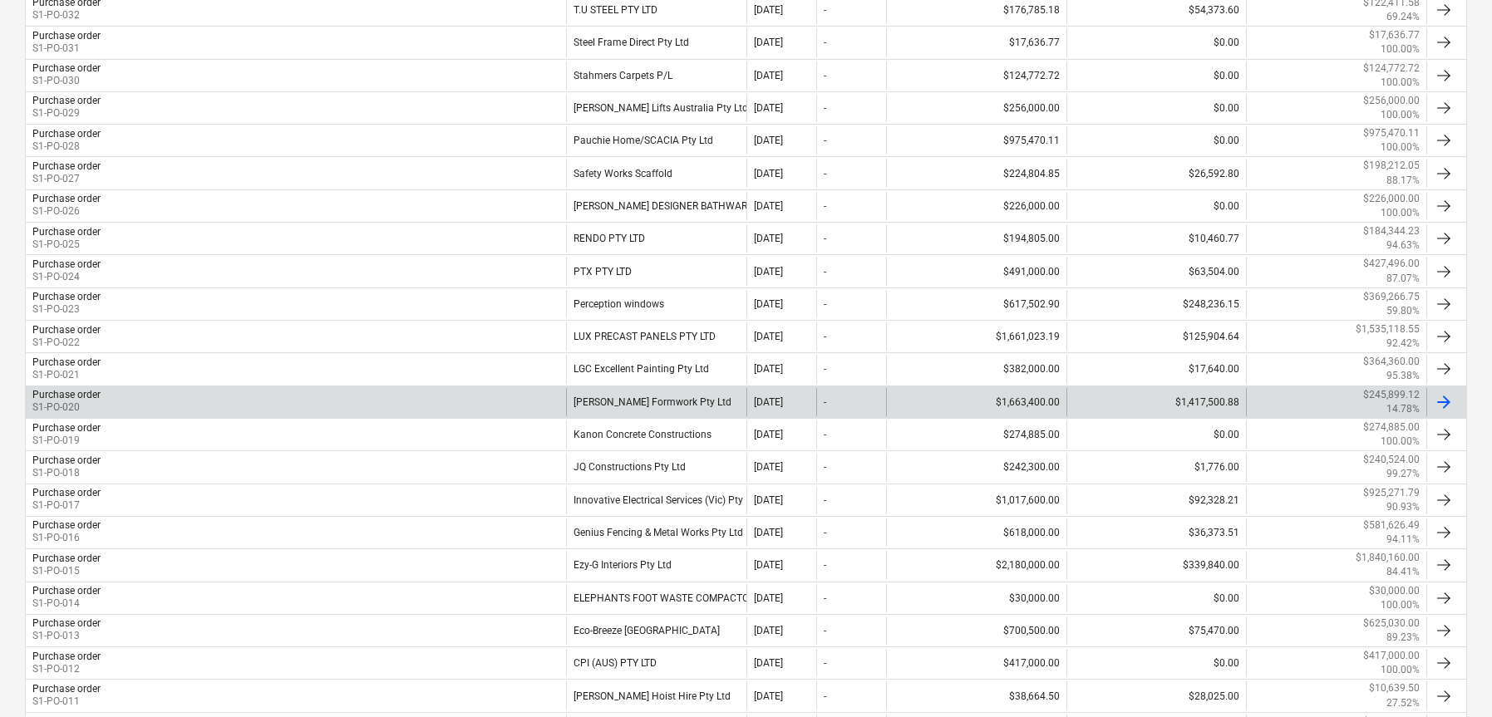
click at [91, 403] on p "S1-PO-020" at bounding box center [66, 408] width 68 height 14
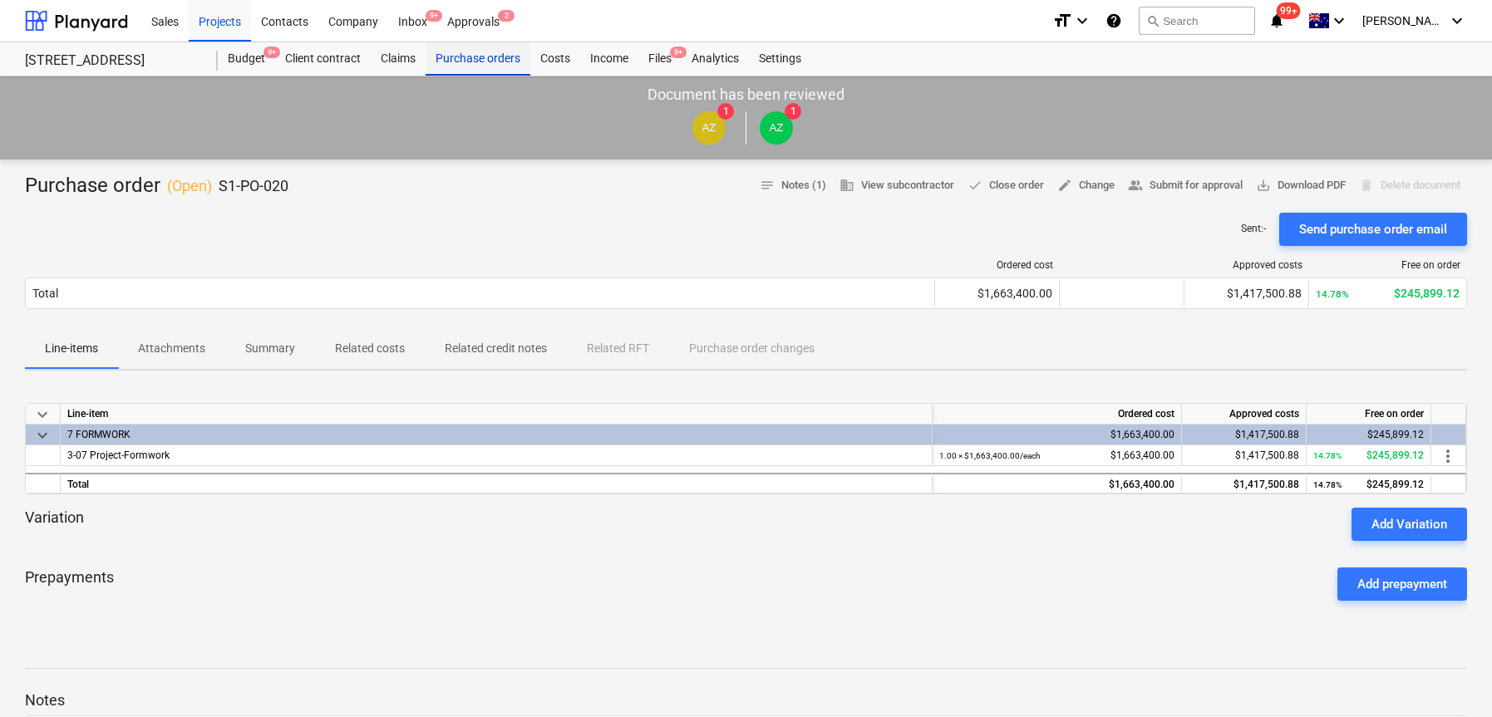
click at [468, 65] on div "Purchase orders" at bounding box center [478, 58] width 105 height 33
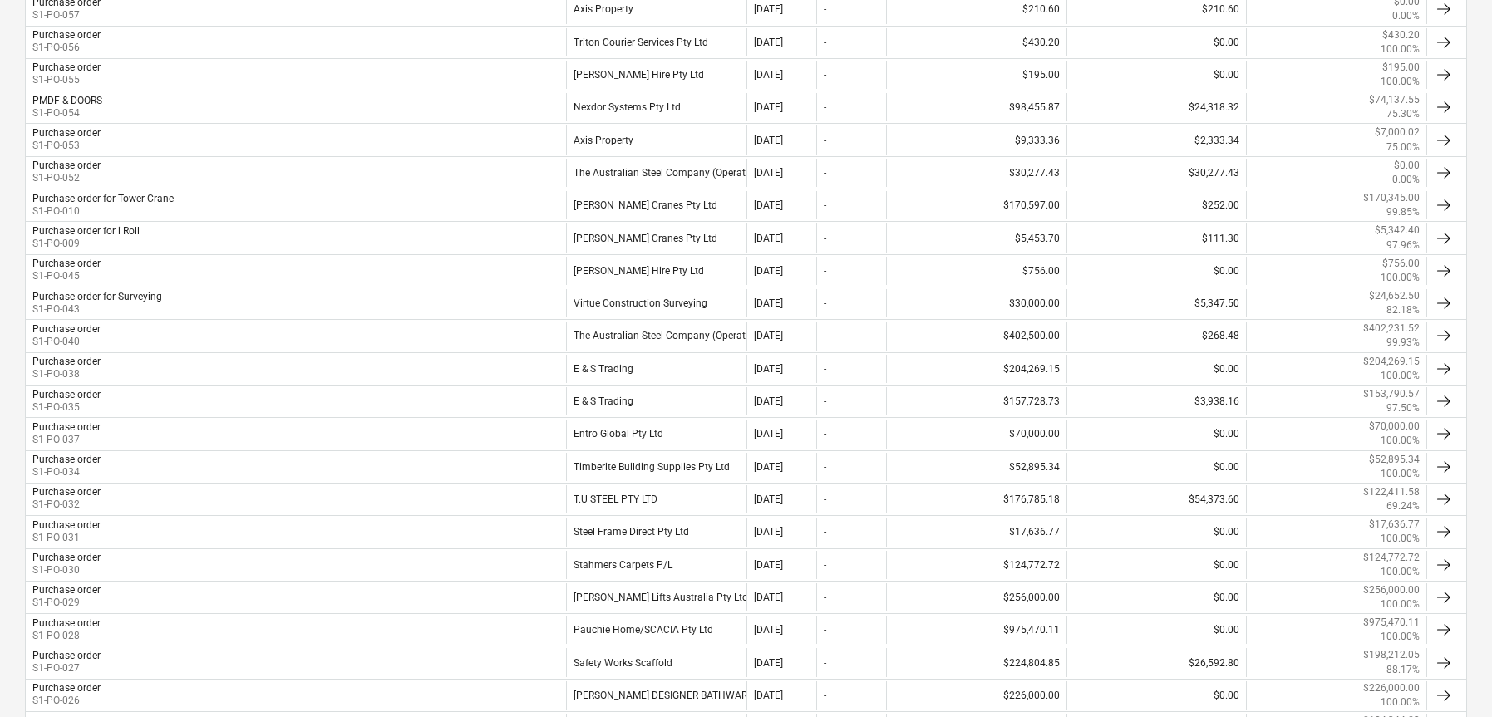
scroll to position [483, 0]
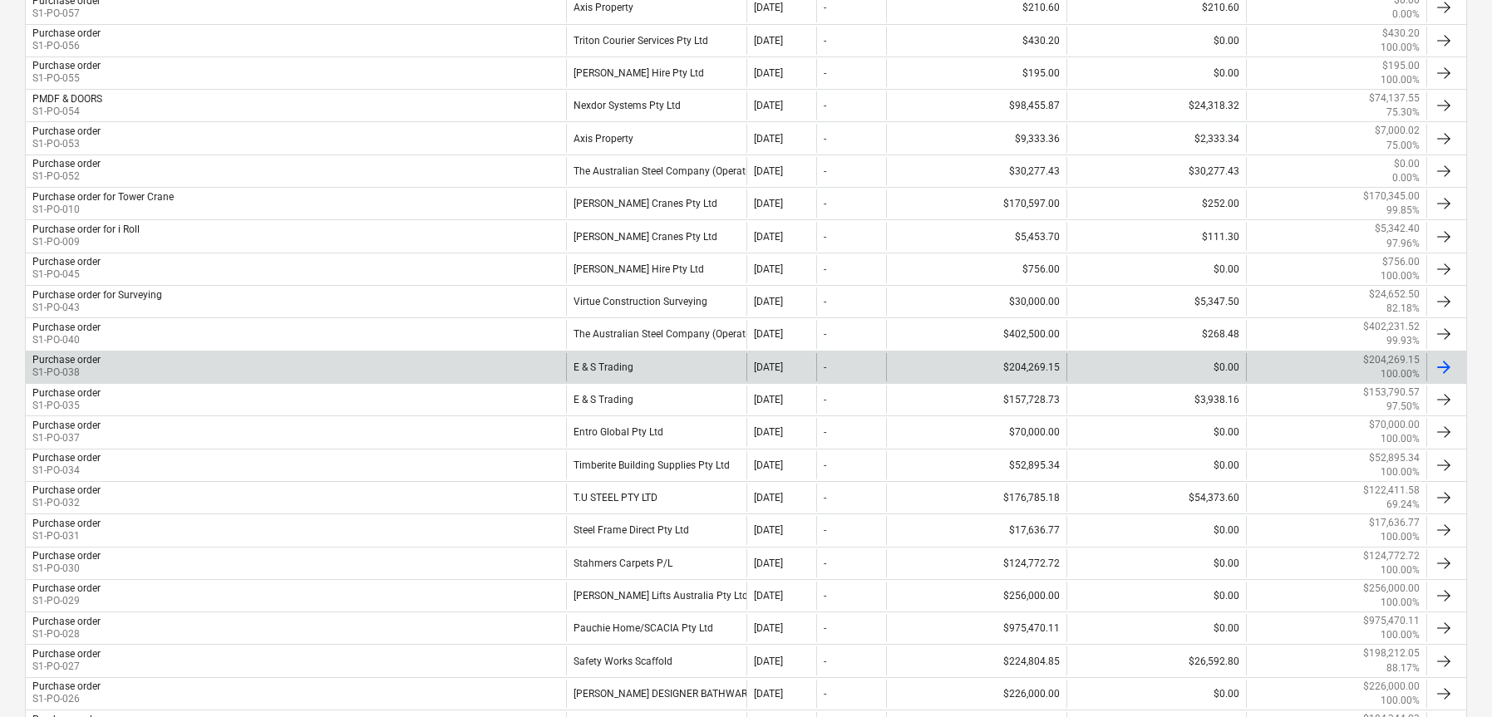
click at [415, 370] on div "Purchase order S1-PO-038" at bounding box center [296, 367] width 540 height 28
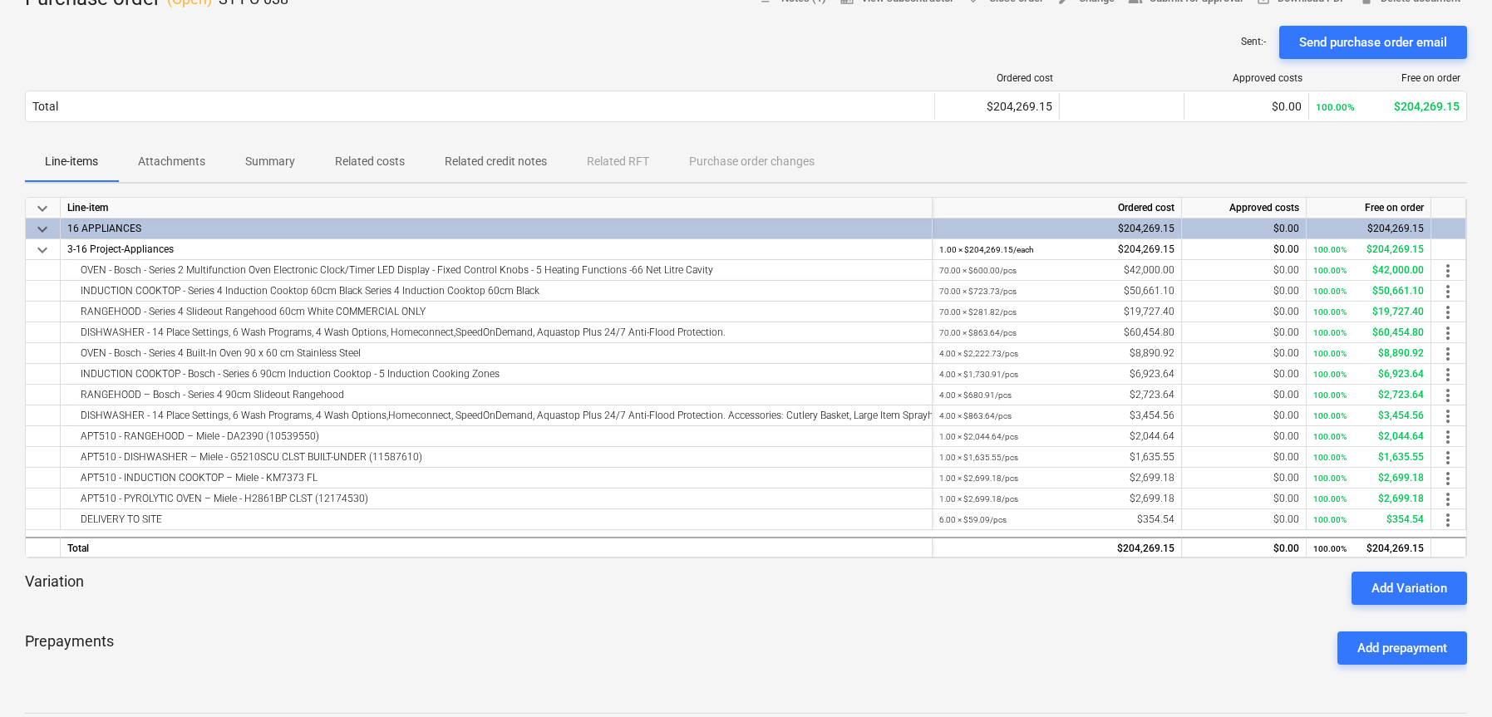
scroll to position [188, 0]
